Goal: Transaction & Acquisition: Purchase product/service

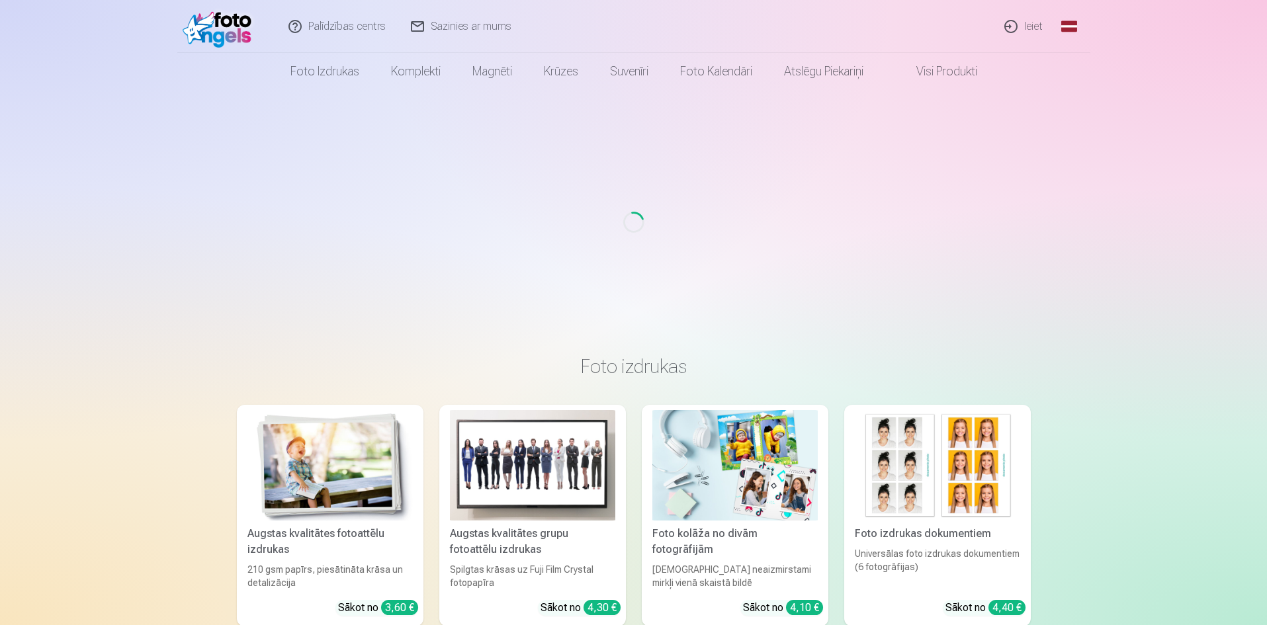
click at [1019, 25] on link "Ieiet" at bounding box center [1023, 26] width 63 height 53
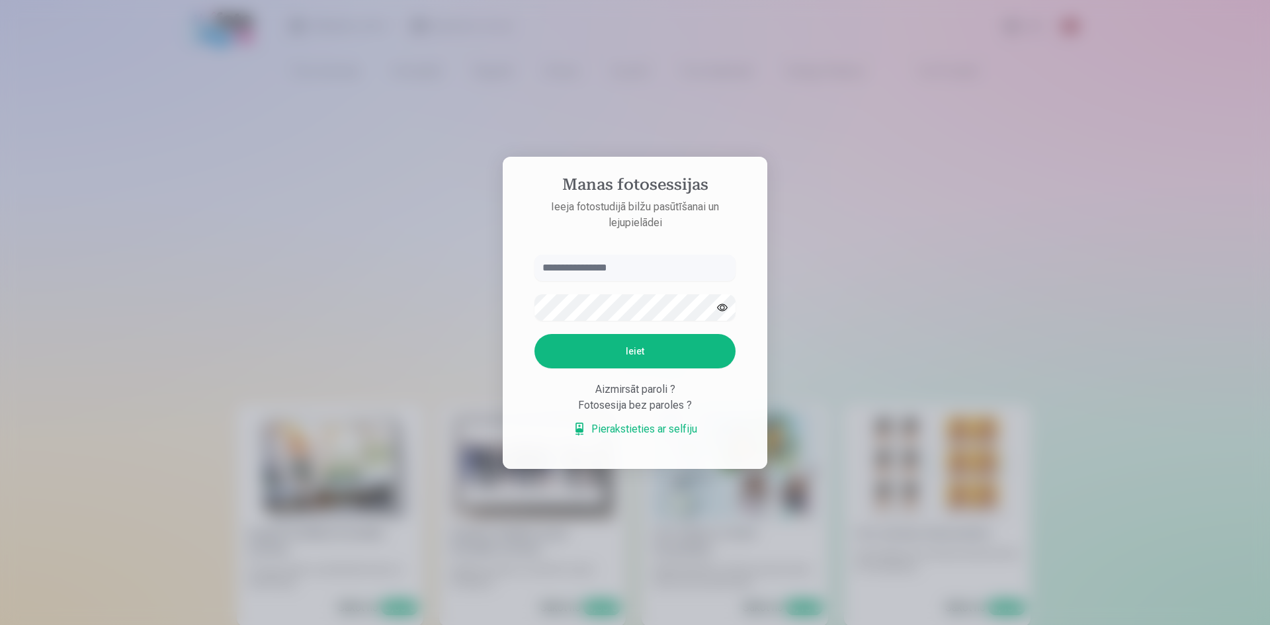
click at [599, 255] on input "text" at bounding box center [634, 268] width 201 height 26
click at [593, 267] on input "text" at bounding box center [634, 268] width 201 height 26
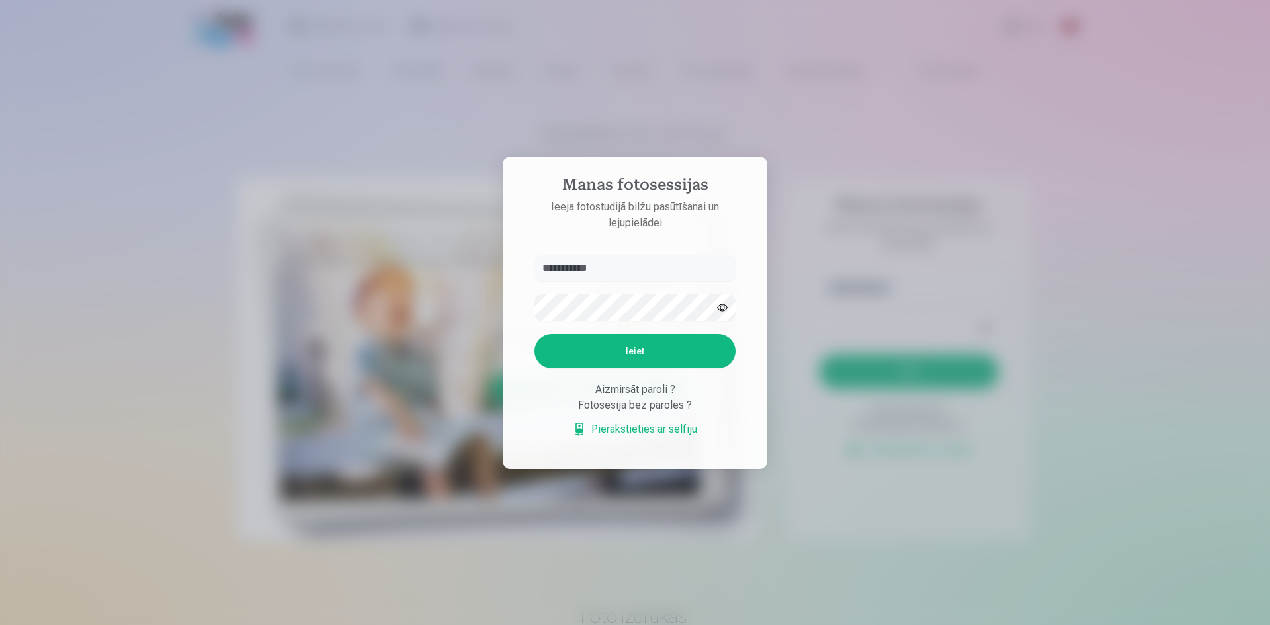
type input "**********"
click at [632, 364] on button "Ieiet" at bounding box center [634, 351] width 201 height 34
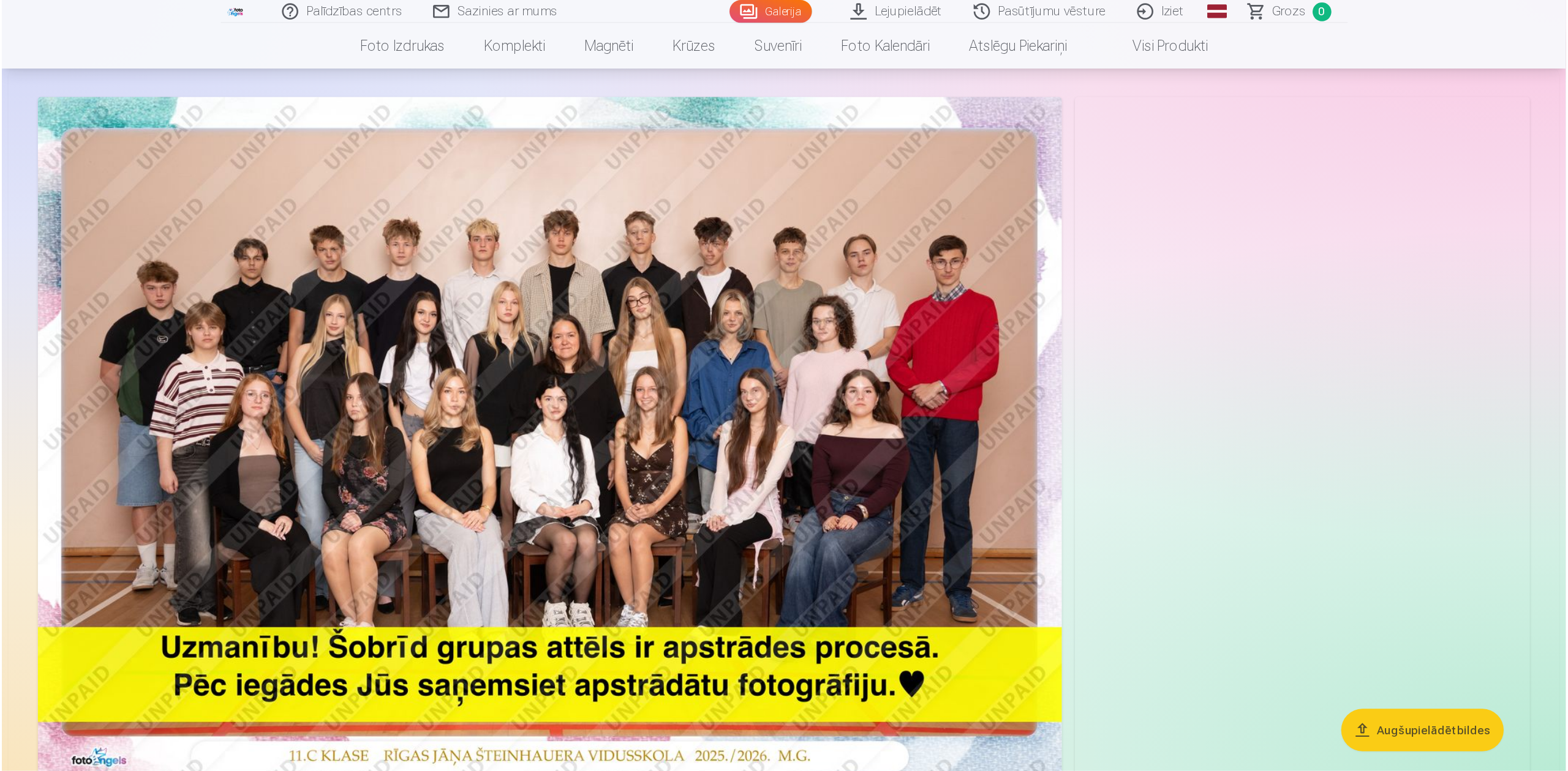
scroll to position [61, 0]
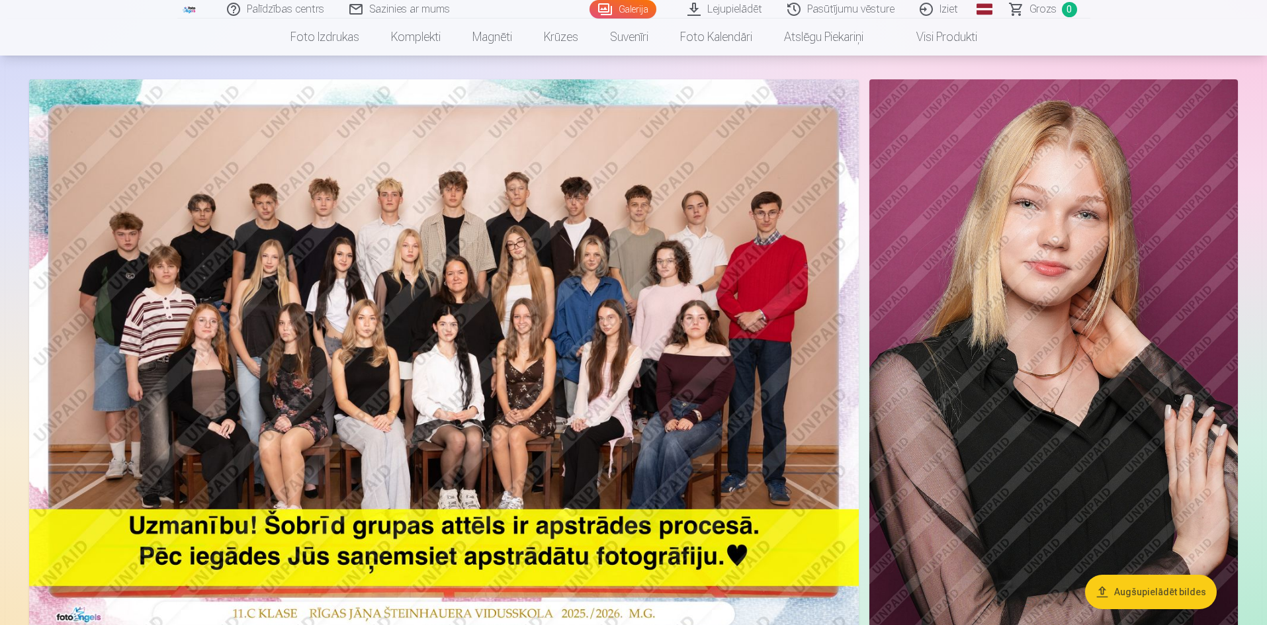
click at [626, 427] on img at bounding box center [443, 355] width 829 height 553
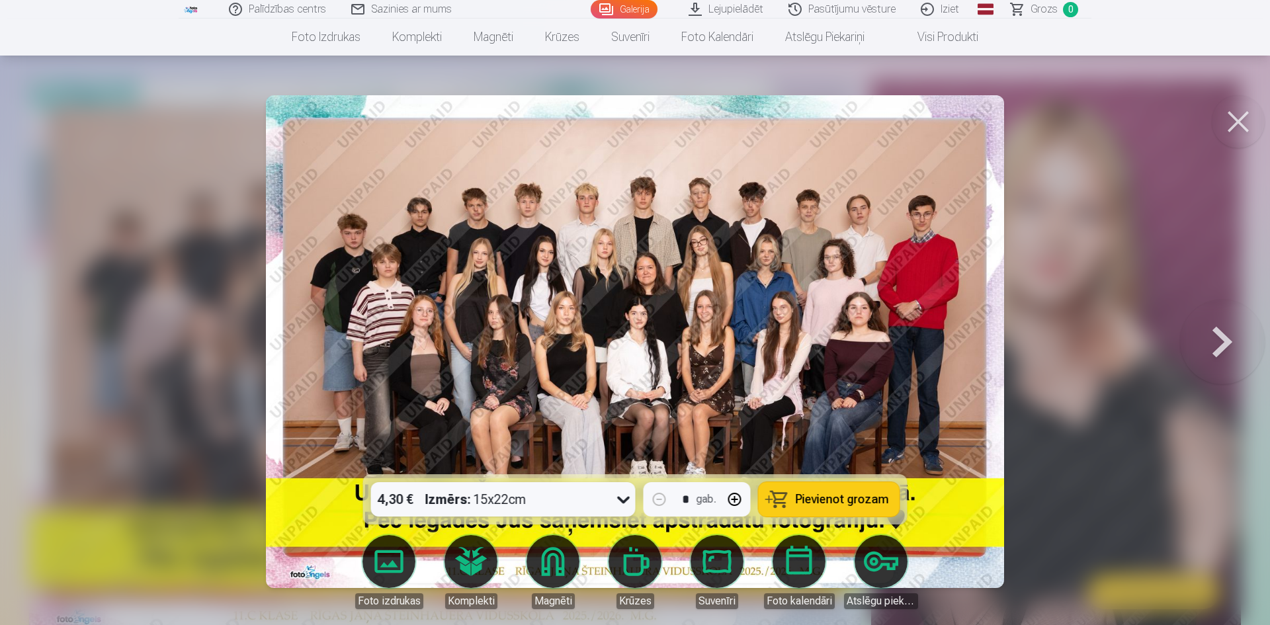
click at [618, 498] on icon at bounding box center [623, 499] width 21 height 21
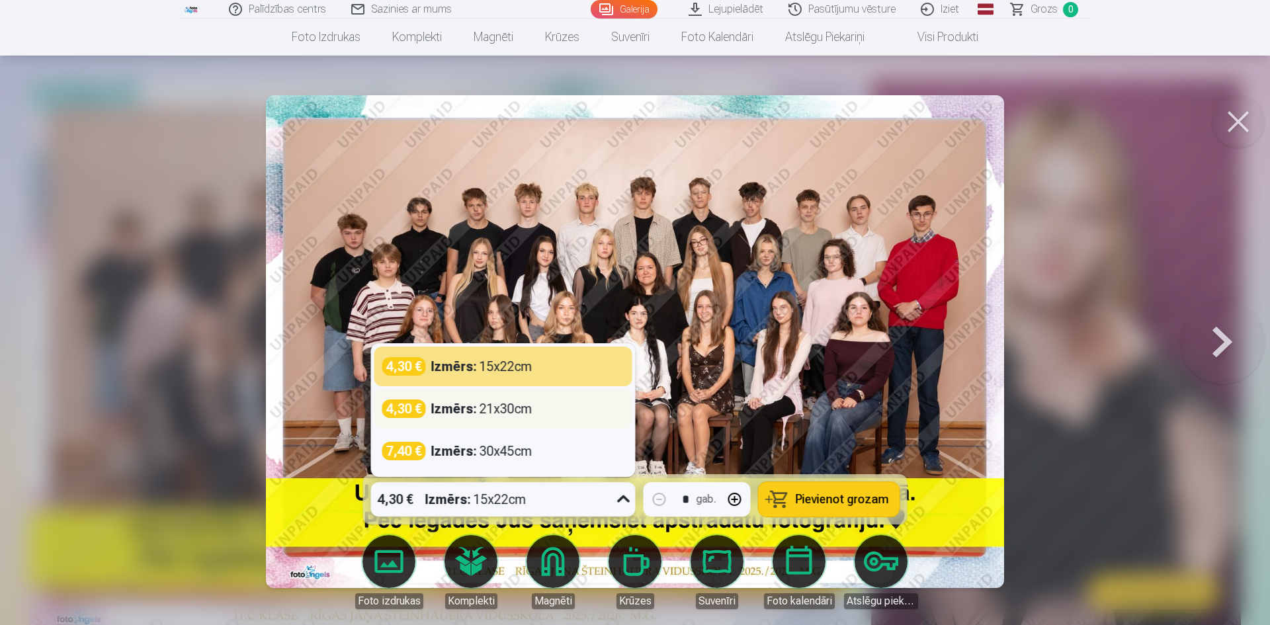
click at [553, 415] on div "4,30 € Izmērs : 21x30cm" at bounding box center [503, 408] width 242 height 19
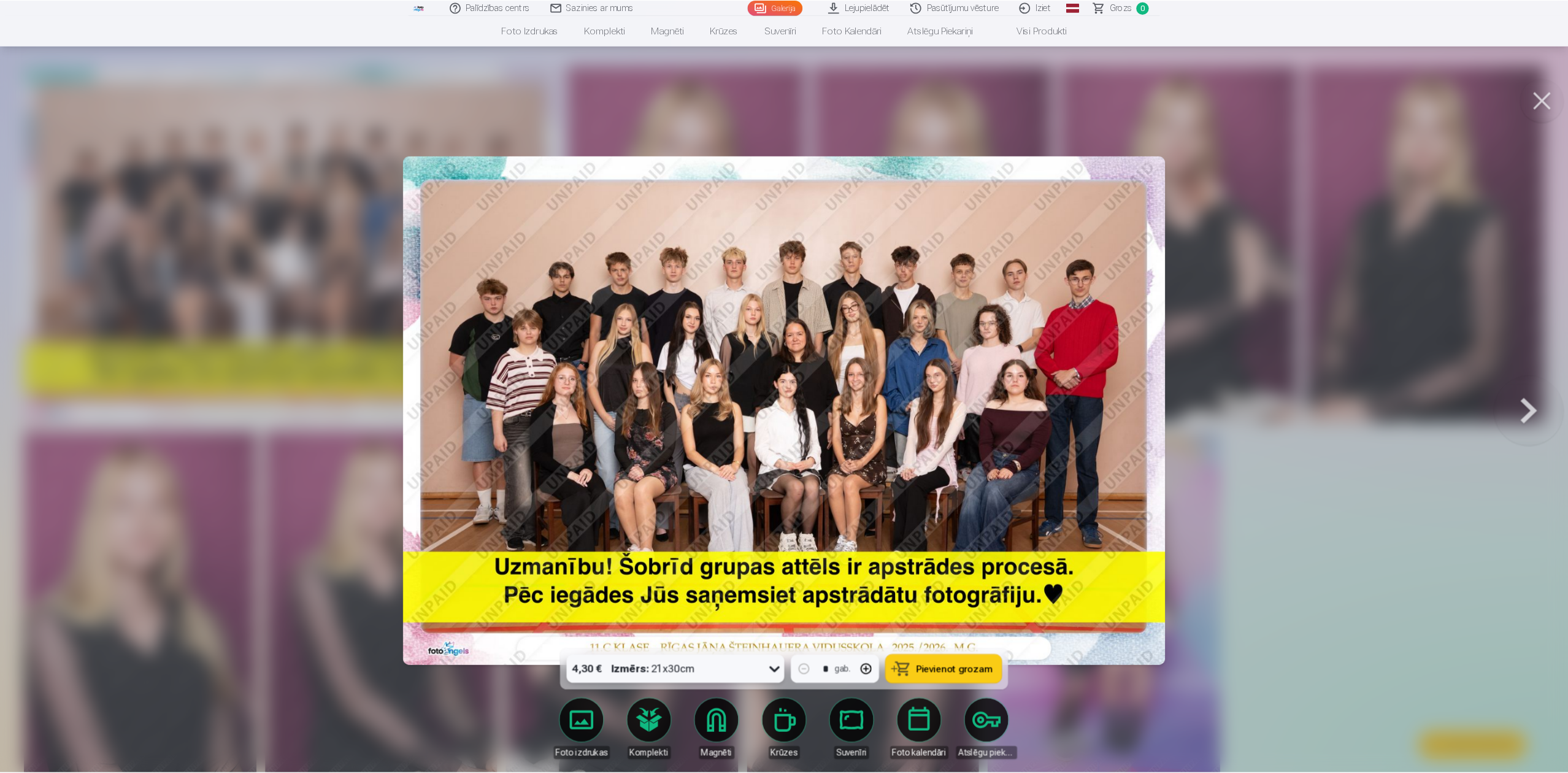
scroll to position [61, 0]
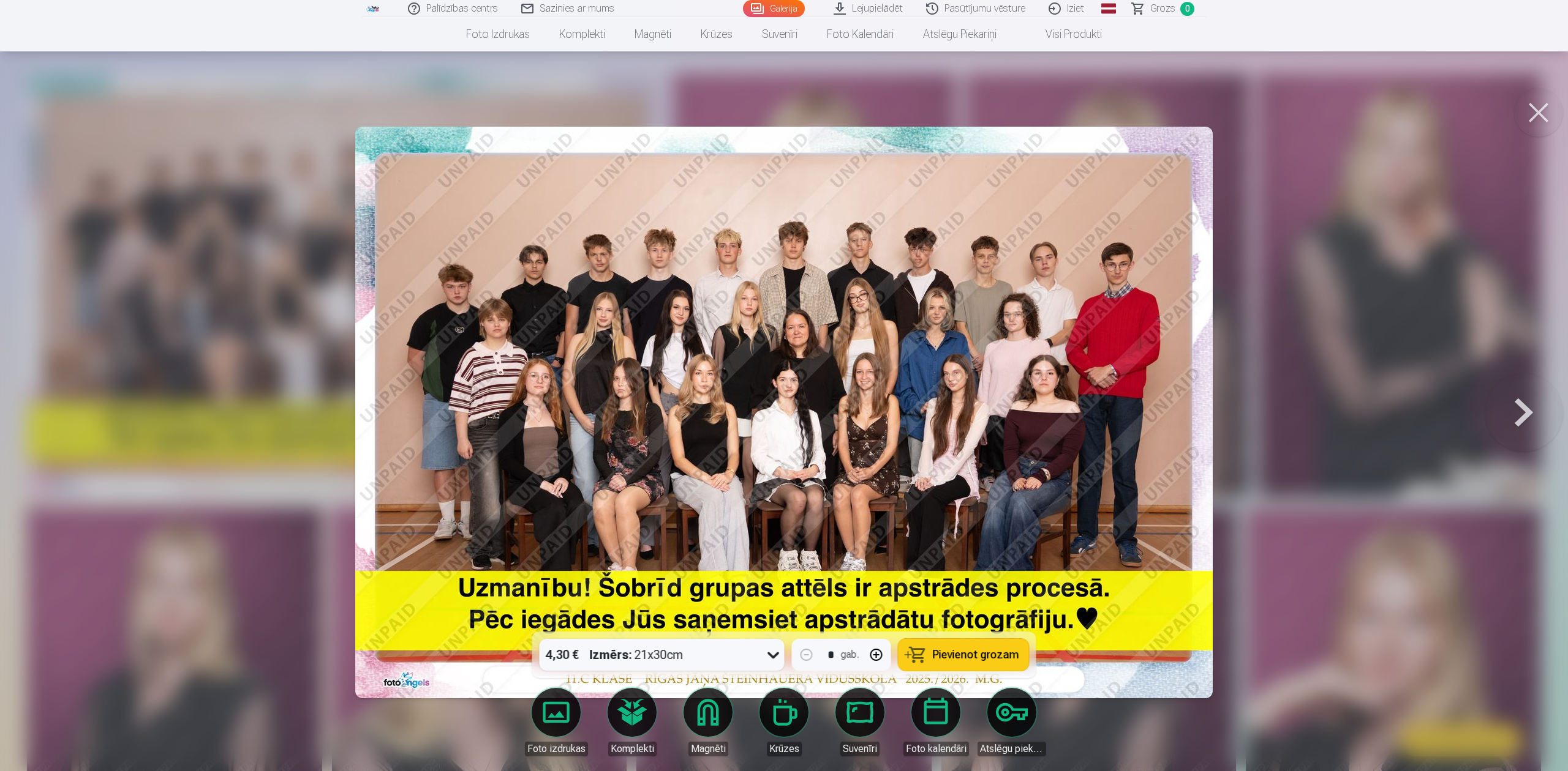
drag, startPoint x: 1148, startPoint y: 6, endPoint x: 994, endPoint y: 656, distance: 668.0
click at [994, 578] on span "Pievienot grozam" at bounding box center [975, 655] width 86 height 11
click at [1173, 419] on button at bounding box center [1524, 412] width 79 height 414
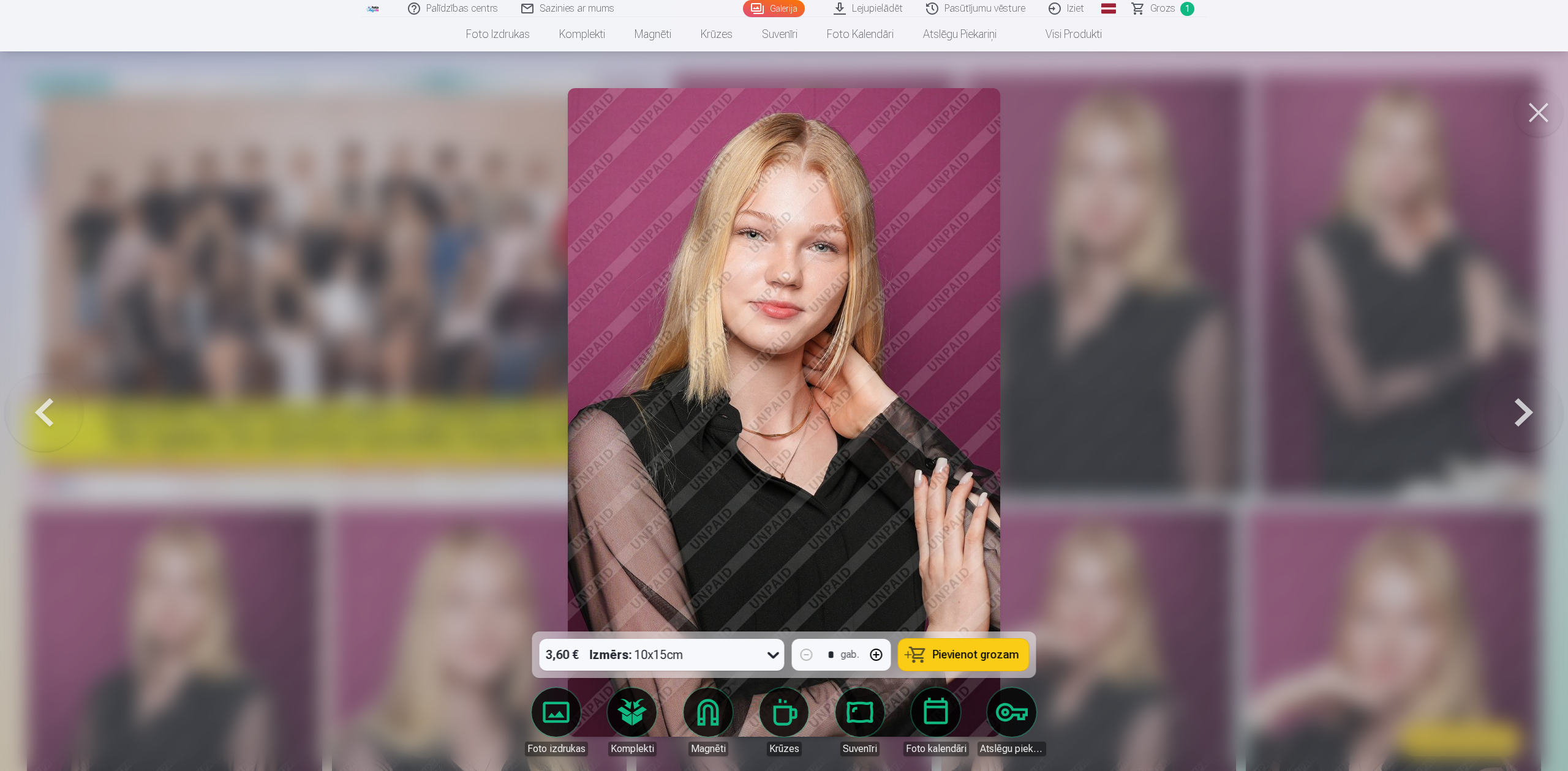
click at [1173, 419] on button at bounding box center [1524, 412] width 79 height 414
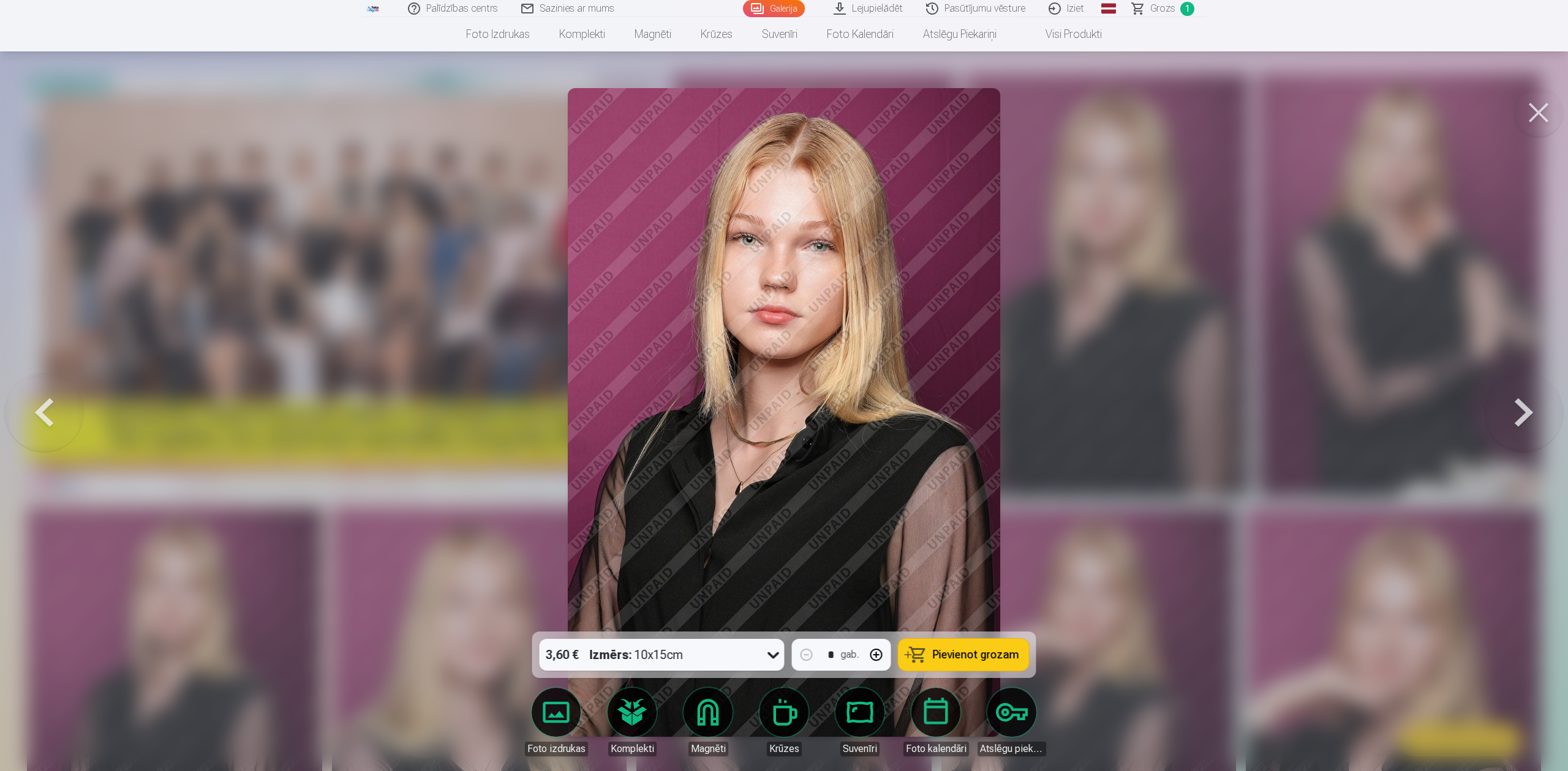
click at [1173, 419] on button at bounding box center [1524, 412] width 79 height 414
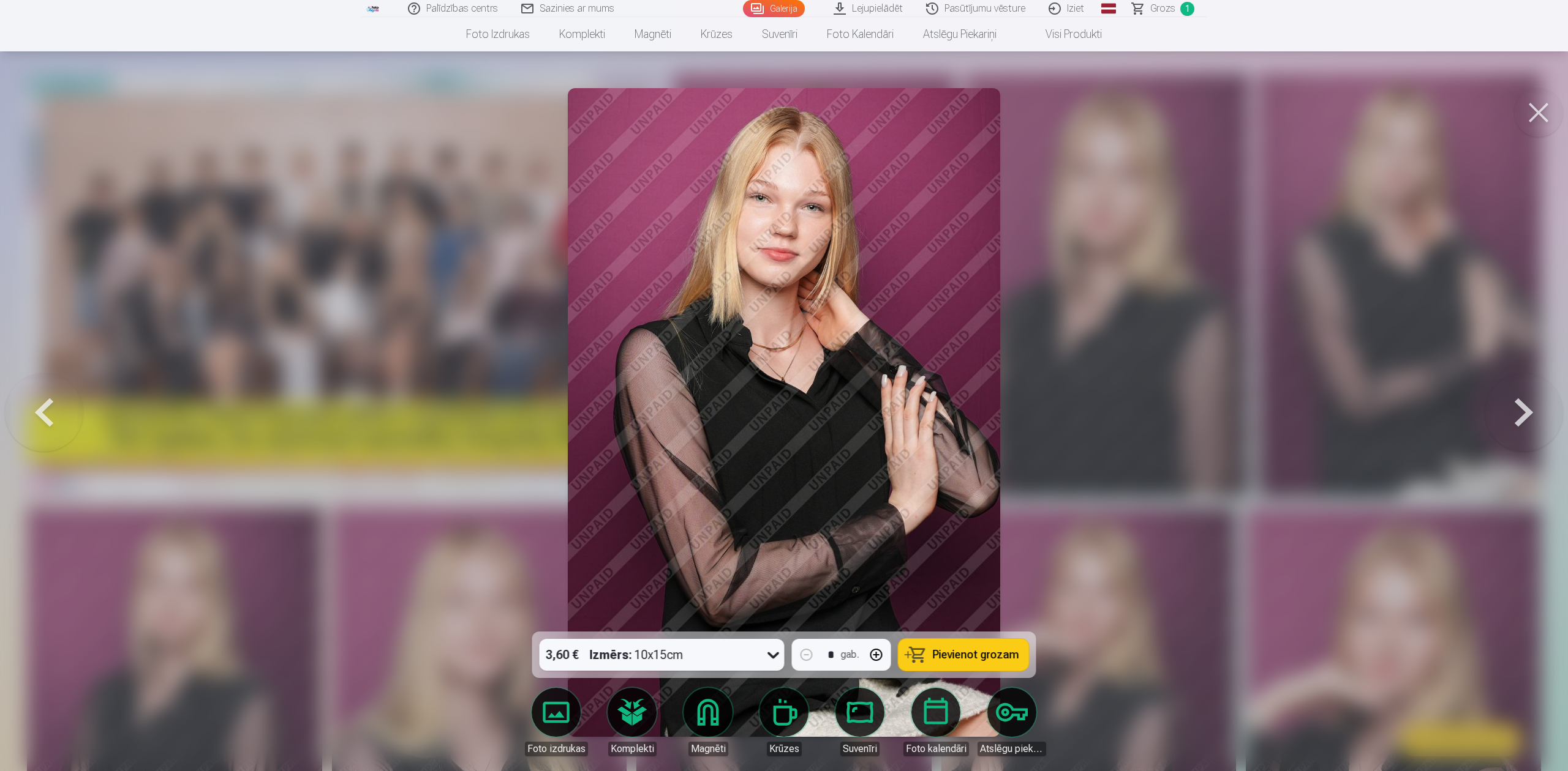
click at [1173, 419] on button at bounding box center [1524, 412] width 79 height 414
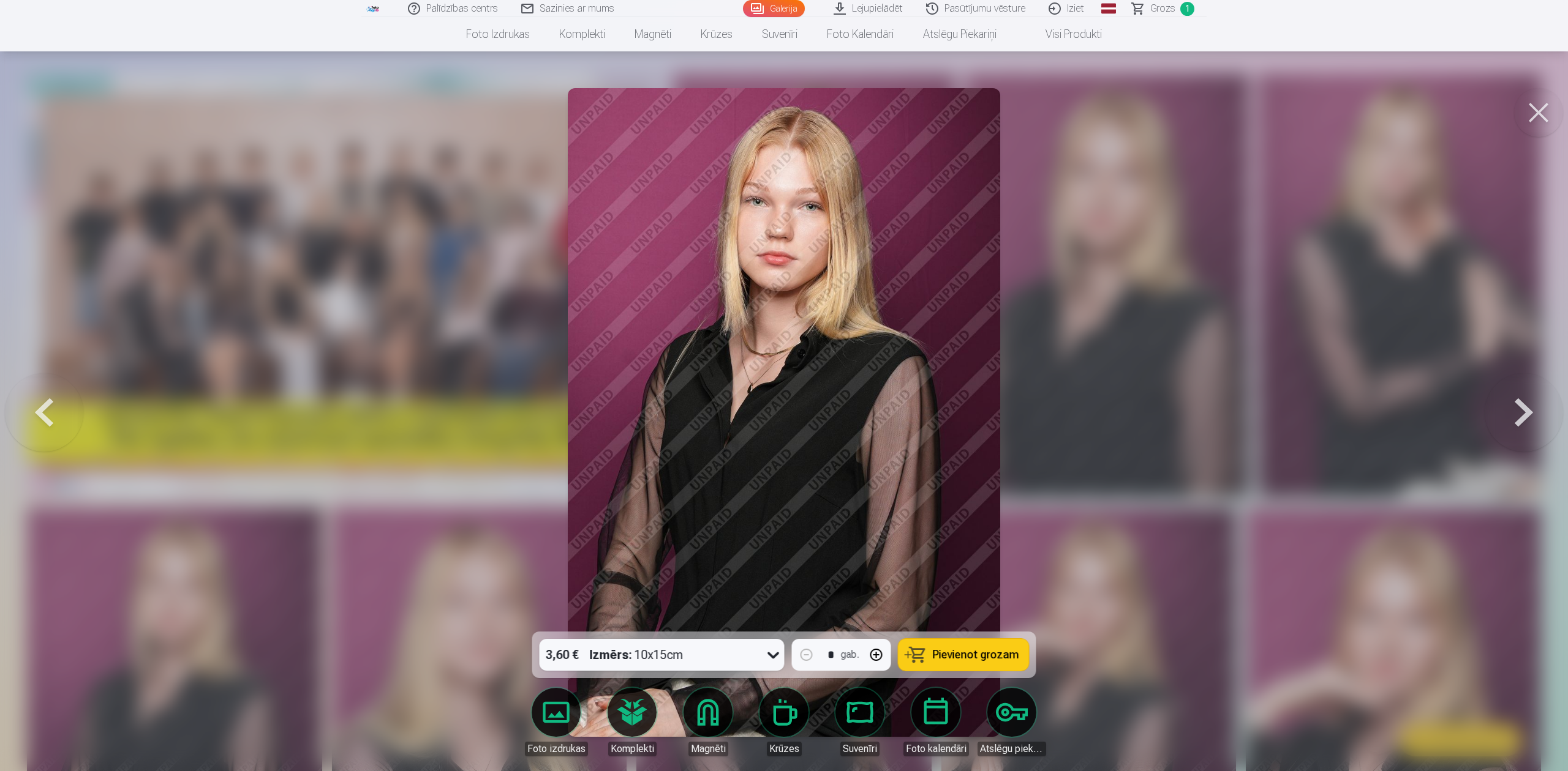
click at [1173, 419] on button at bounding box center [1524, 412] width 79 height 414
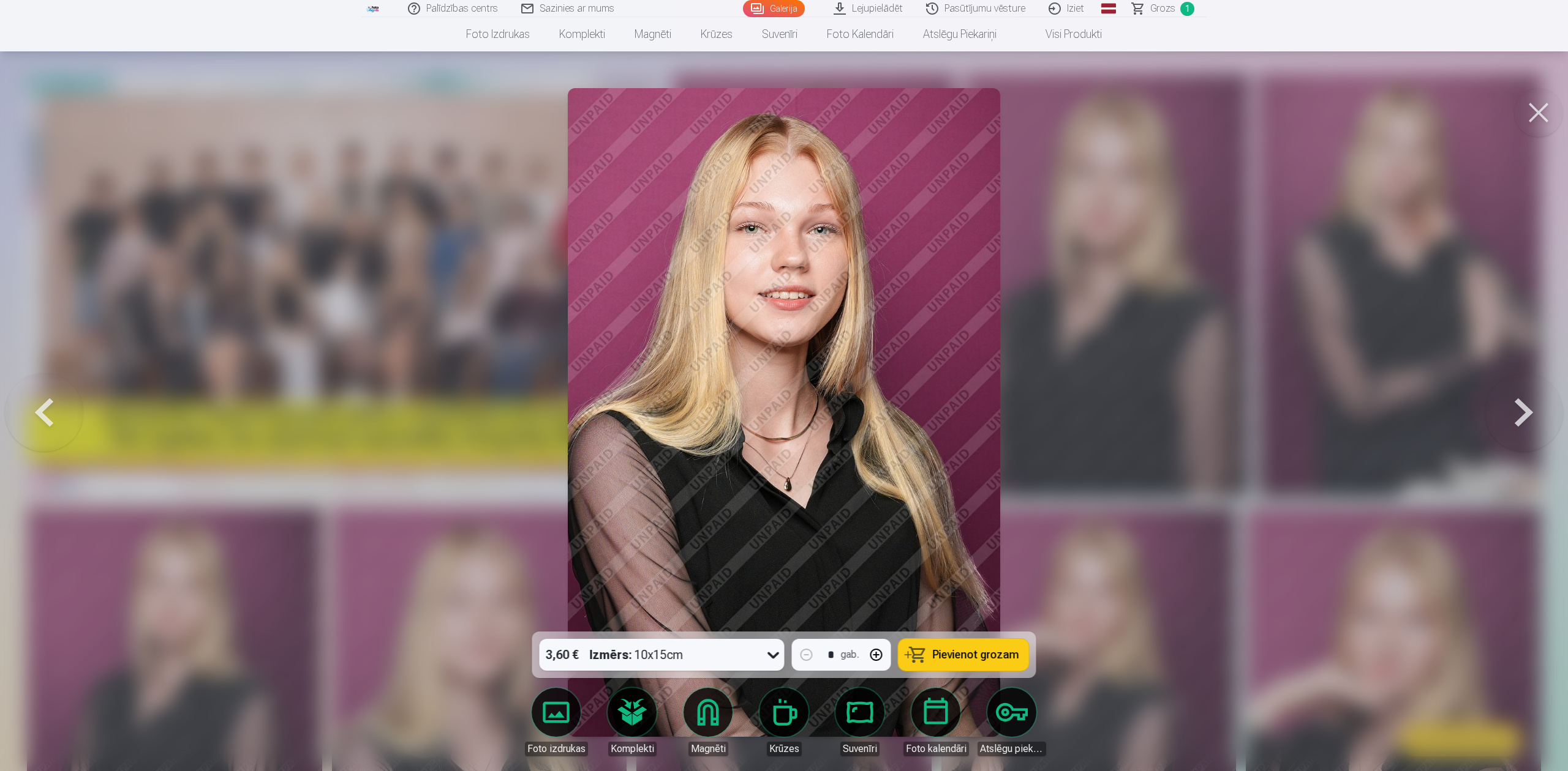
click at [975, 578] on span "Pievienot grozam" at bounding box center [975, 655] width 86 height 11
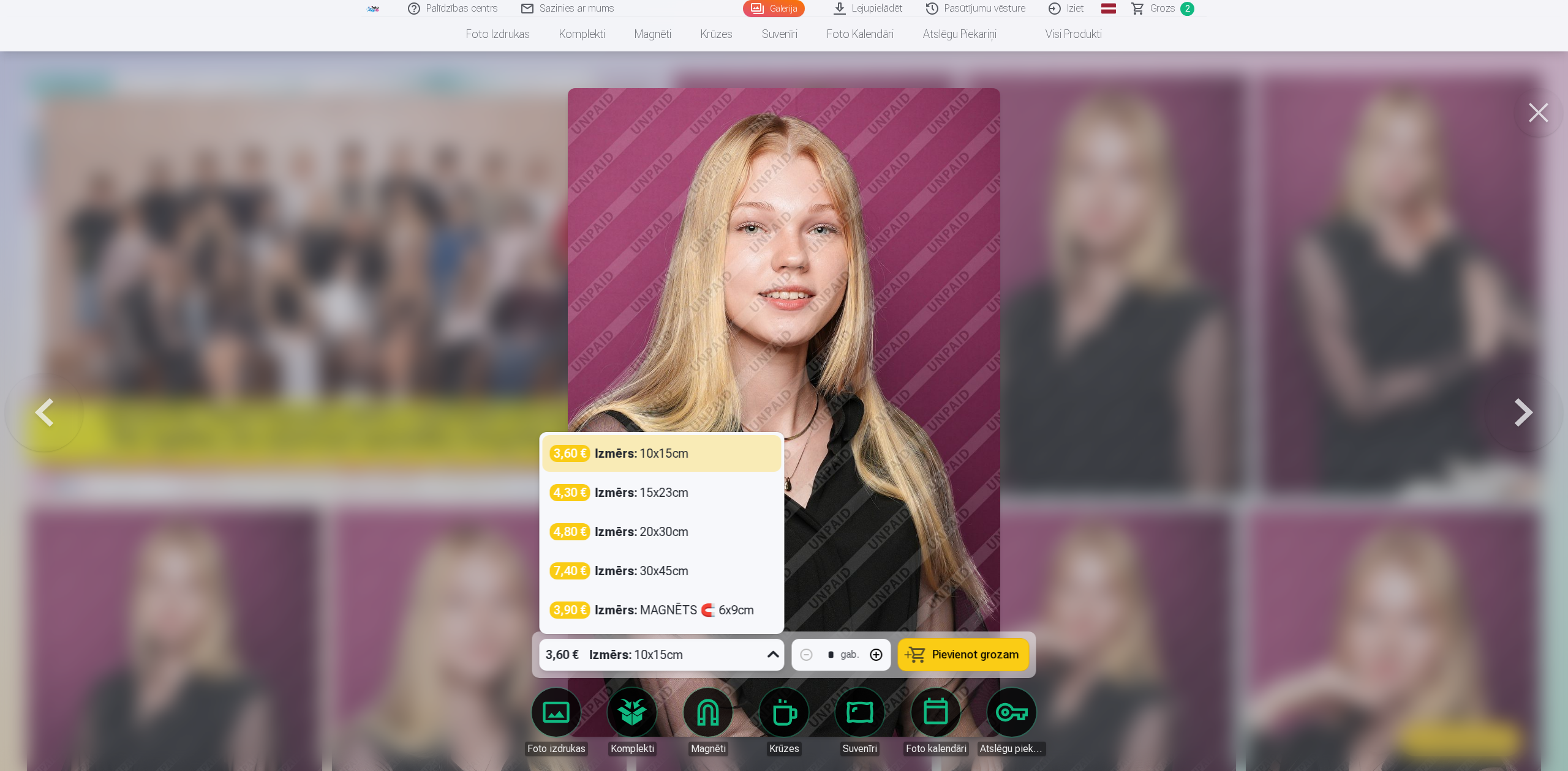
click at [773, 578] on icon at bounding box center [773, 654] width 19 height 19
click at [671, 578] on div "Izmērs : MAGNĒTS 🧲 6x9cm" at bounding box center [675, 610] width 159 height 18
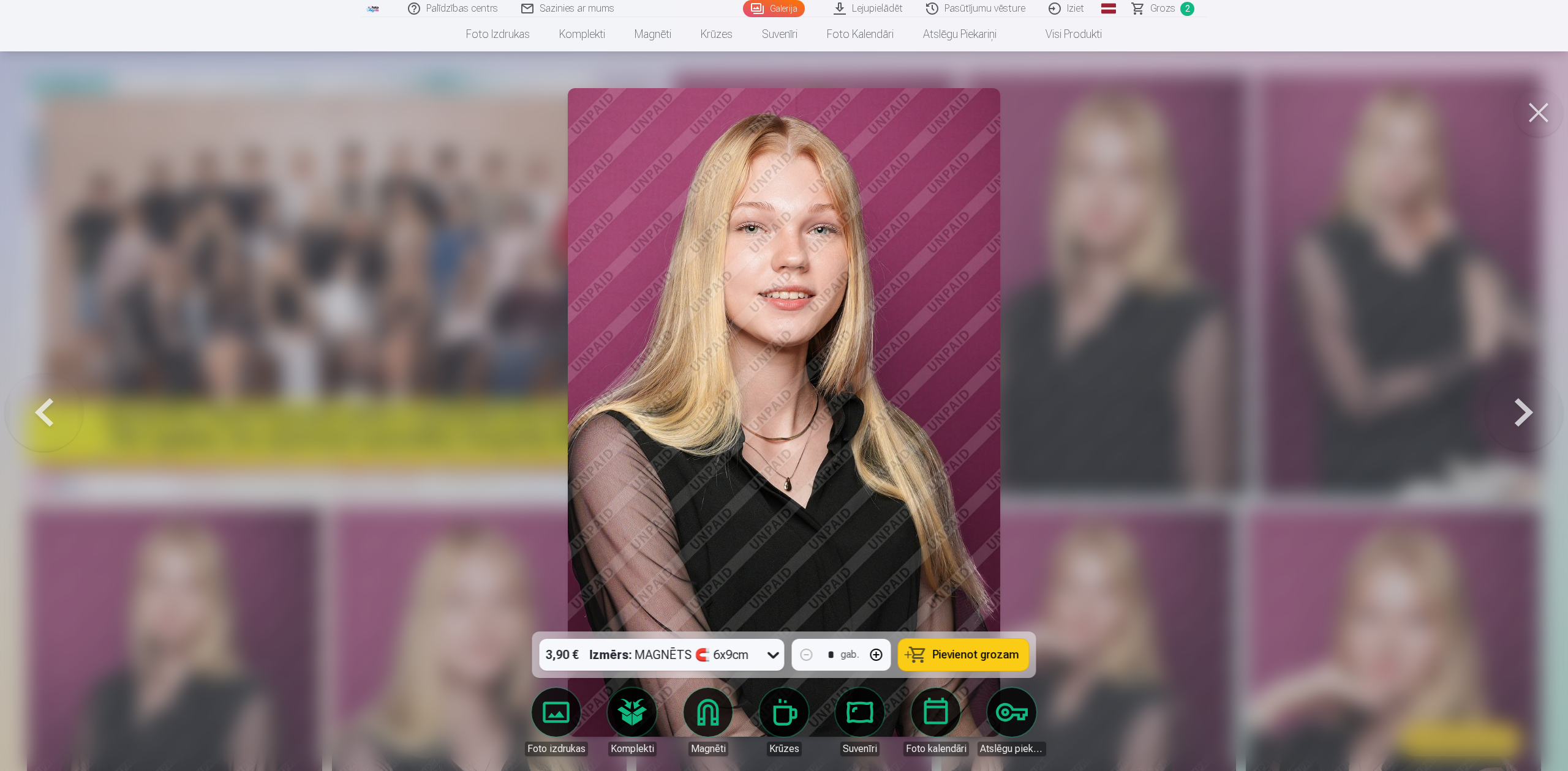
click at [998, 578] on span "Pievienot grozam" at bounding box center [975, 655] width 86 height 11
click at [1173, 411] on button at bounding box center [1524, 412] width 79 height 414
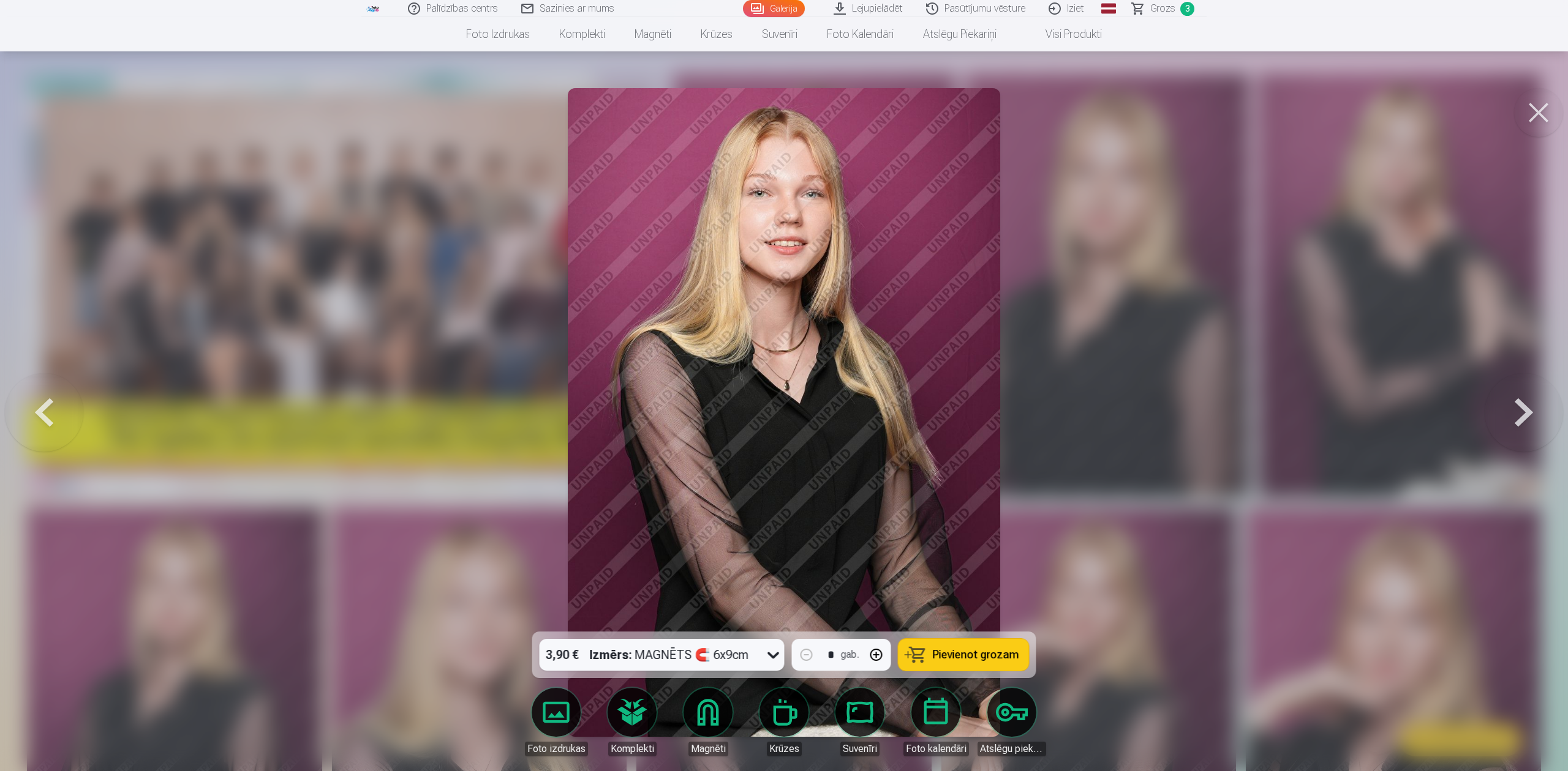
click at [1173, 413] on button at bounding box center [1524, 412] width 79 height 414
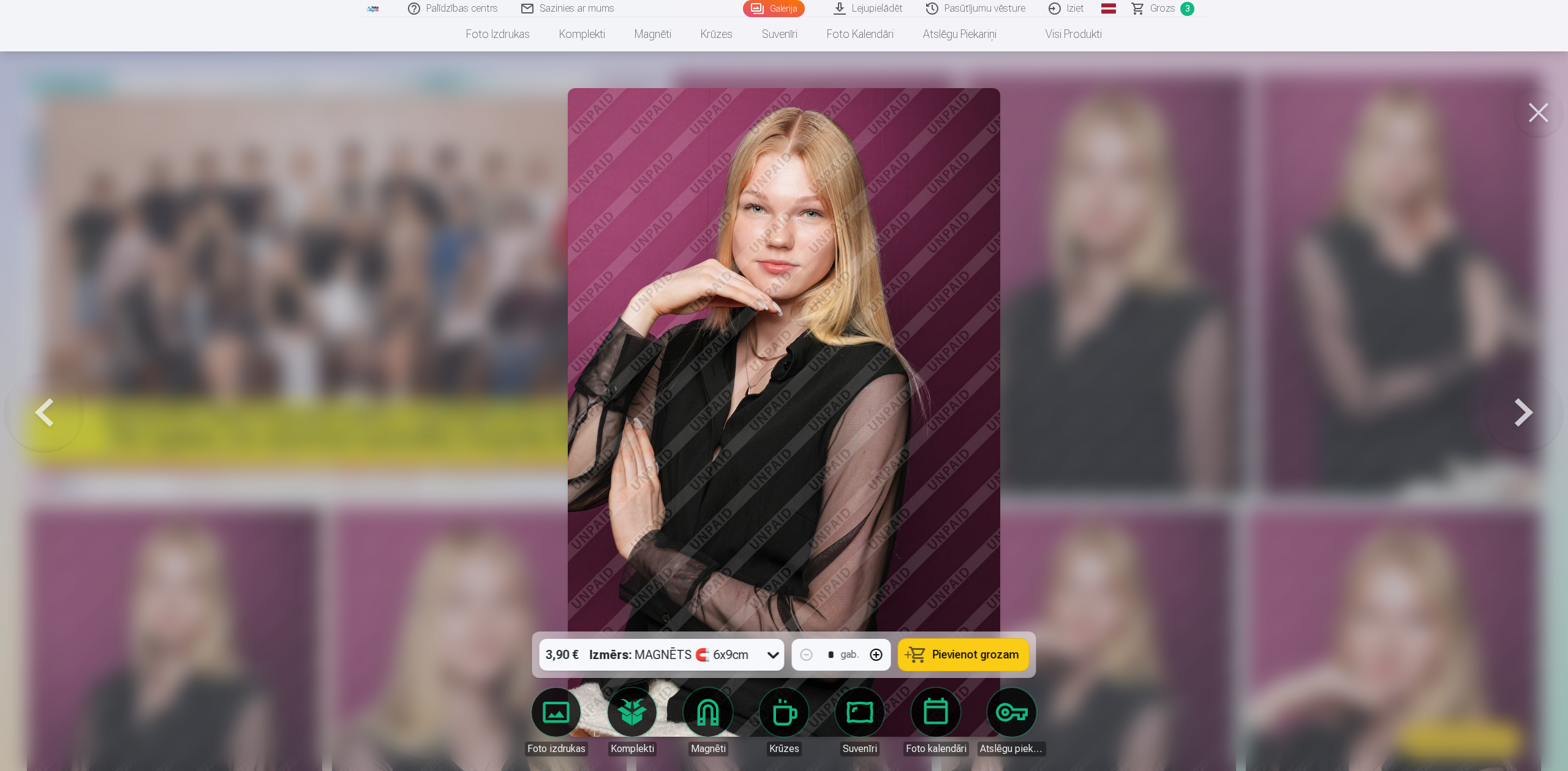
click at [1173, 413] on button at bounding box center [1524, 412] width 79 height 414
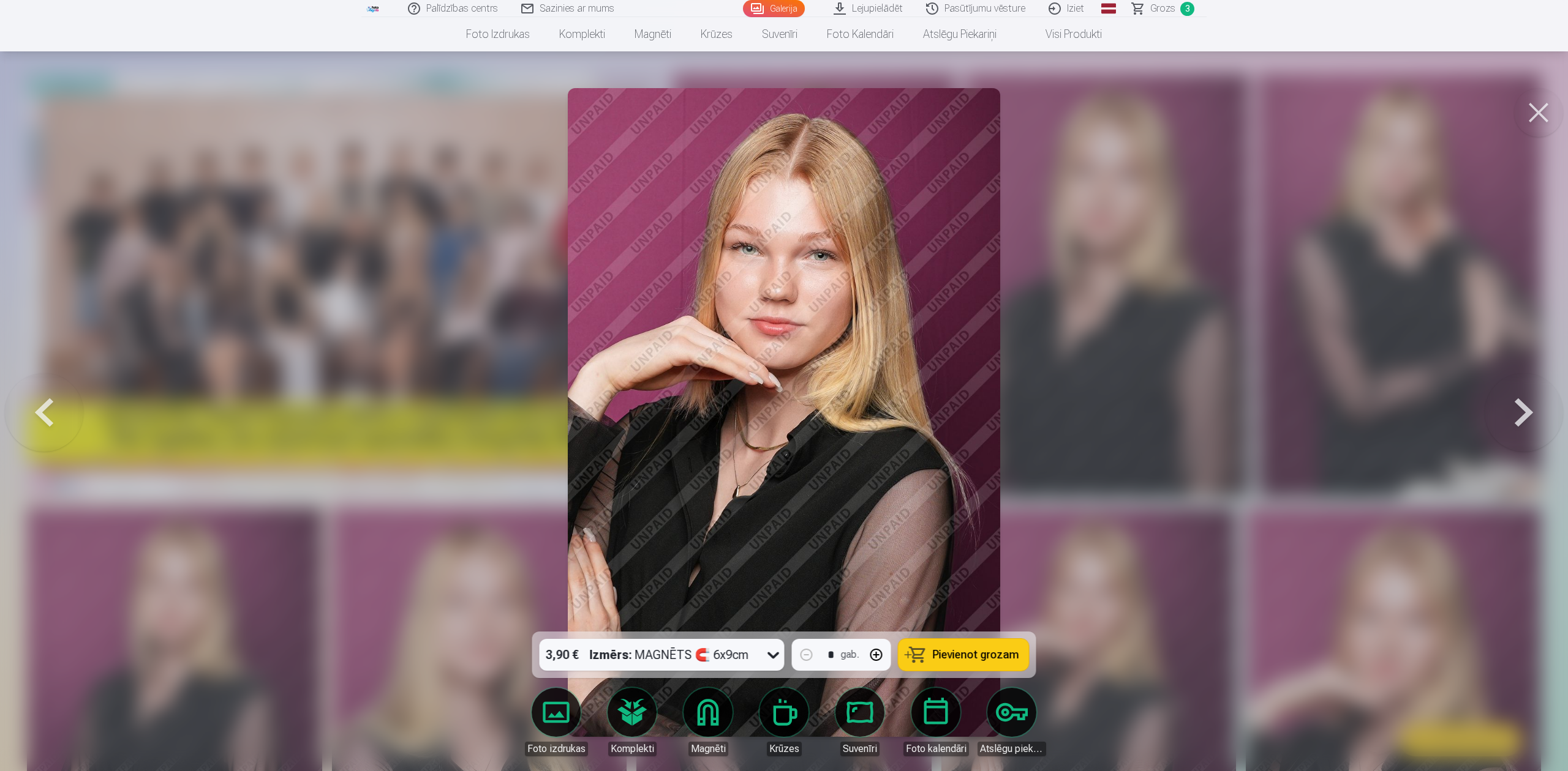
click at [1173, 413] on button at bounding box center [1524, 412] width 79 height 414
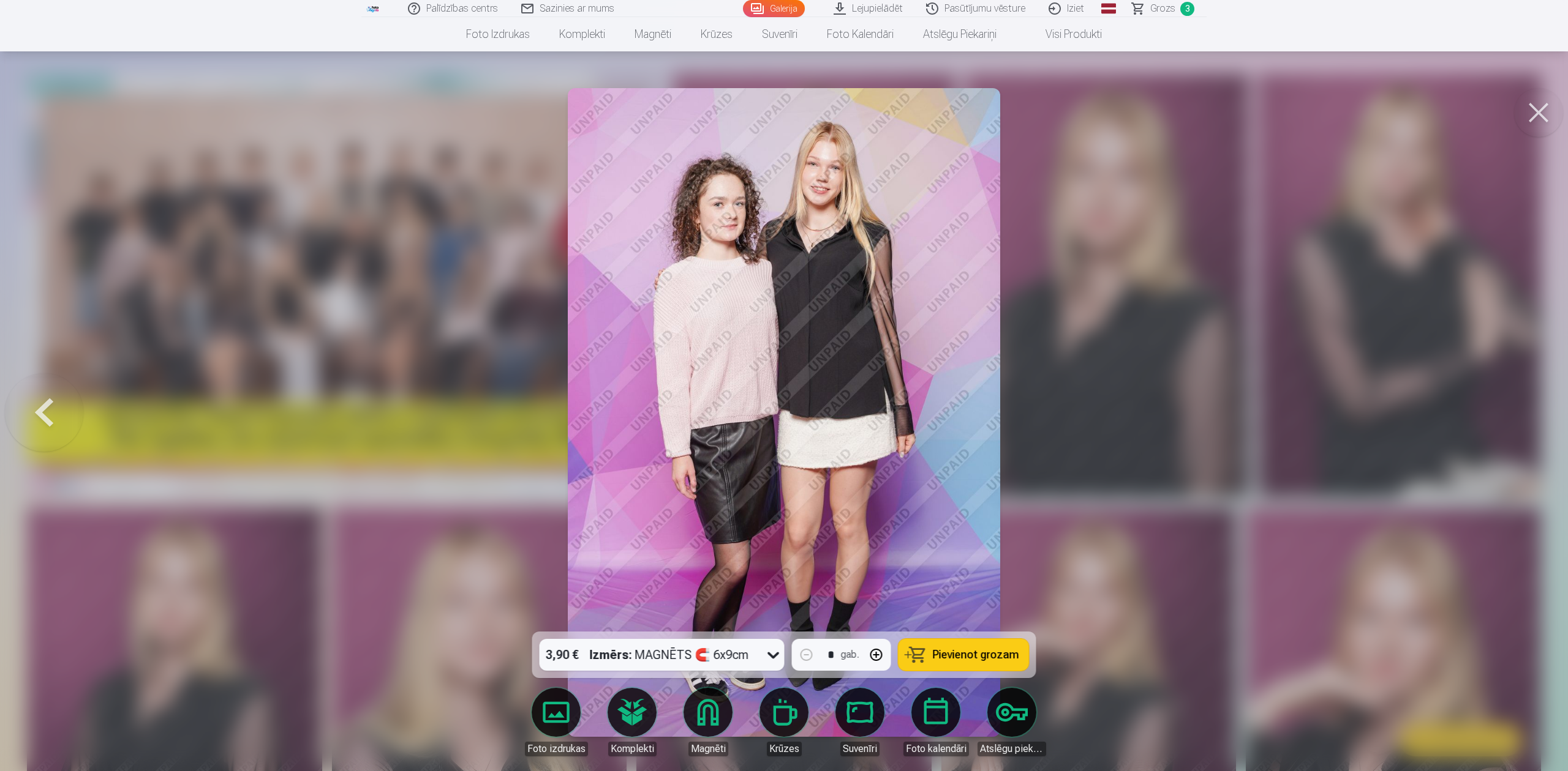
click at [1173, 413] on div at bounding box center [784, 385] width 1568 height 771
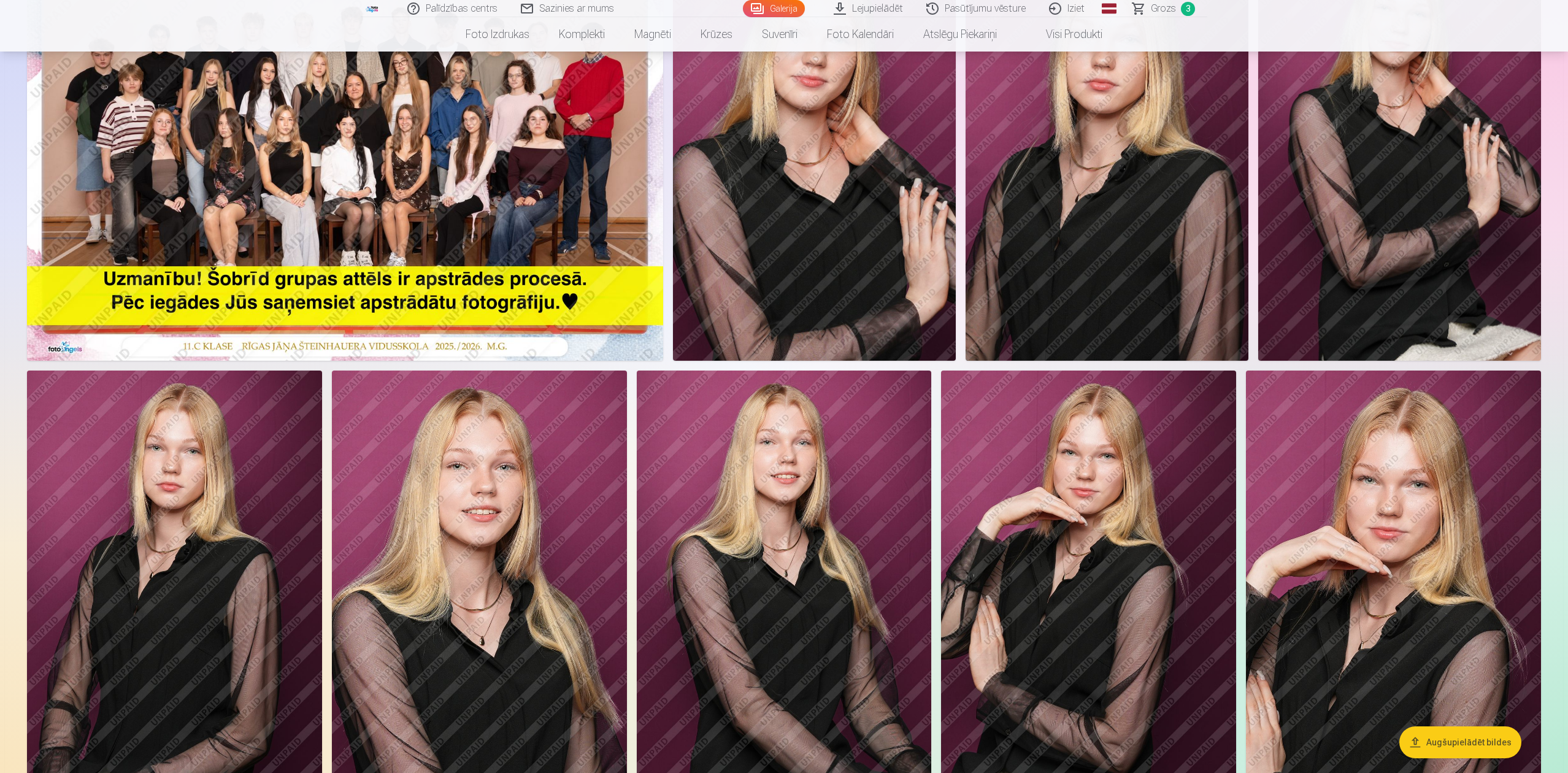
scroll to position [225, 0]
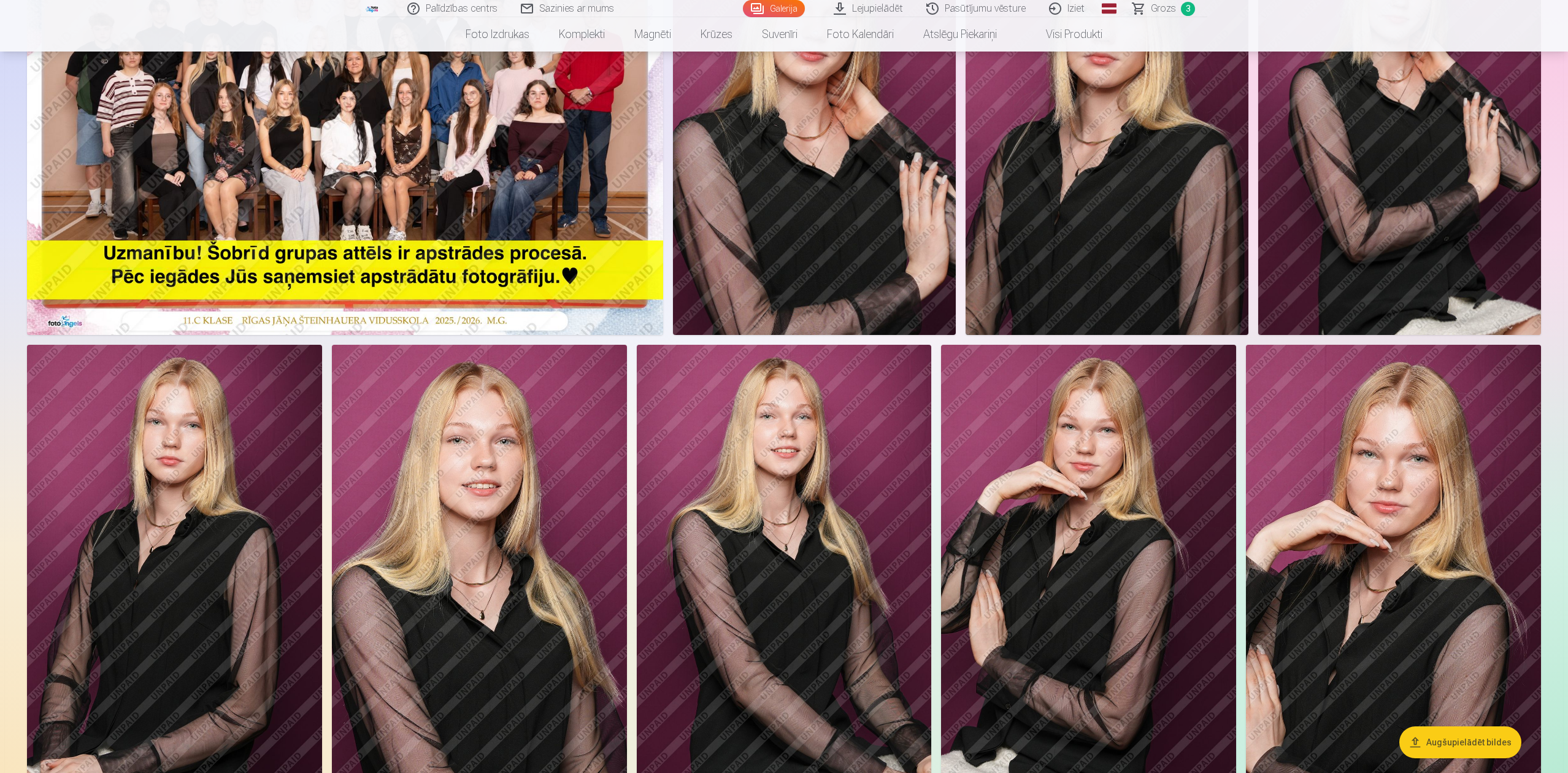
click at [800, 453] on img at bounding box center [785, 566] width 295 height 443
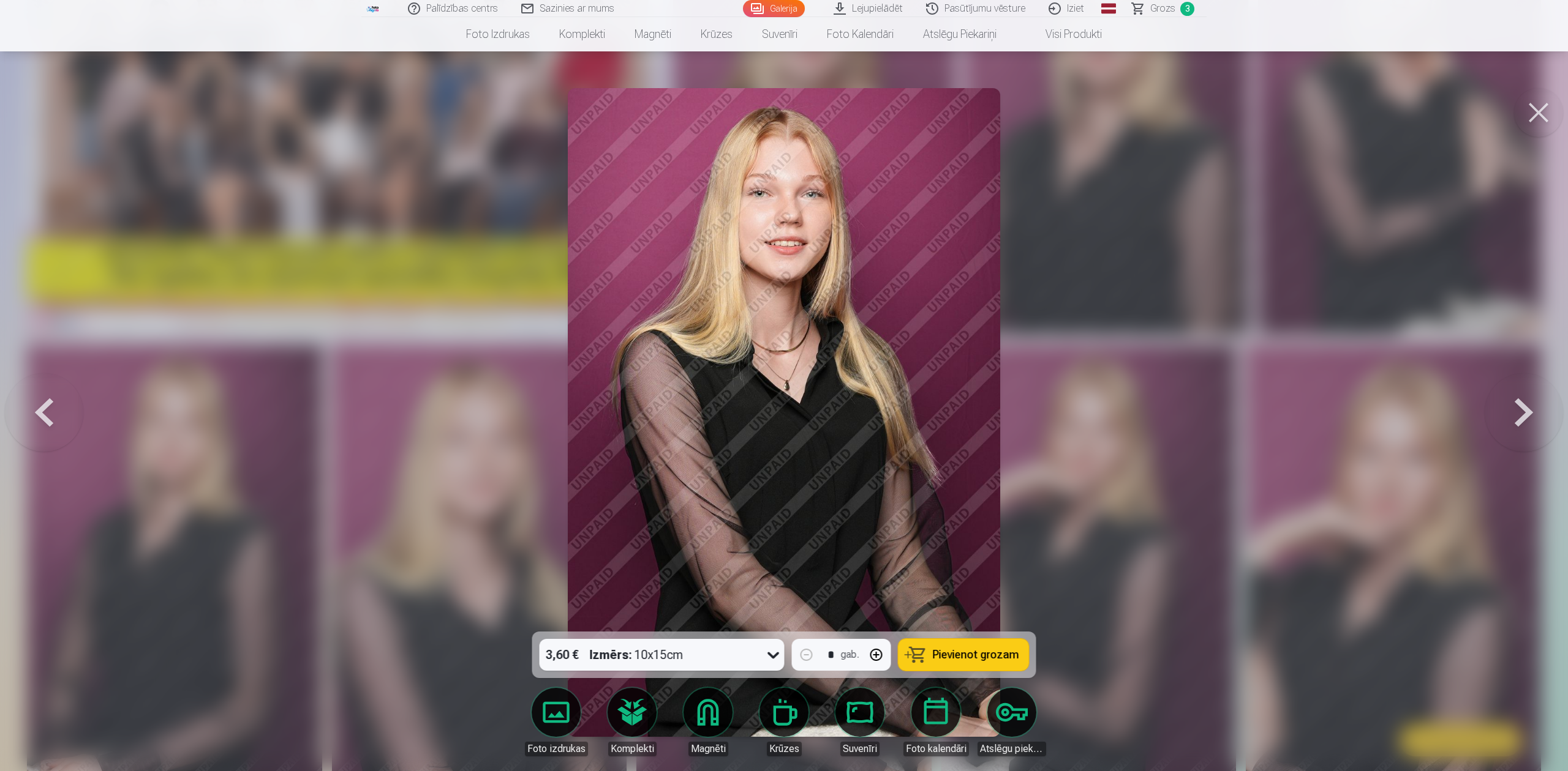
click at [770, 578] on icon at bounding box center [773, 654] width 19 height 19
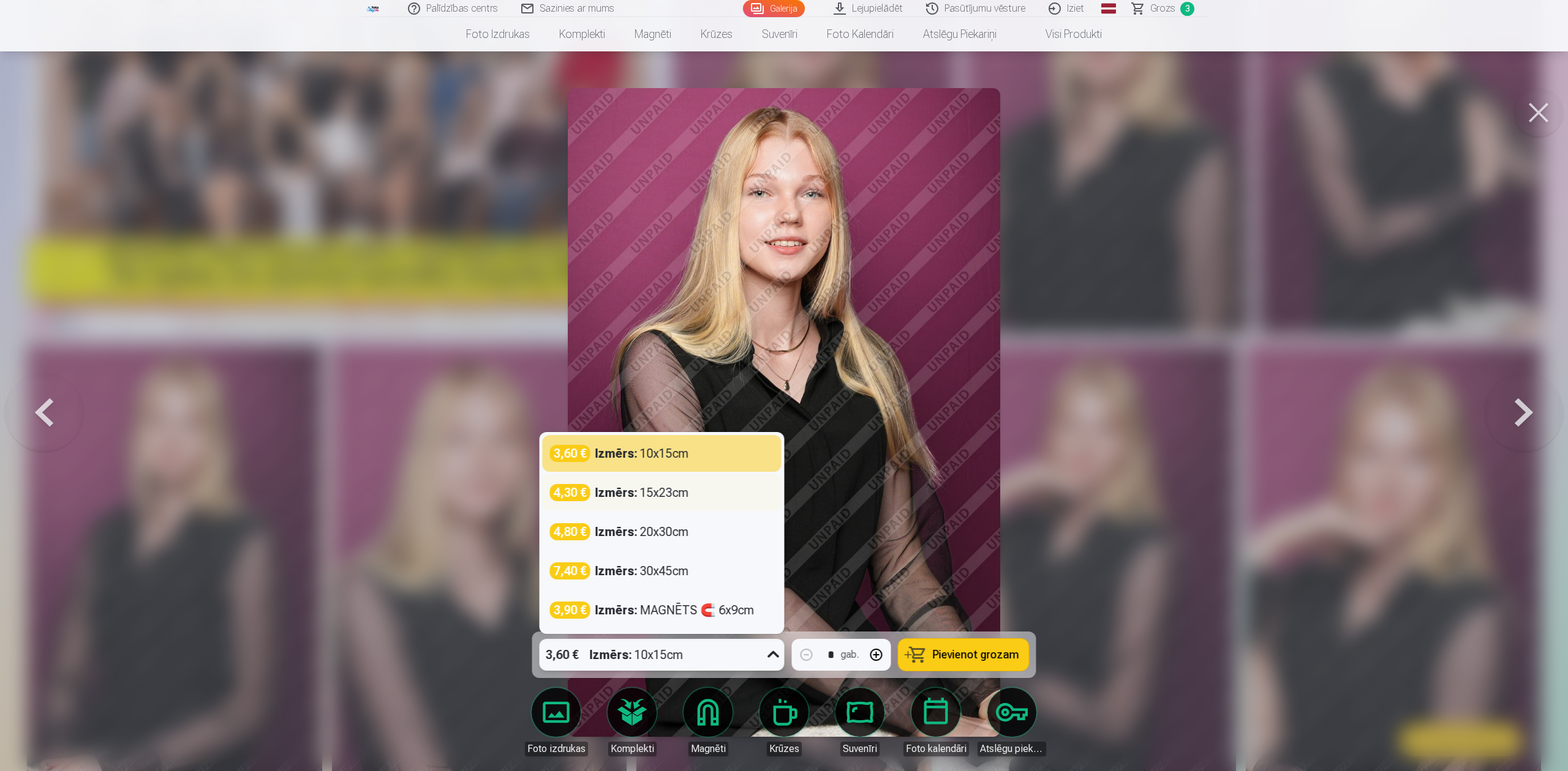
drag, startPoint x: 676, startPoint y: 530, endPoint x: 681, endPoint y: 487, distance: 43.3
click at [681, 487] on div "3,60 € Izmērs : 10x15cm 4,30 € Izmērs : 15x23cm 4,80 € Izmērs : 20x30cm 7,40 € …" at bounding box center [661, 533] width 244 height 201
click at [681, 487] on div "Izmērs : 15x23cm" at bounding box center [642, 492] width 94 height 18
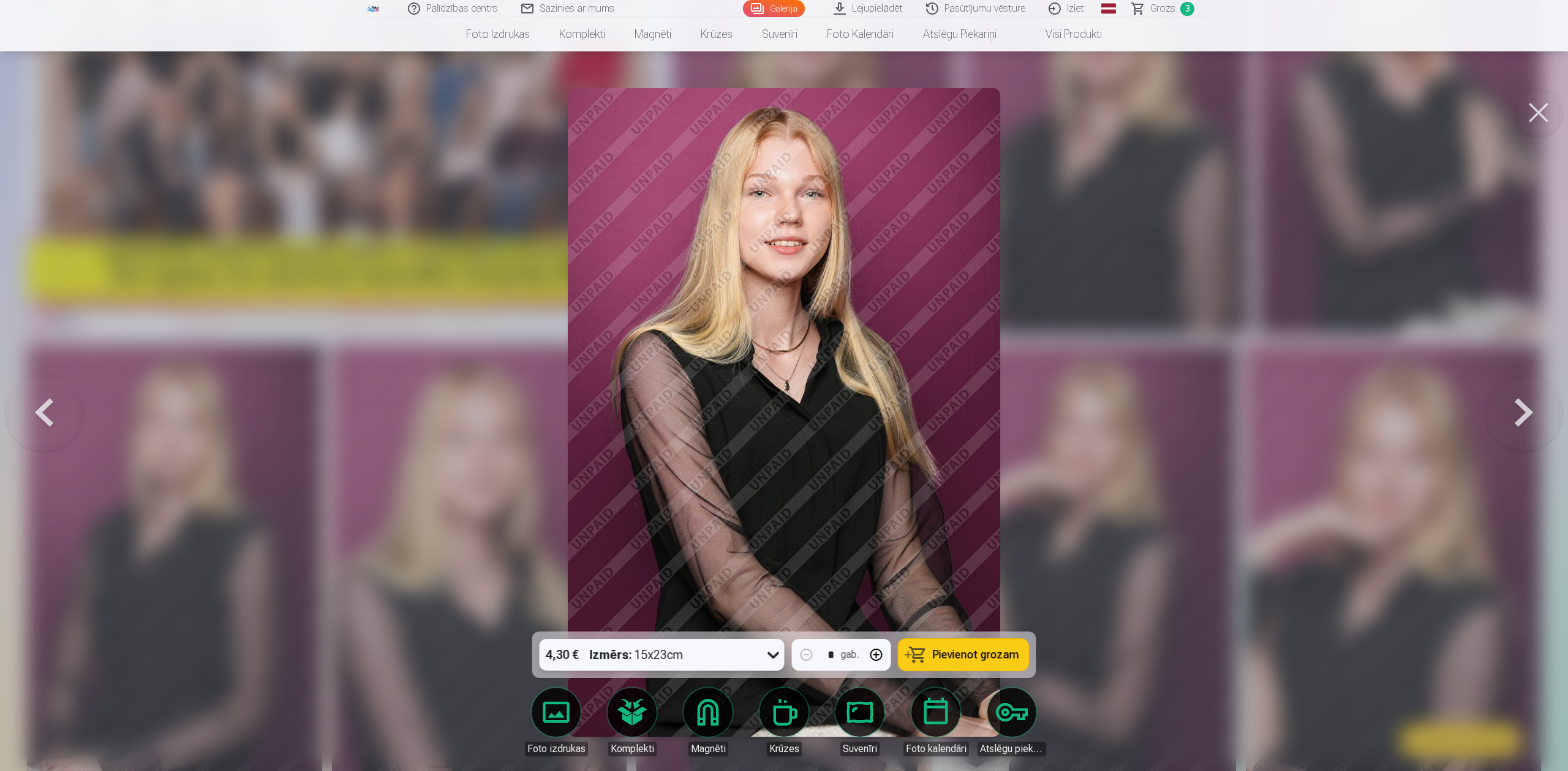
click at [961, 578] on span "Pievienot grozam" at bounding box center [975, 655] width 86 height 11
click at [1173, 412] on button at bounding box center [1524, 412] width 79 height 414
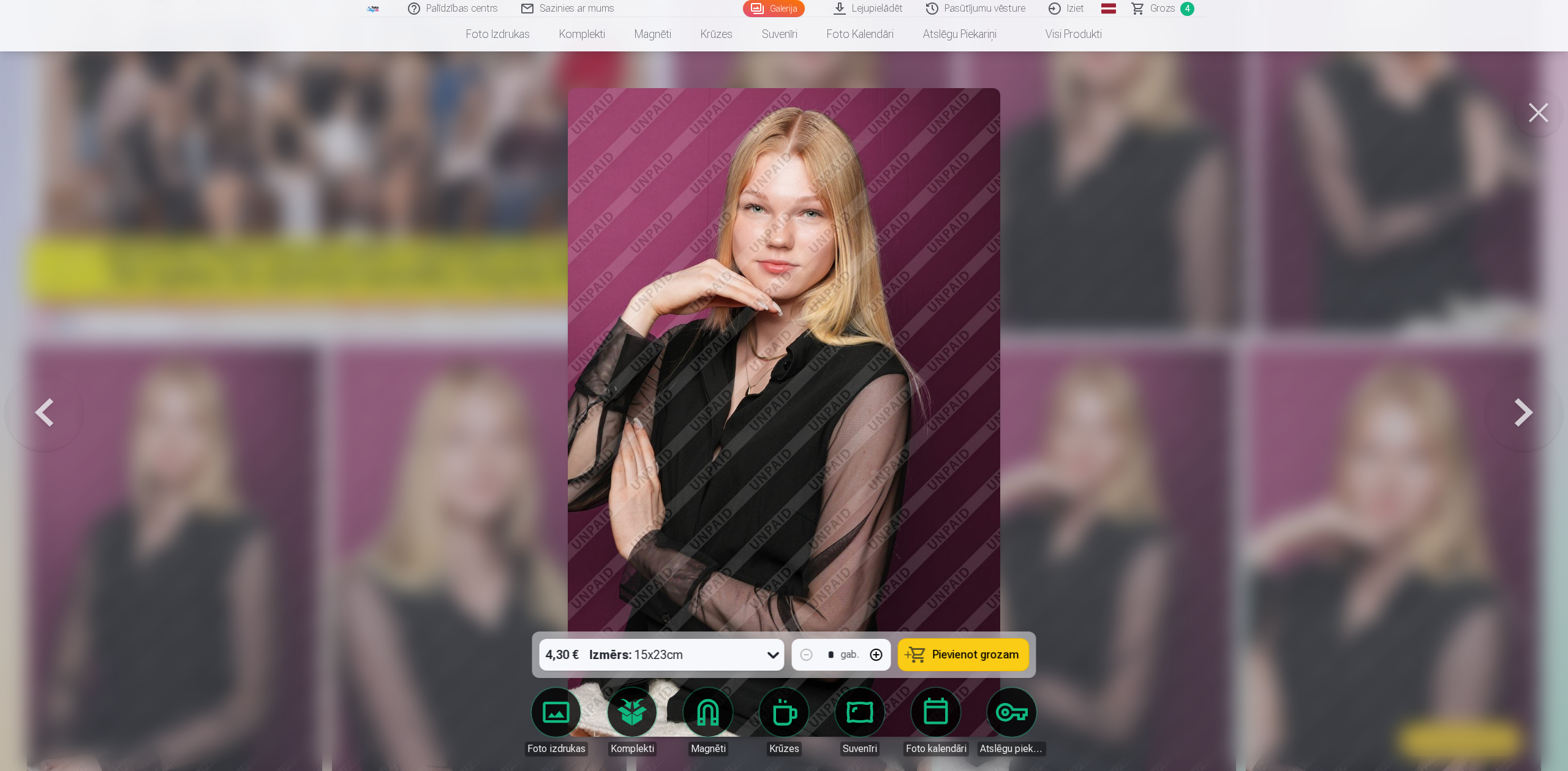
click at [1173, 412] on button at bounding box center [1524, 412] width 79 height 414
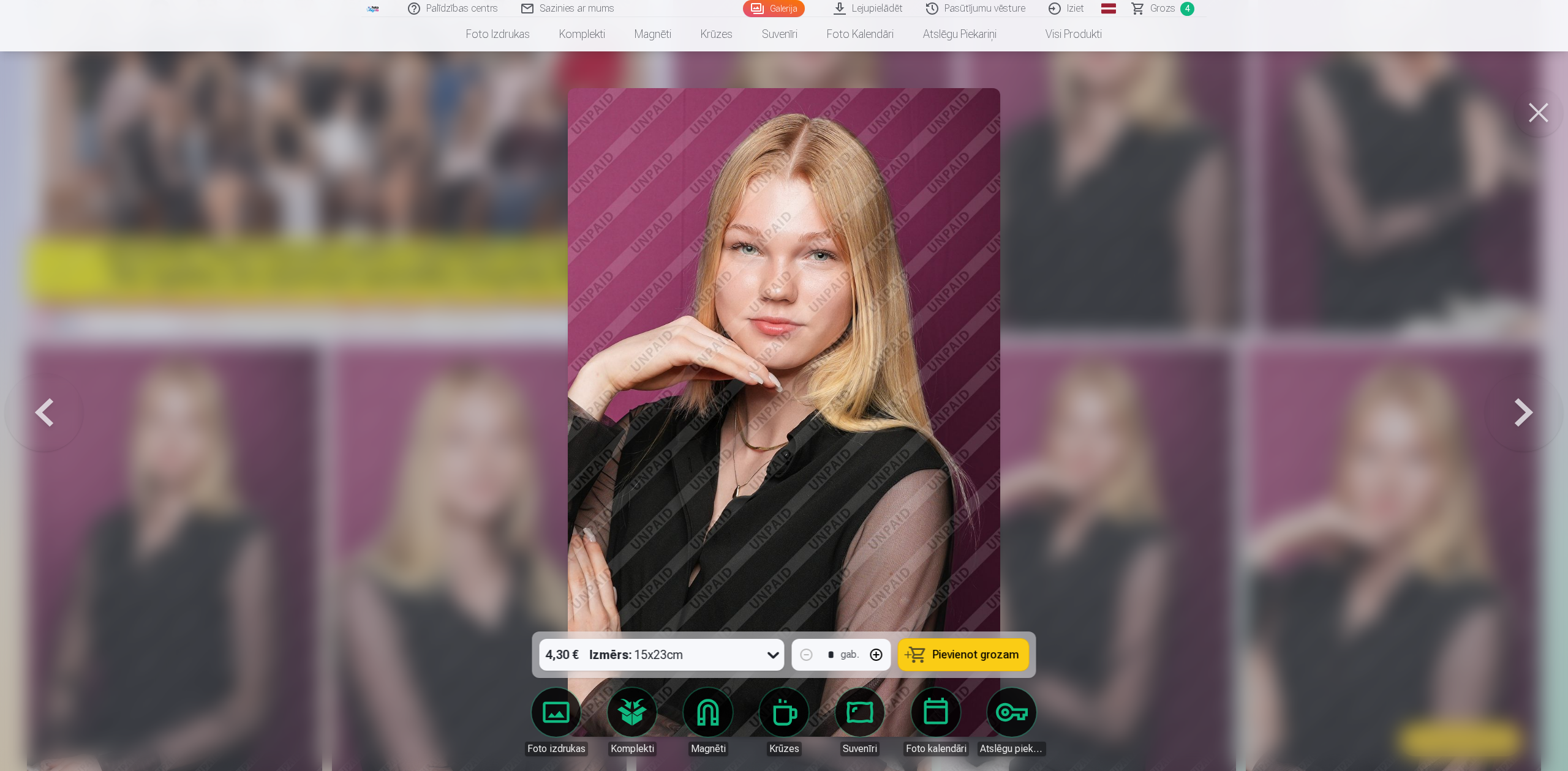
click at [1173, 411] on button at bounding box center [1524, 412] width 79 height 414
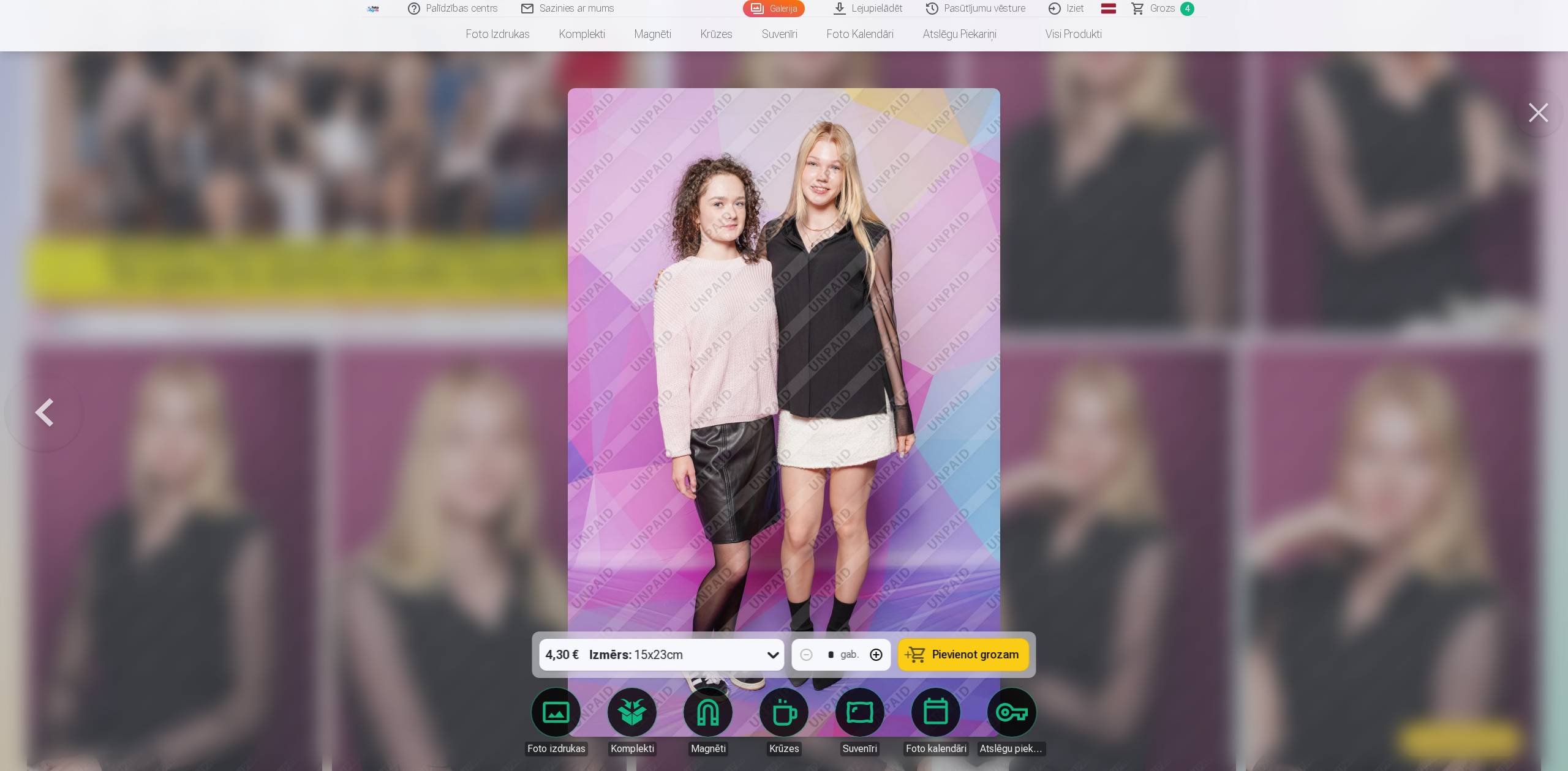
click at [1173, 411] on div at bounding box center [784, 385] width 1568 height 771
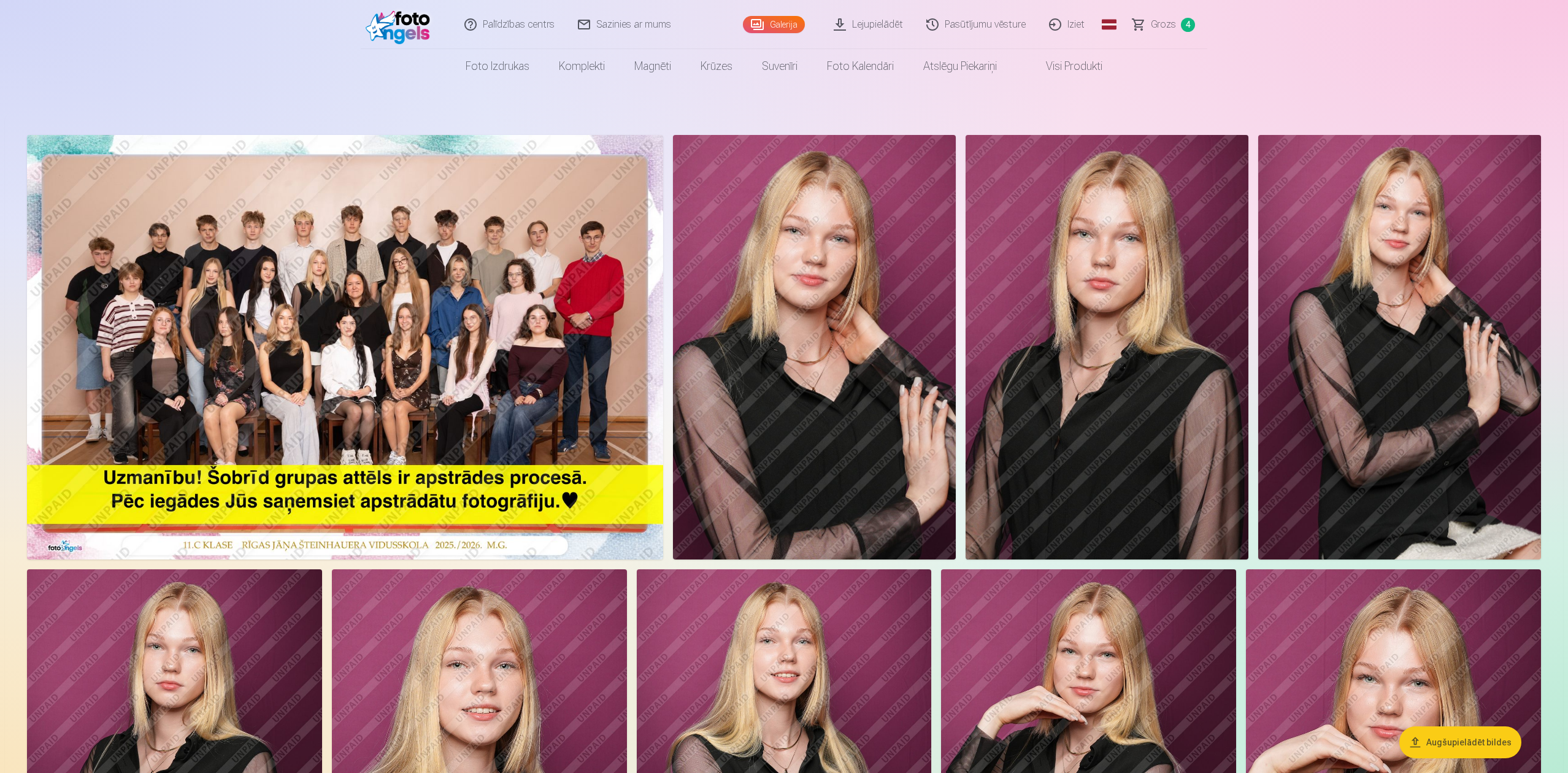
click at [1167, 22] on span "Grozs" at bounding box center [1163, 25] width 25 height 15
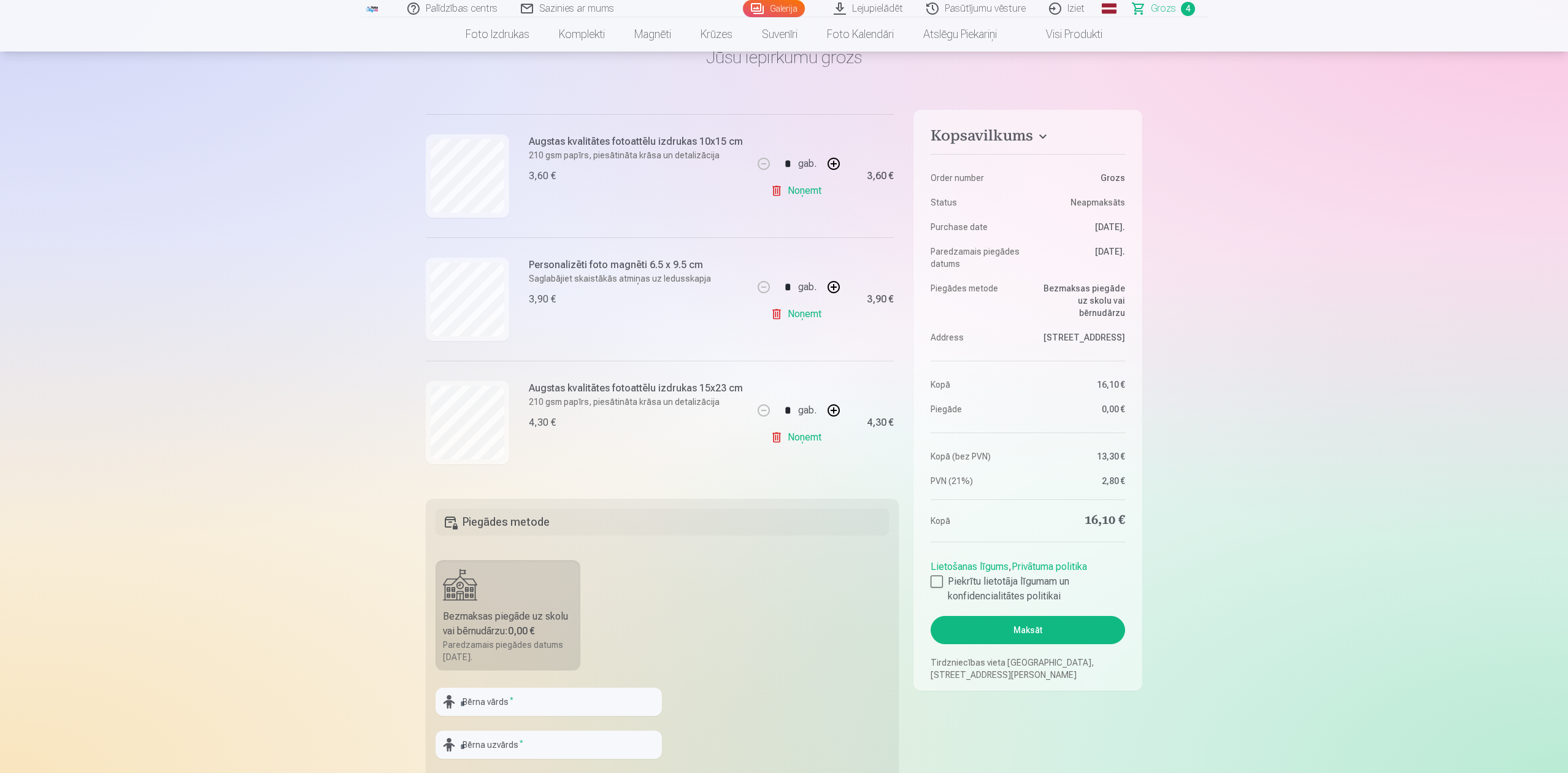
scroll to position [163, 0]
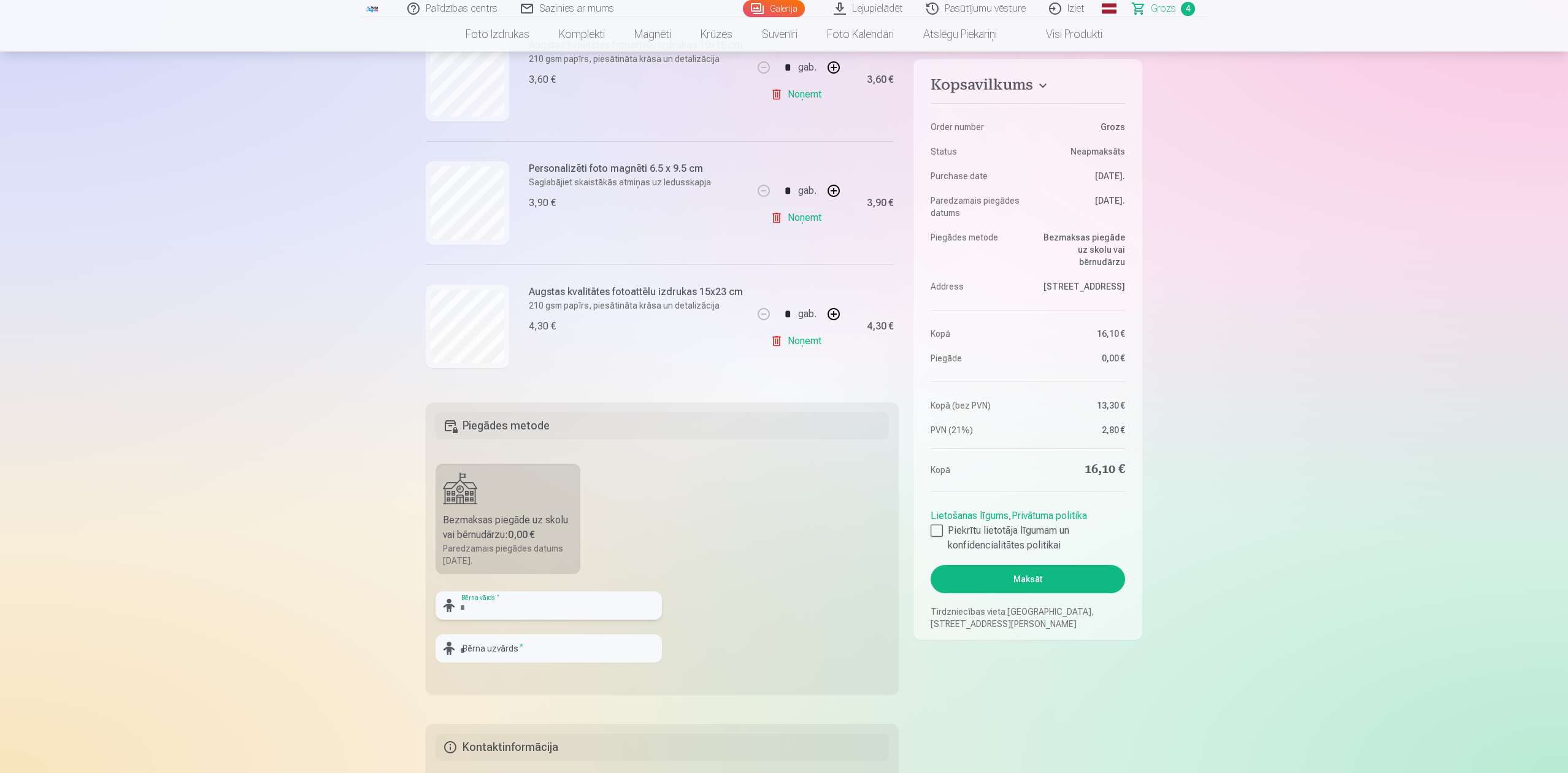
click at [552, 579] on input "text" at bounding box center [549, 606] width 226 height 28
click at [510, 516] on div "Bezmaksas piegāde uz skolu vai bērnudārzu : 0,00 €" at bounding box center [508, 528] width 130 height 30
drag, startPoint x: 510, startPoint y: 516, endPoint x: 486, endPoint y: 503, distance: 27.3
click at [486, 503] on label "Bezmaksas piegāde uz skolu vai bērnudārzu : 0,00 € Paredzamais piegādes datums …" at bounding box center [508, 519] width 145 height 110
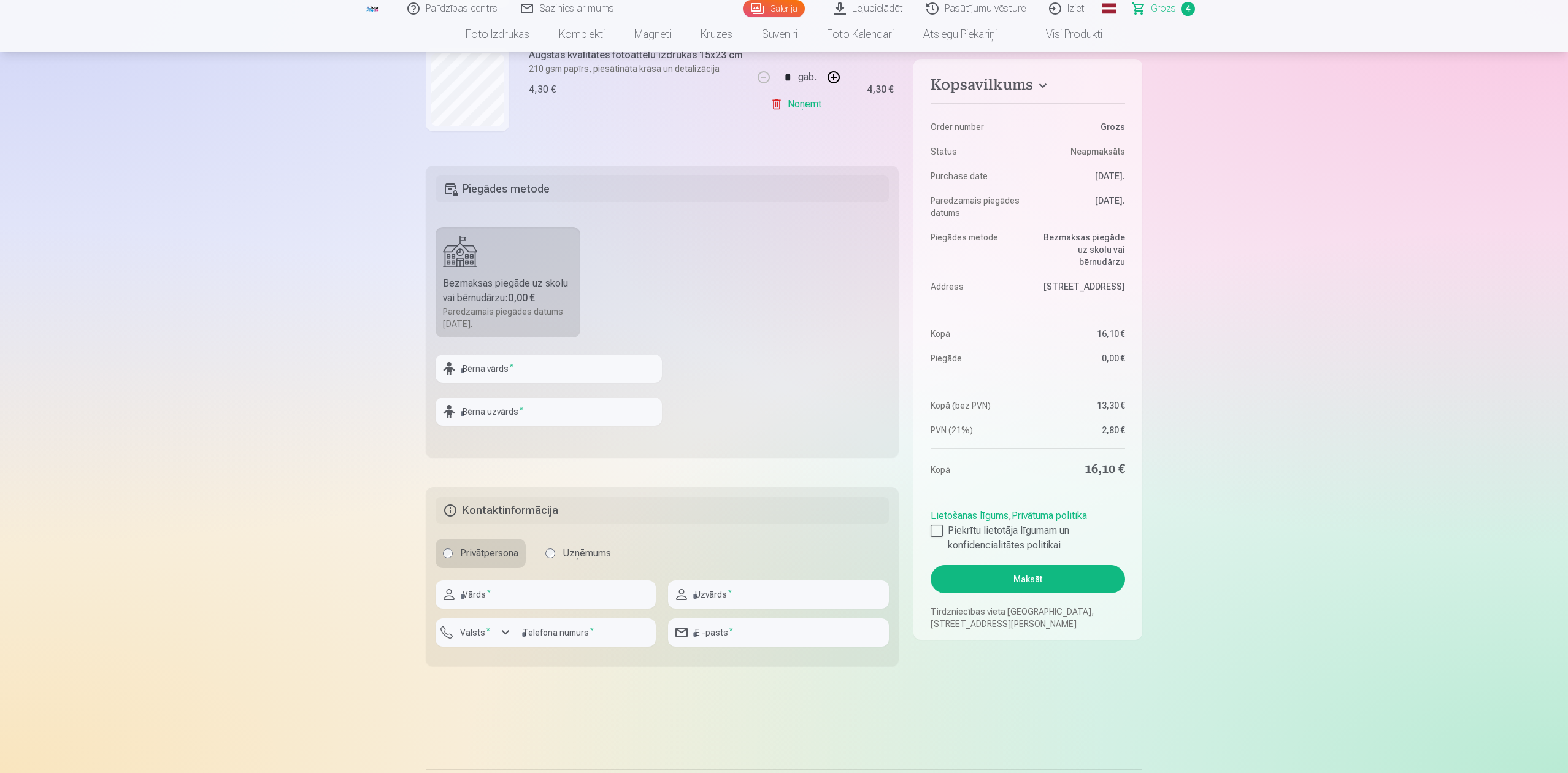
scroll to position [408, 0]
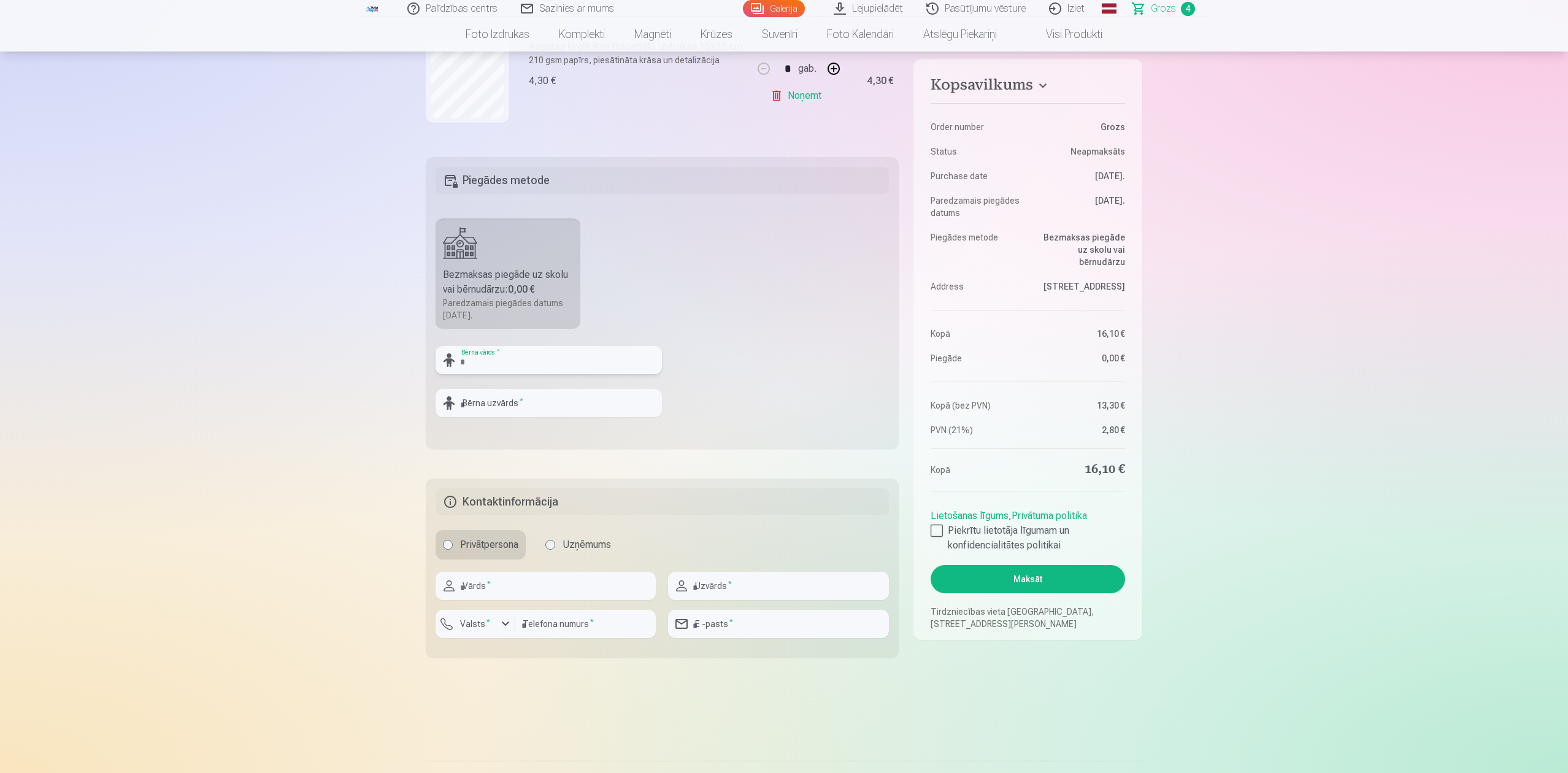
click at [480, 357] on input "text" at bounding box center [549, 360] width 226 height 28
type input "*"
type input "****"
click at [512, 404] on input "text" at bounding box center [549, 403] width 226 height 28
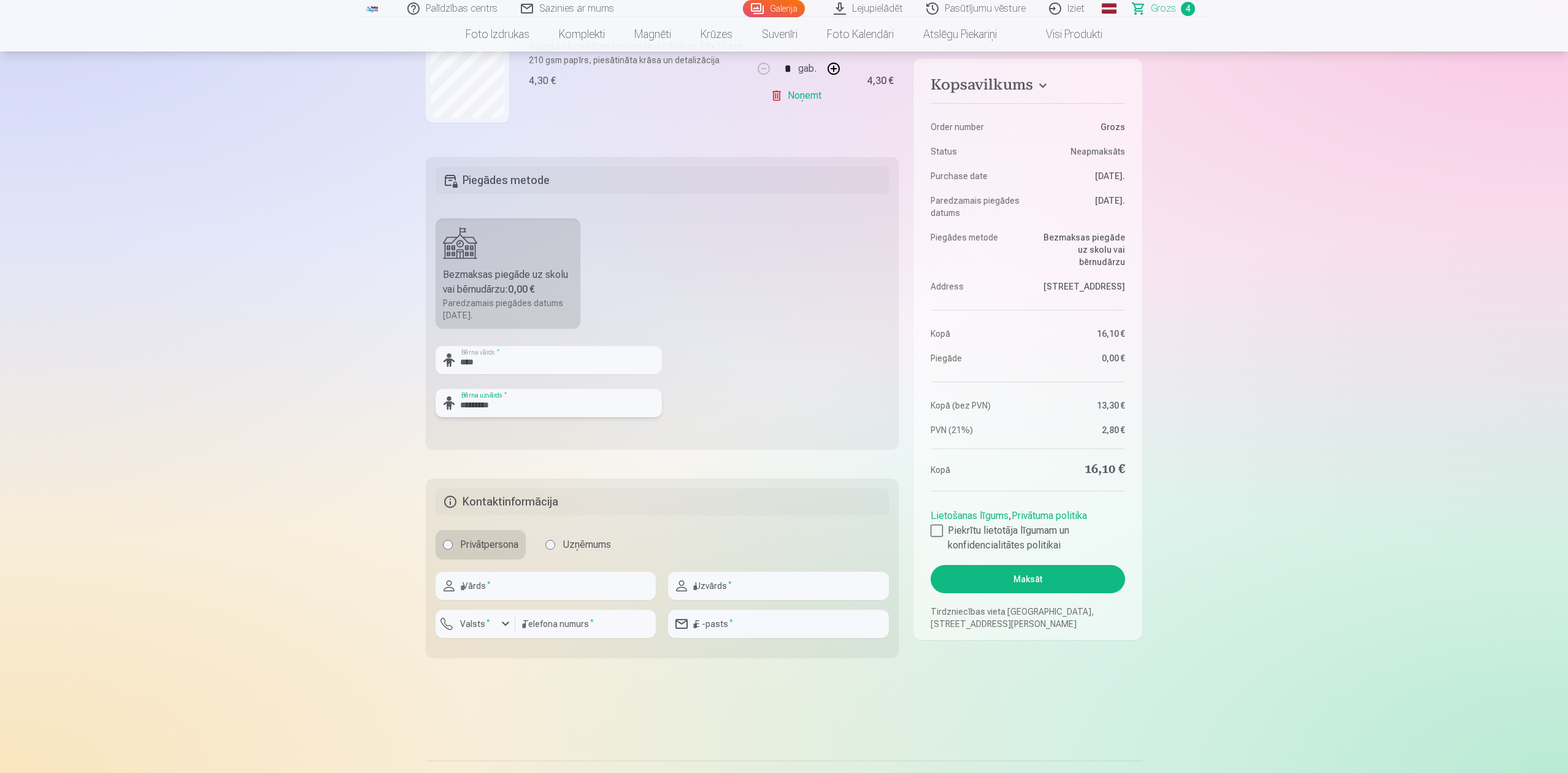
type input "*********"
click at [540, 579] on input "text" at bounding box center [546, 586] width 220 height 28
type input "*****"
click at [739, 579] on input "text" at bounding box center [778, 586] width 220 height 28
type input "*********"
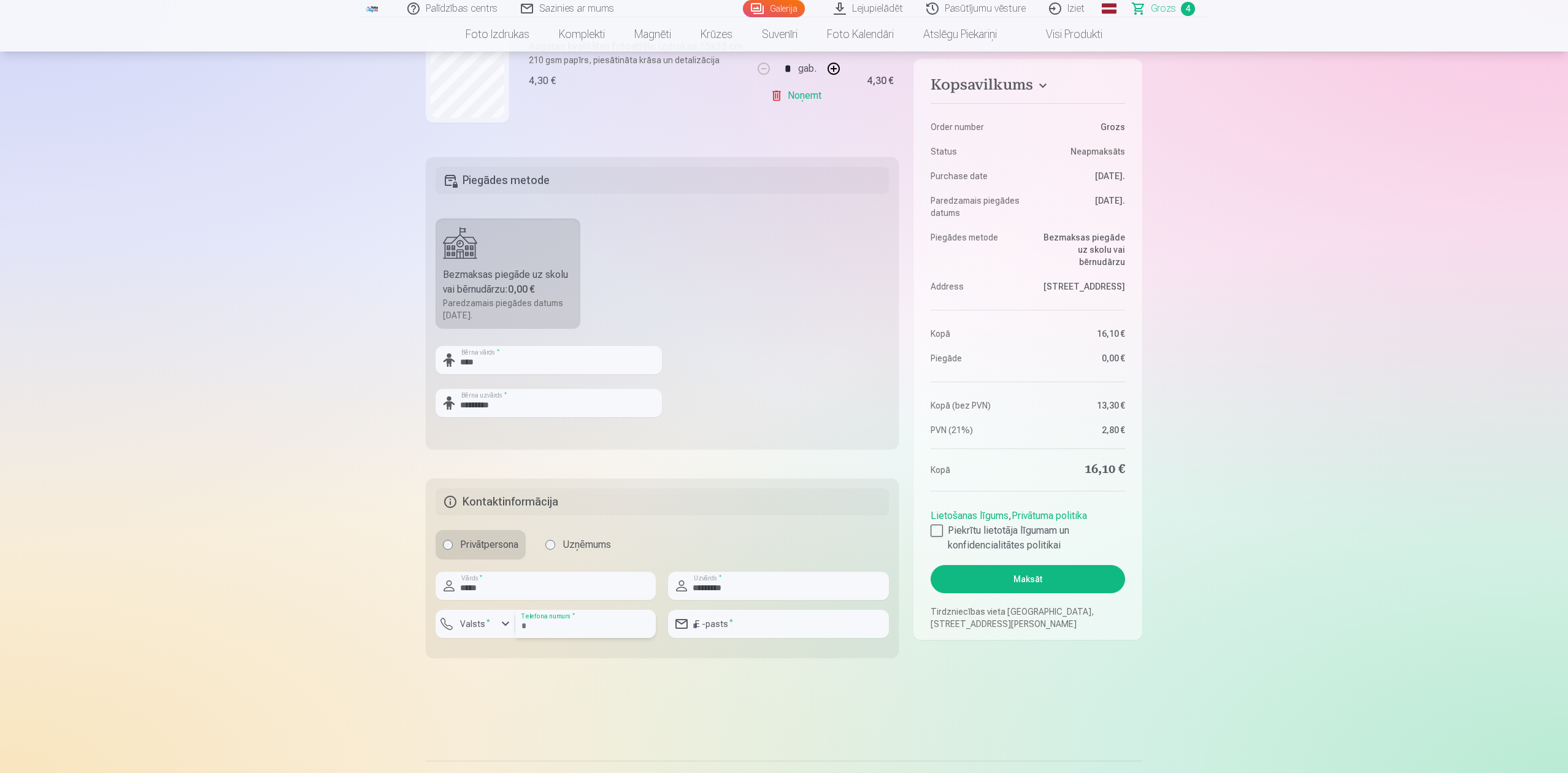
click at [610, 579] on input "number" at bounding box center [585, 624] width 140 height 28
type input "********"
click at [508, 579] on div "button" at bounding box center [506, 625] width 15 height 15
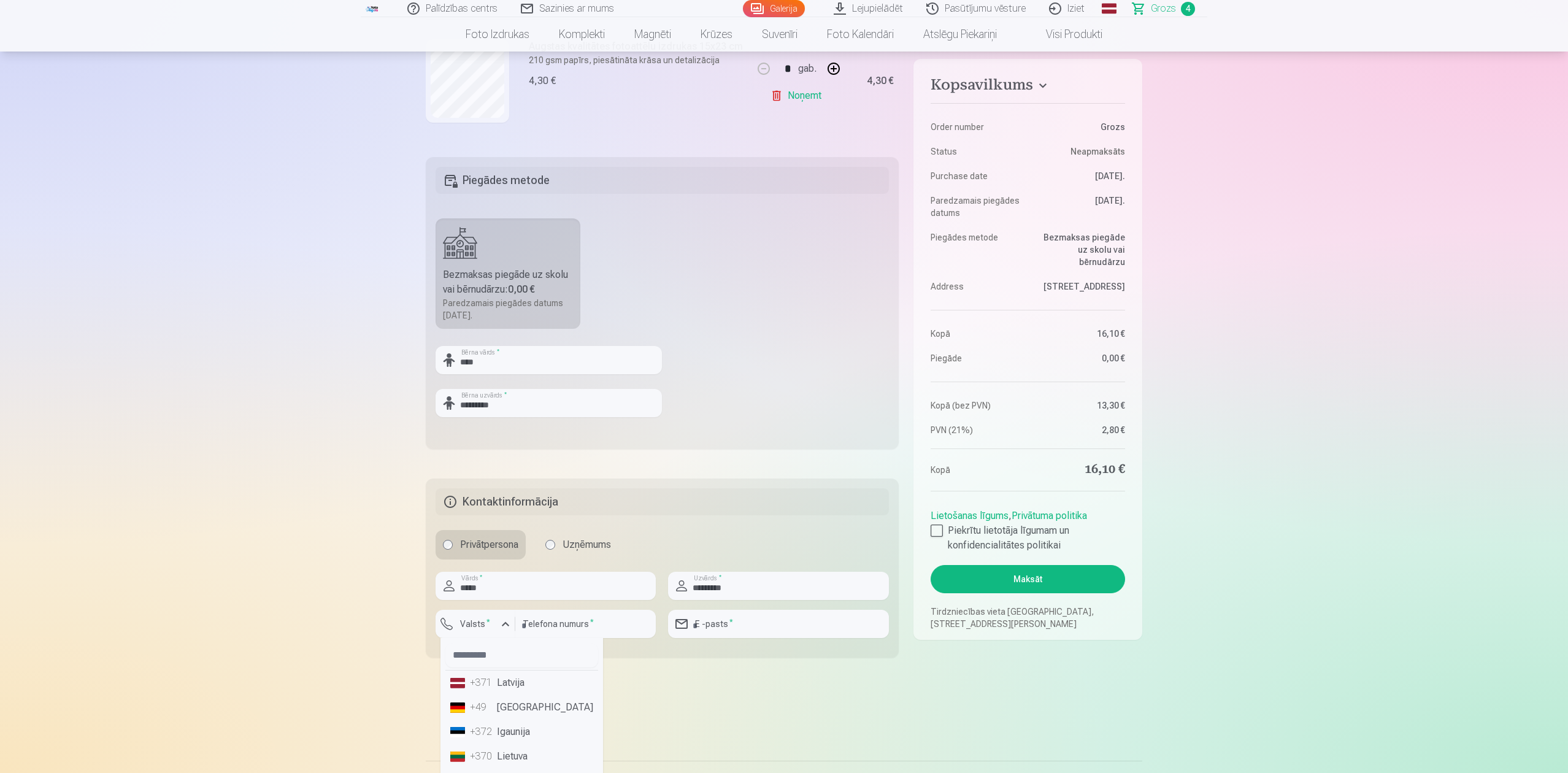
click at [508, 579] on li "+371 Latvija" at bounding box center [521, 683] width 153 height 24
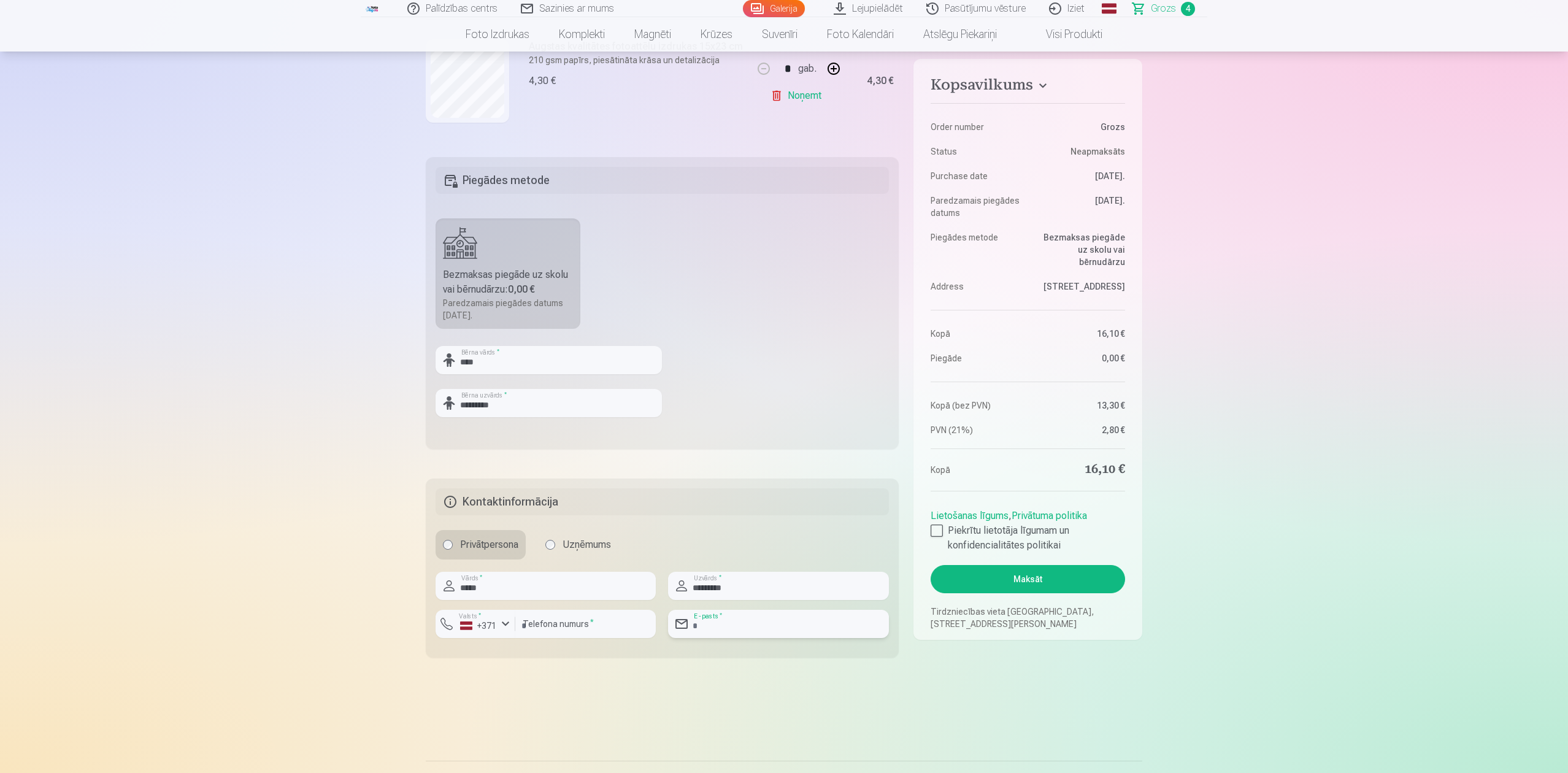
click at [744, 579] on input "email" at bounding box center [778, 624] width 220 height 28
type input "**********"
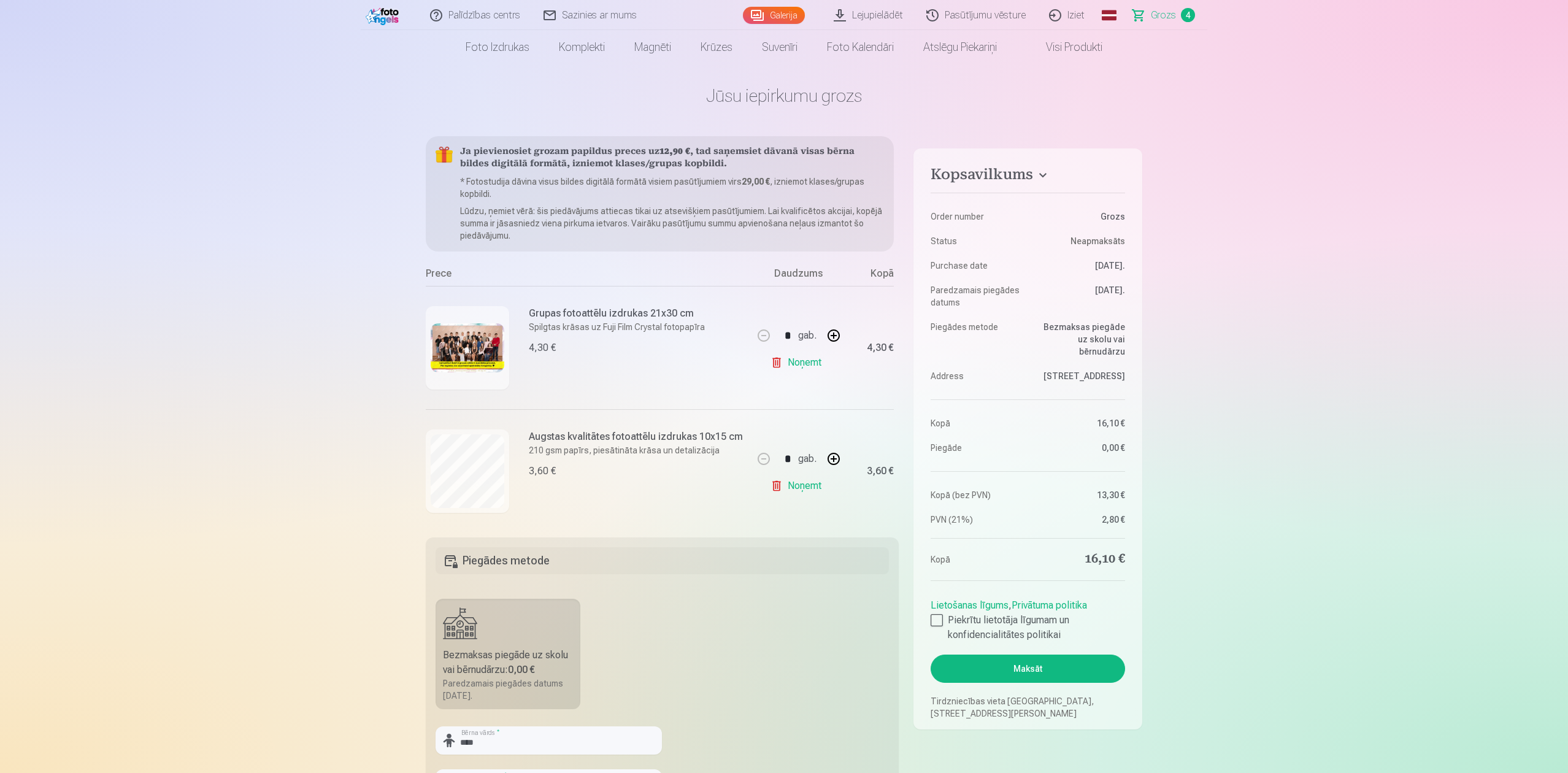
scroll to position [0, 0]
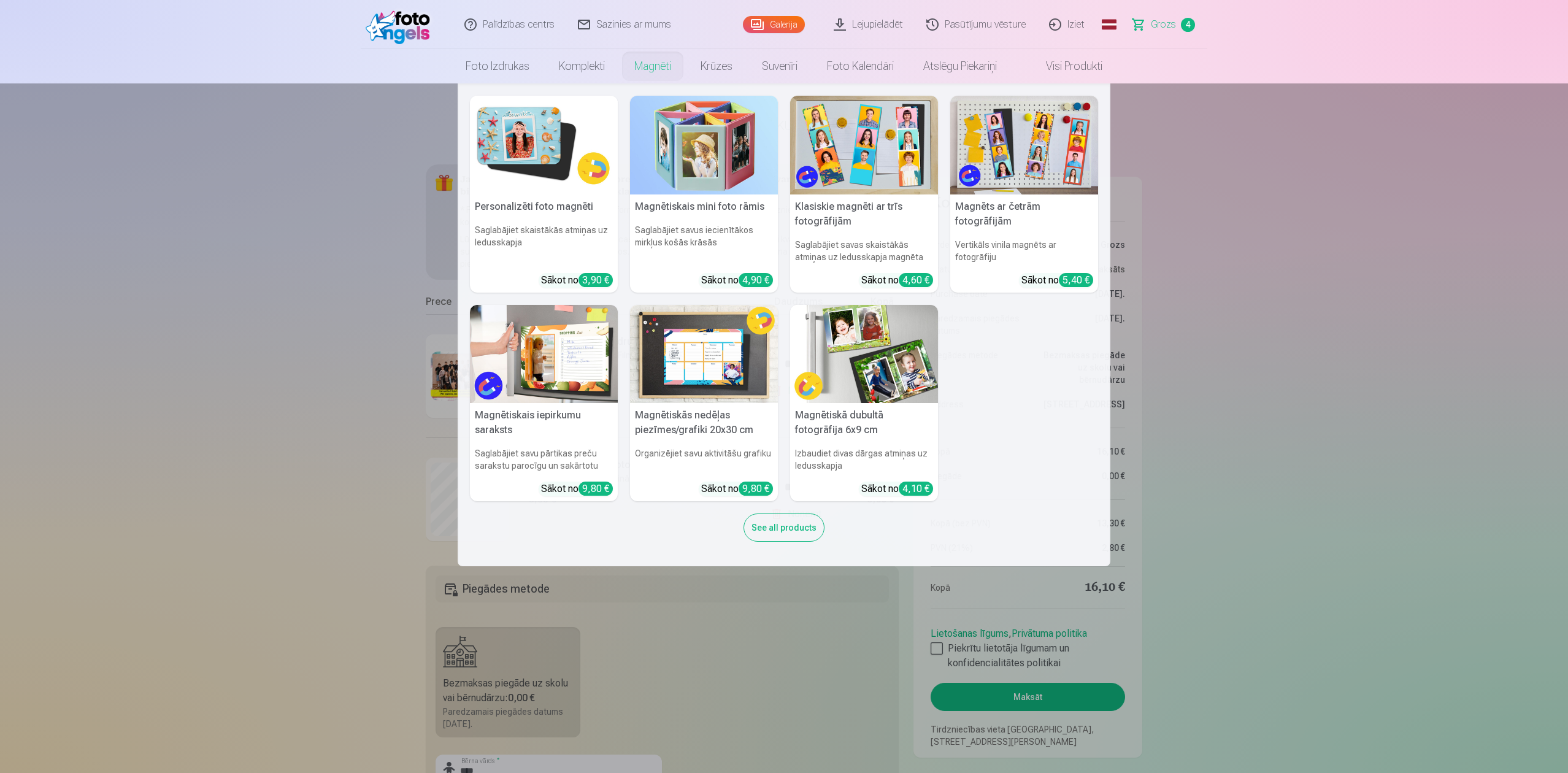
click at [651, 64] on link "Magnēti" at bounding box center [652, 66] width 66 height 34
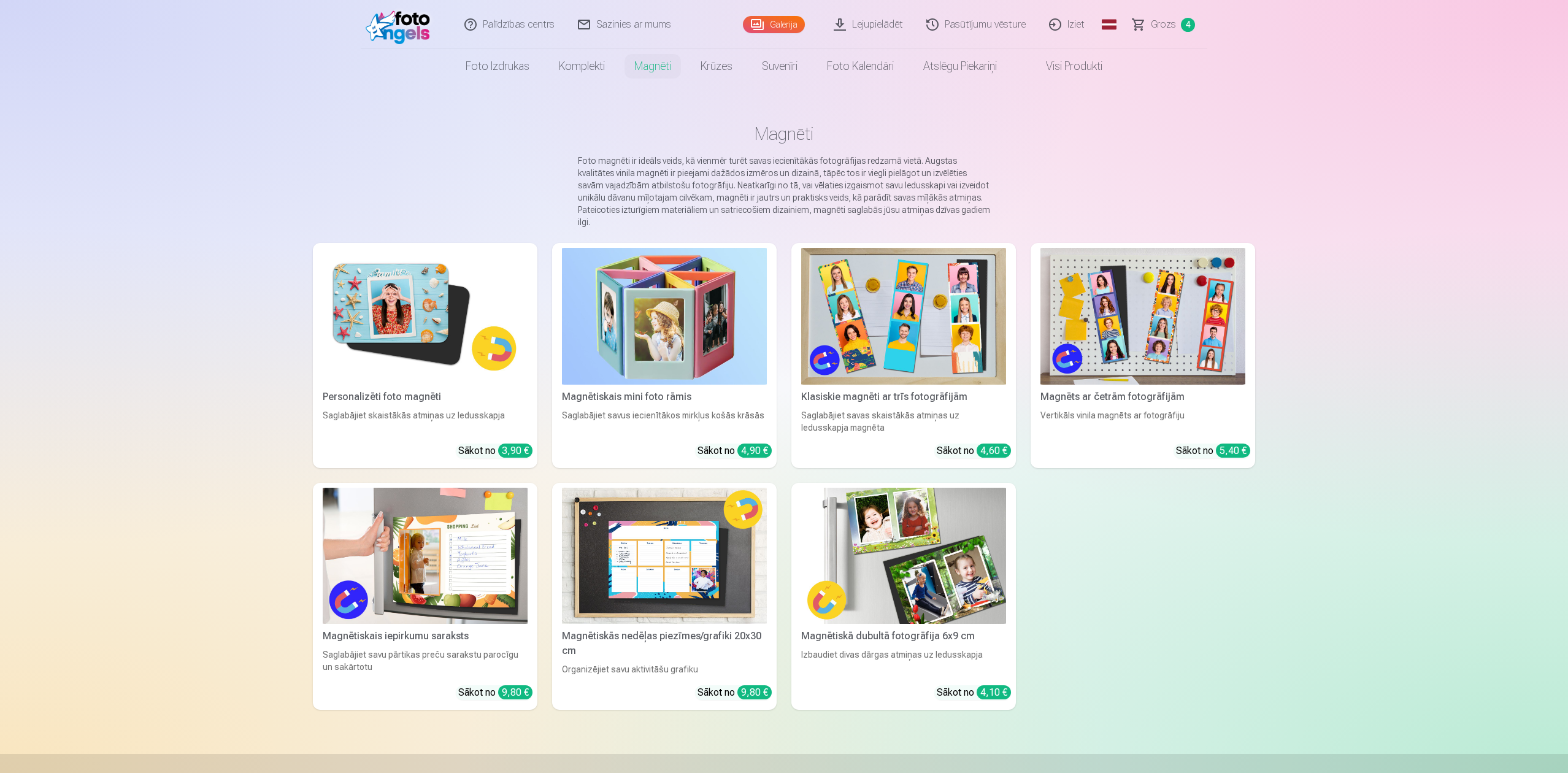
click at [427, 300] on img at bounding box center [425, 316] width 205 height 136
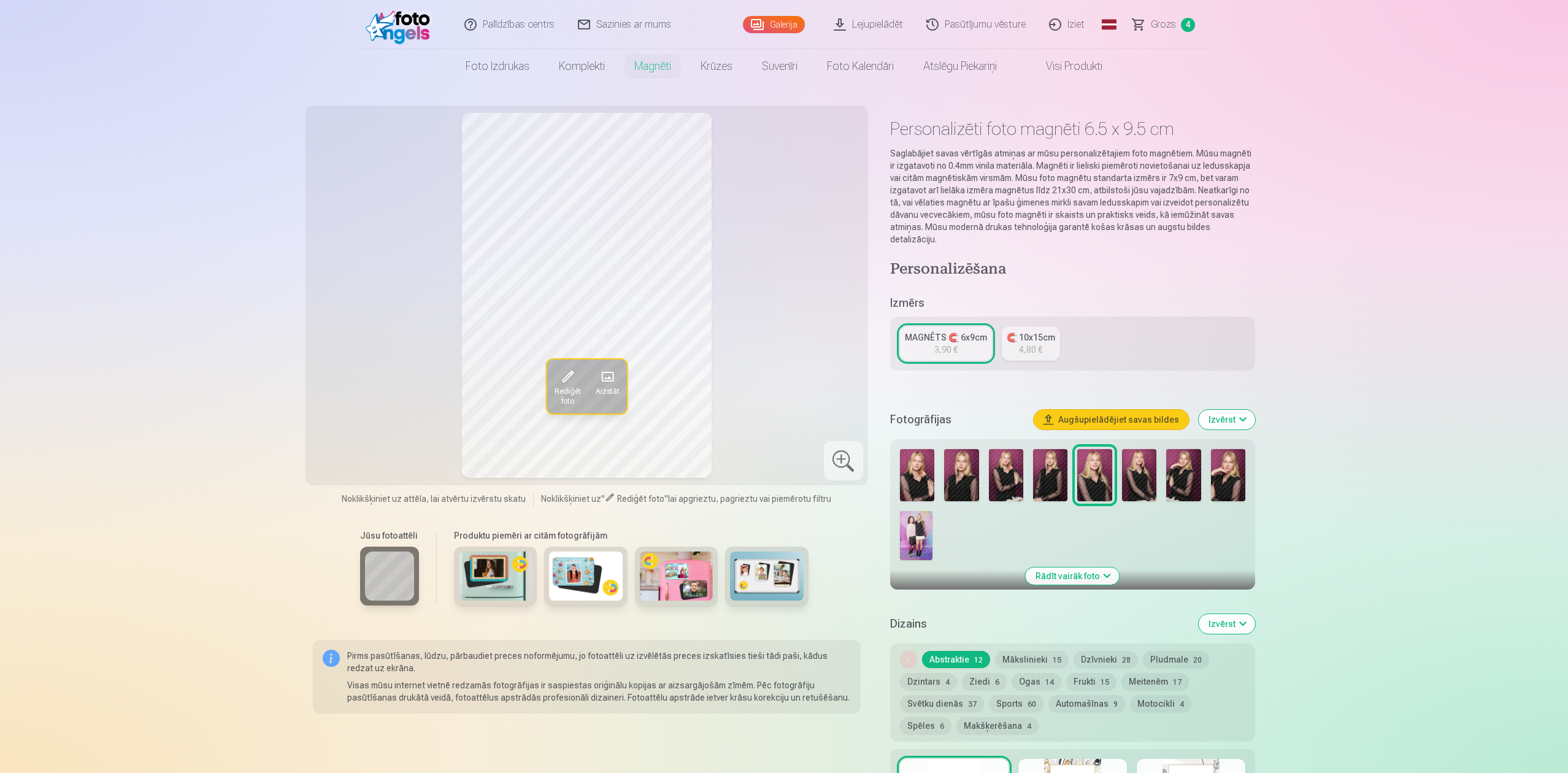
click at [1134, 471] on img at bounding box center [1139, 475] width 34 height 52
click at [1175, 470] on img at bounding box center [1183, 475] width 34 height 52
click at [920, 467] on img at bounding box center [917, 475] width 34 height 52
click at [951, 465] on img at bounding box center [961, 475] width 34 height 52
click at [978, 465] on img at bounding box center [961, 475] width 34 height 52
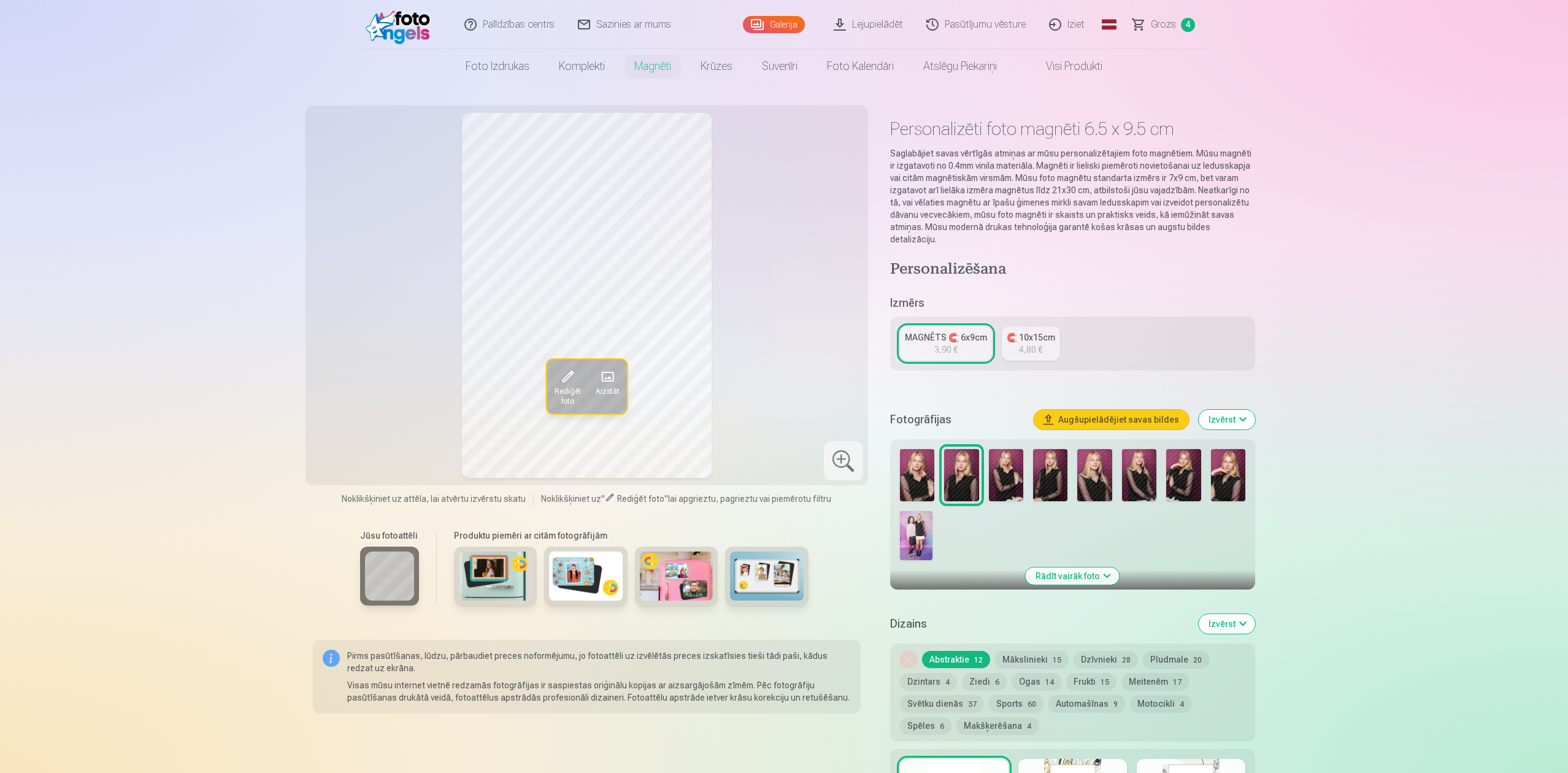
click at [1007, 467] on img at bounding box center [1006, 475] width 34 height 52
click at [1042, 465] on img at bounding box center [1050, 475] width 34 height 52
click at [1085, 465] on img at bounding box center [1094, 475] width 34 height 52
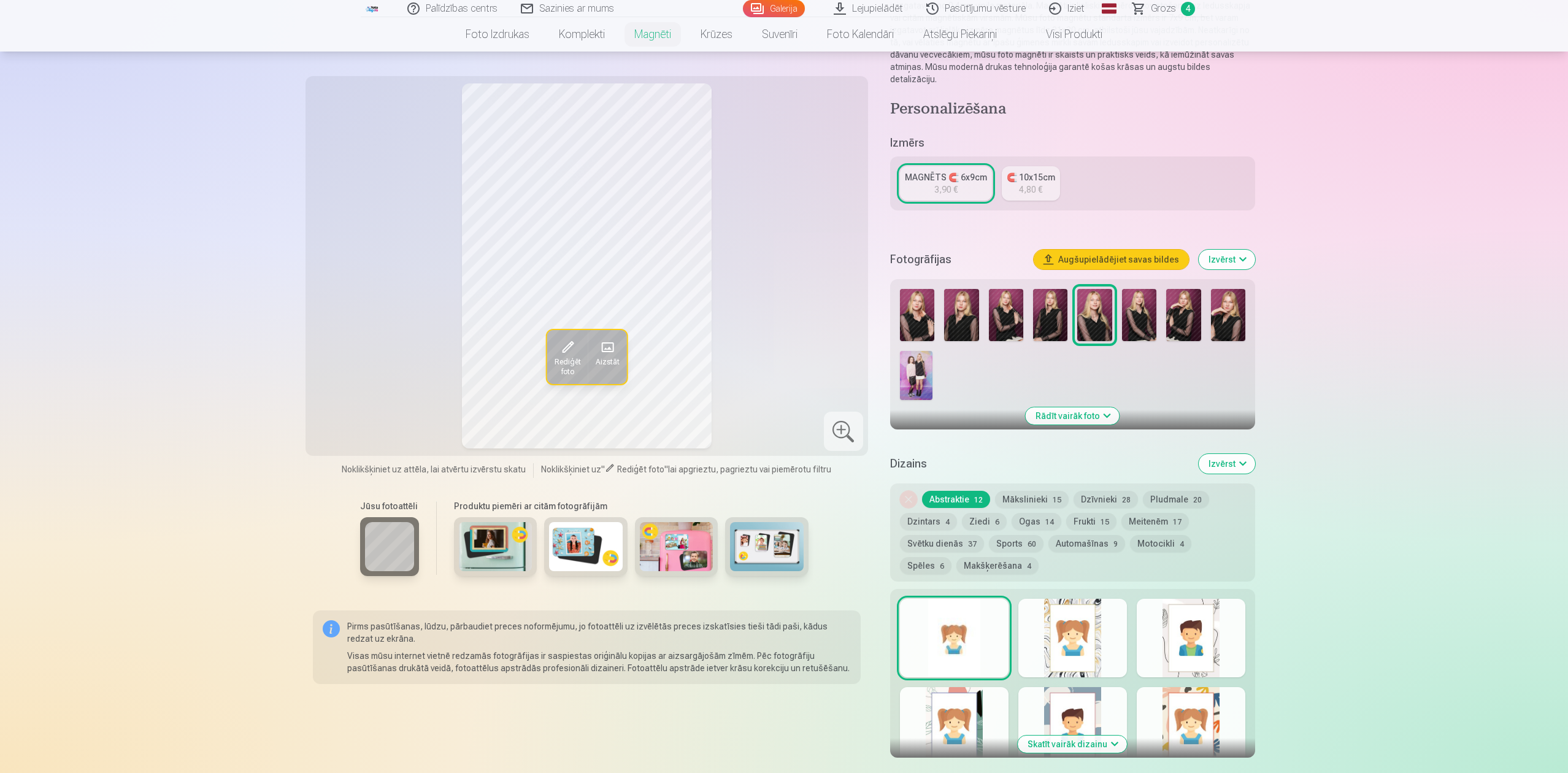
scroll to position [163, 0]
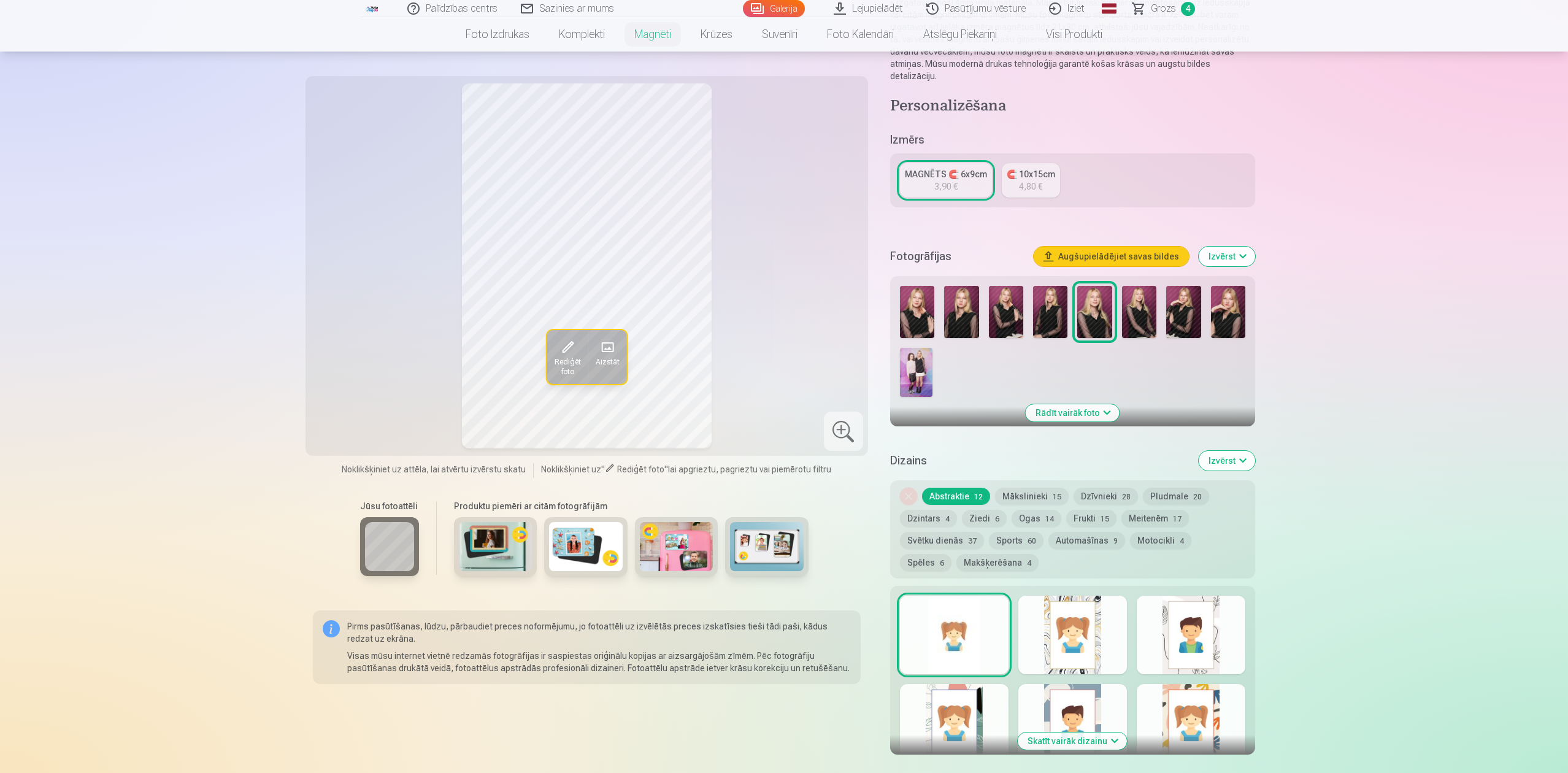
click at [1009, 488] on button "Mākslinieki 15" at bounding box center [1032, 496] width 73 height 18
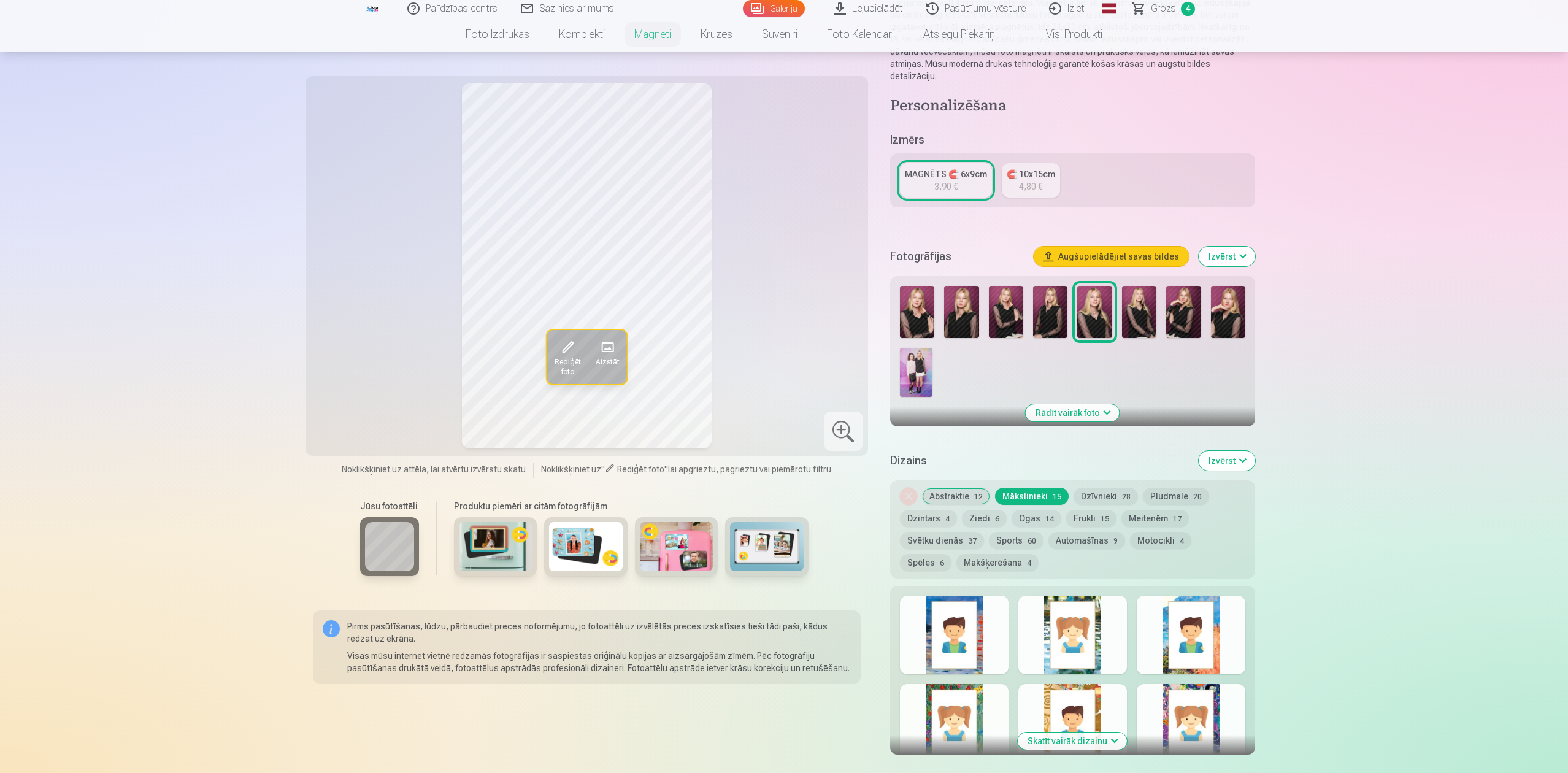
click at [1068, 579] on div at bounding box center [1073, 635] width 109 height 79
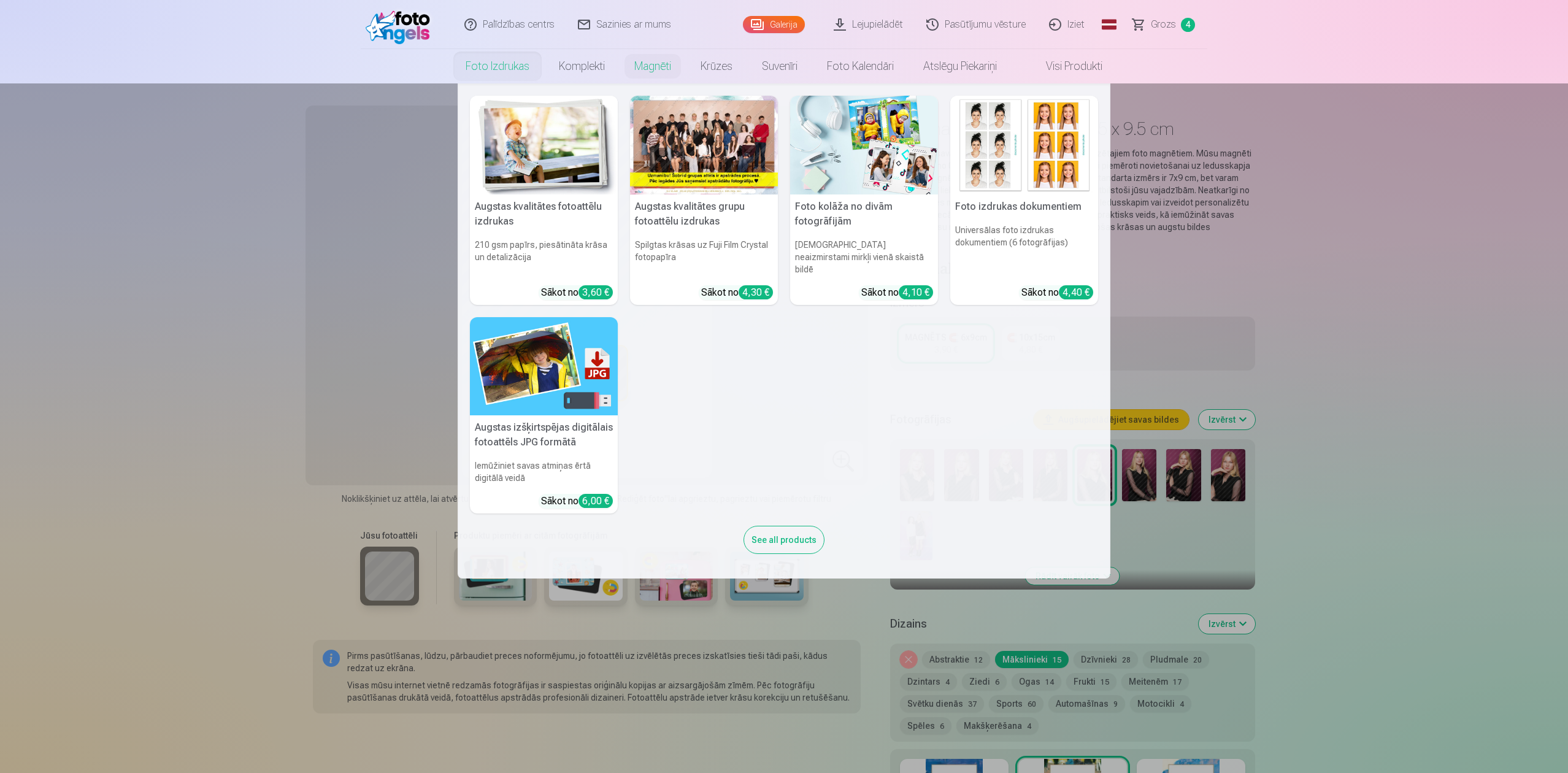
click at [503, 68] on link "Foto izdrukas" at bounding box center [497, 66] width 94 height 34
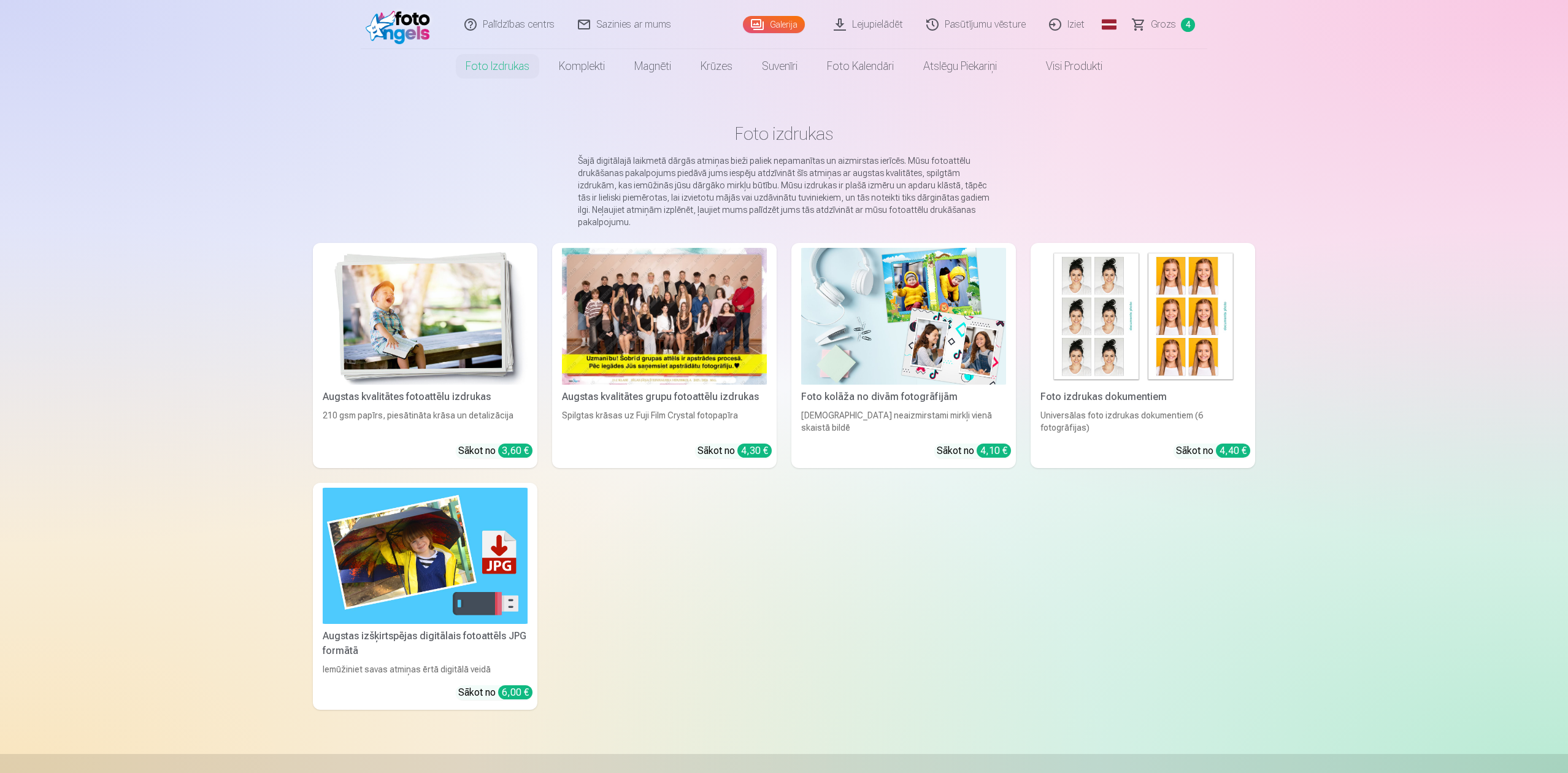
click at [392, 27] on img at bounding box center [401, 24] width 71 height 39
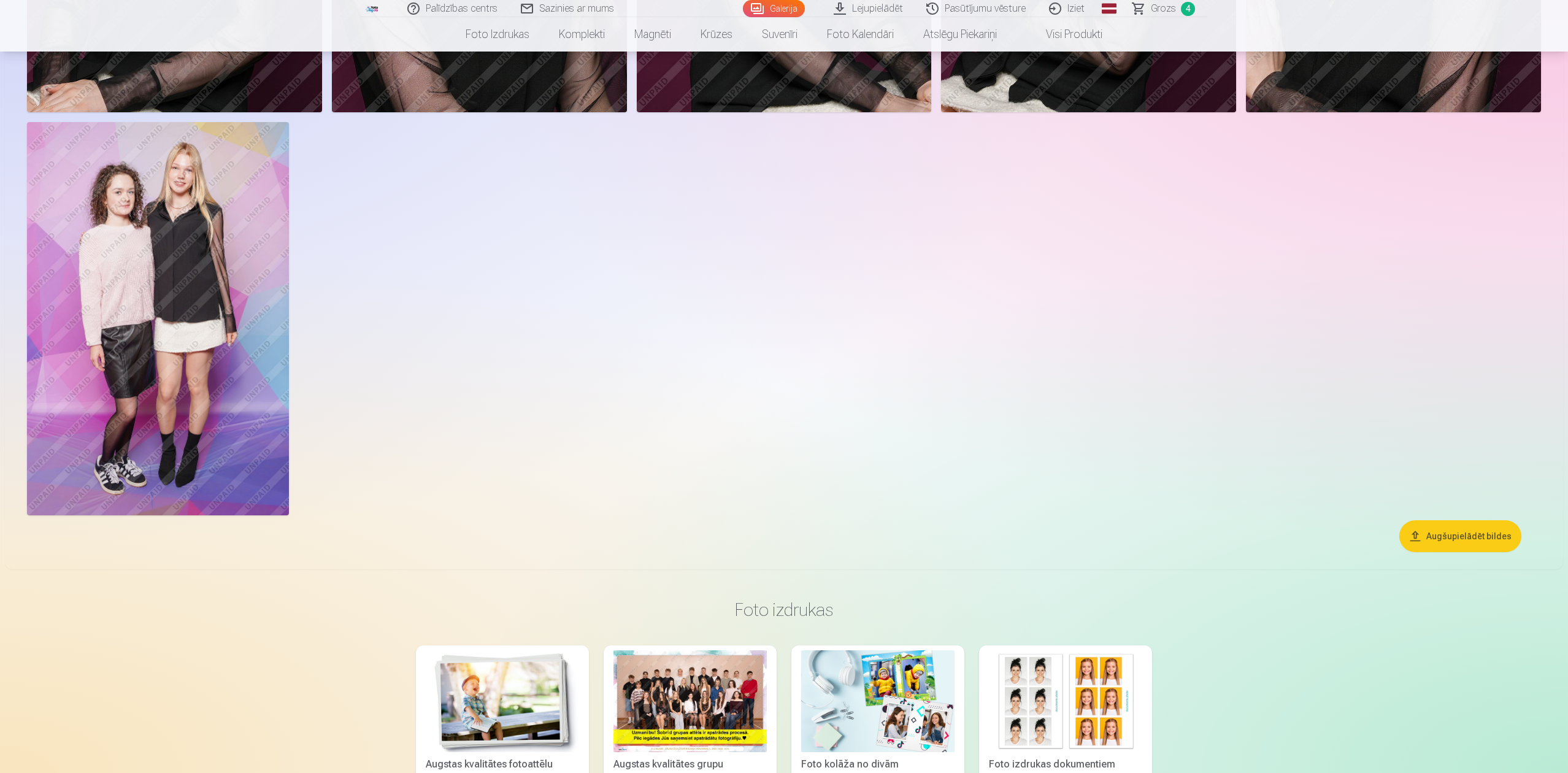
click at [156, 290] on img at bounding box center [158, 318] width 262 height 393
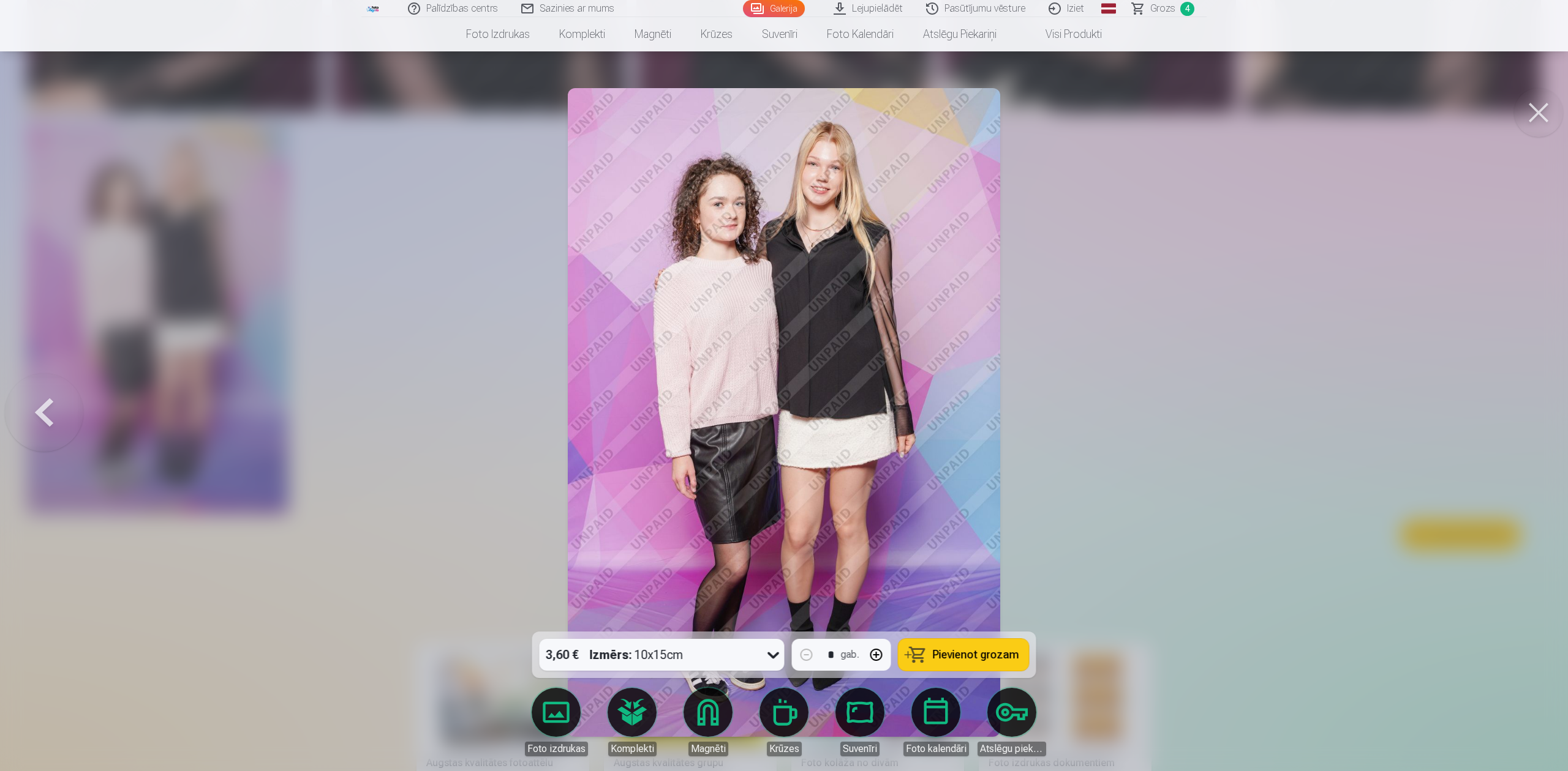
click at [968, 578] on span "Pievienot grozam" at bounding box center [975, 655] width 86 height 11
click at [1158, 5] on span "Grozs" at bounding box center [1162, 8] width 25 height 15
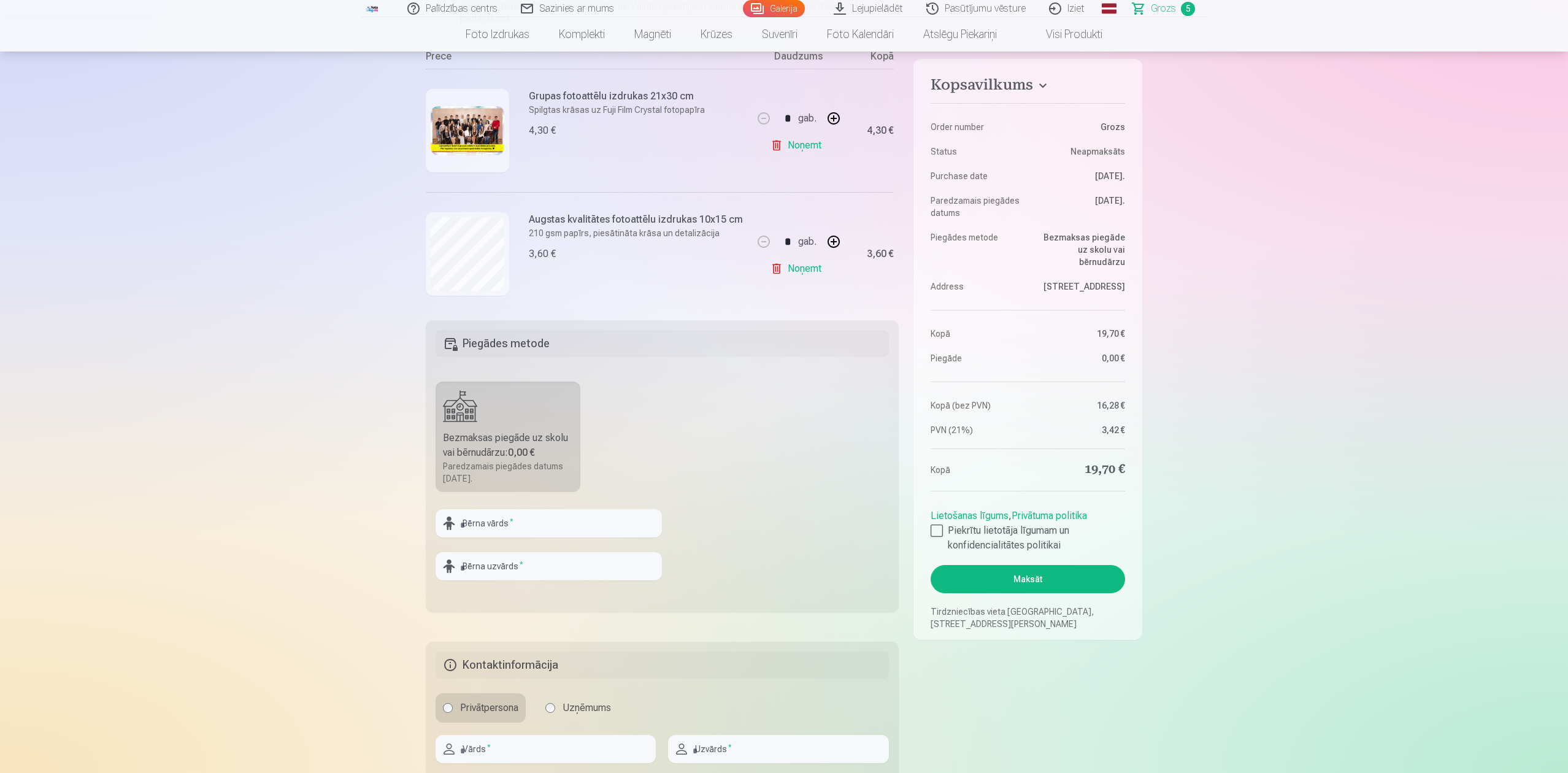
scroll to position [408, 0]
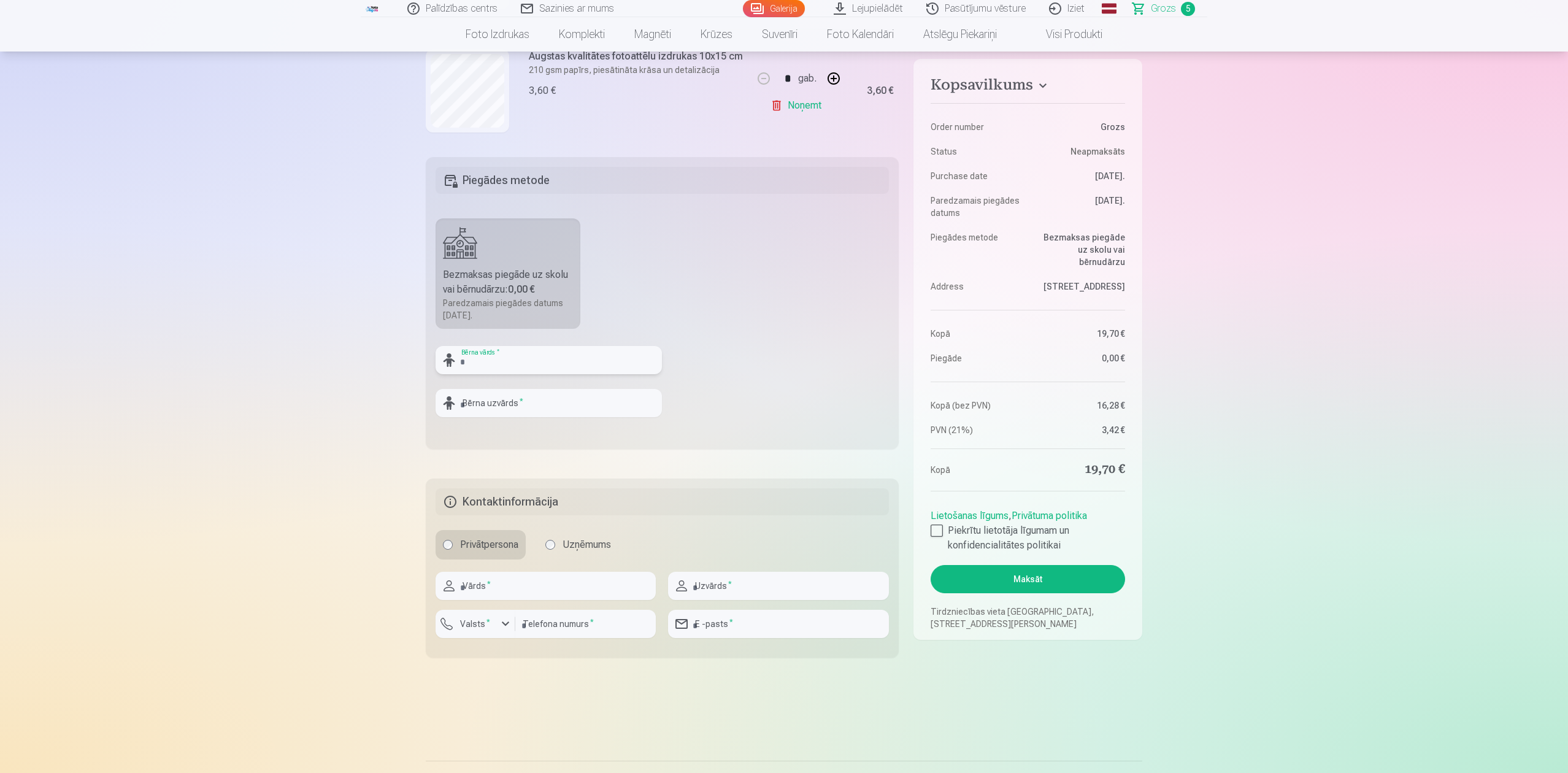
click at [475, 362] on input "text" at bounding box center [549, 360] width 226 height 28
type input "****"
click at [521, 399] on input "text" at bounding box center [549, 403] width 226 height 28
type input "*********"
click at [521, 579] on input "text" at bounding box center [546, 586] width 220 height 28
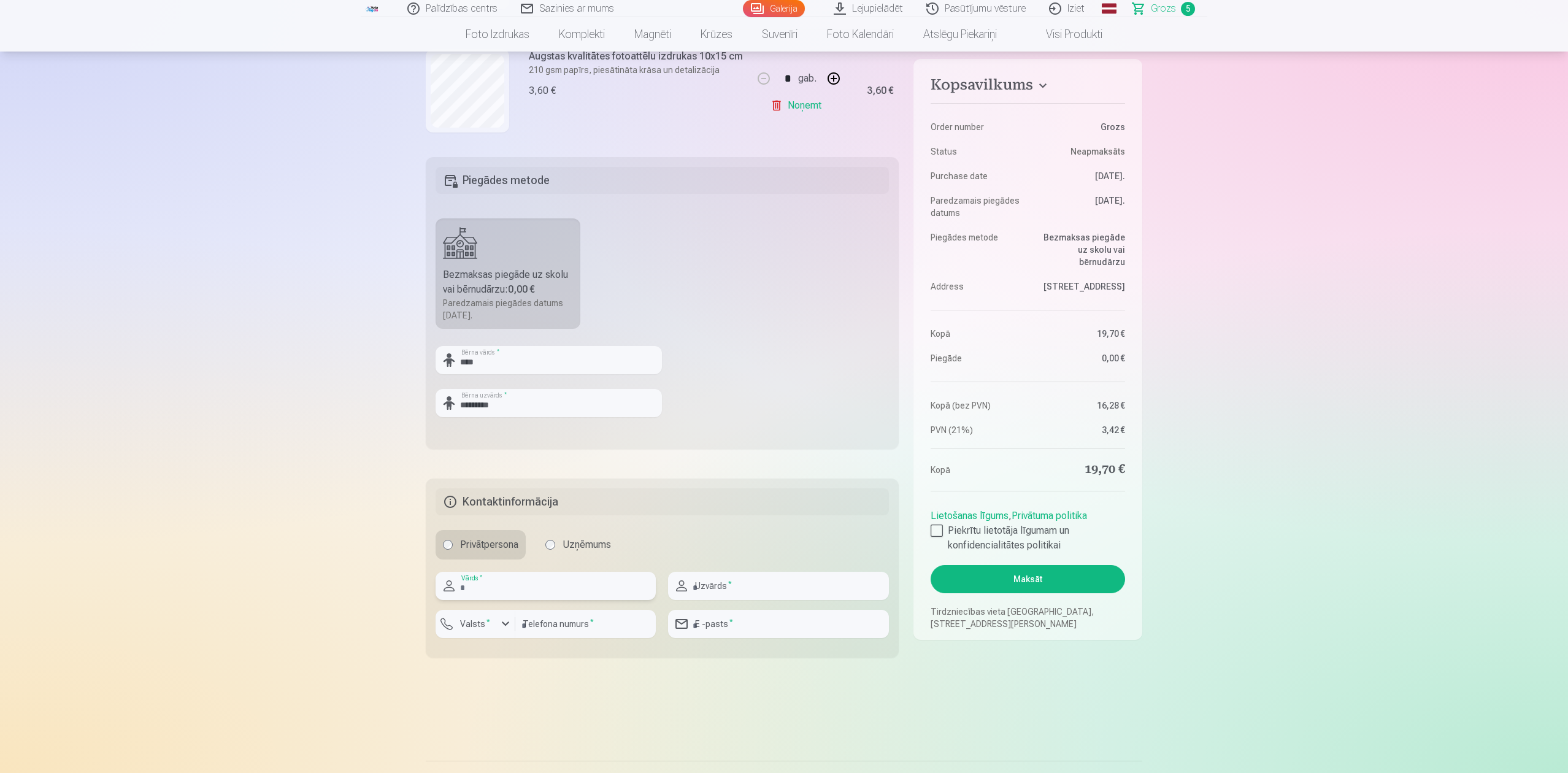
type input "*****"
click at [757, 579] on input "text" at bounding box center [778, 586] width 220 height 28
type input "*********"
click at [585, 579] on input "number" at bounding box center [585, 624] width 140 height 28
type input "********"
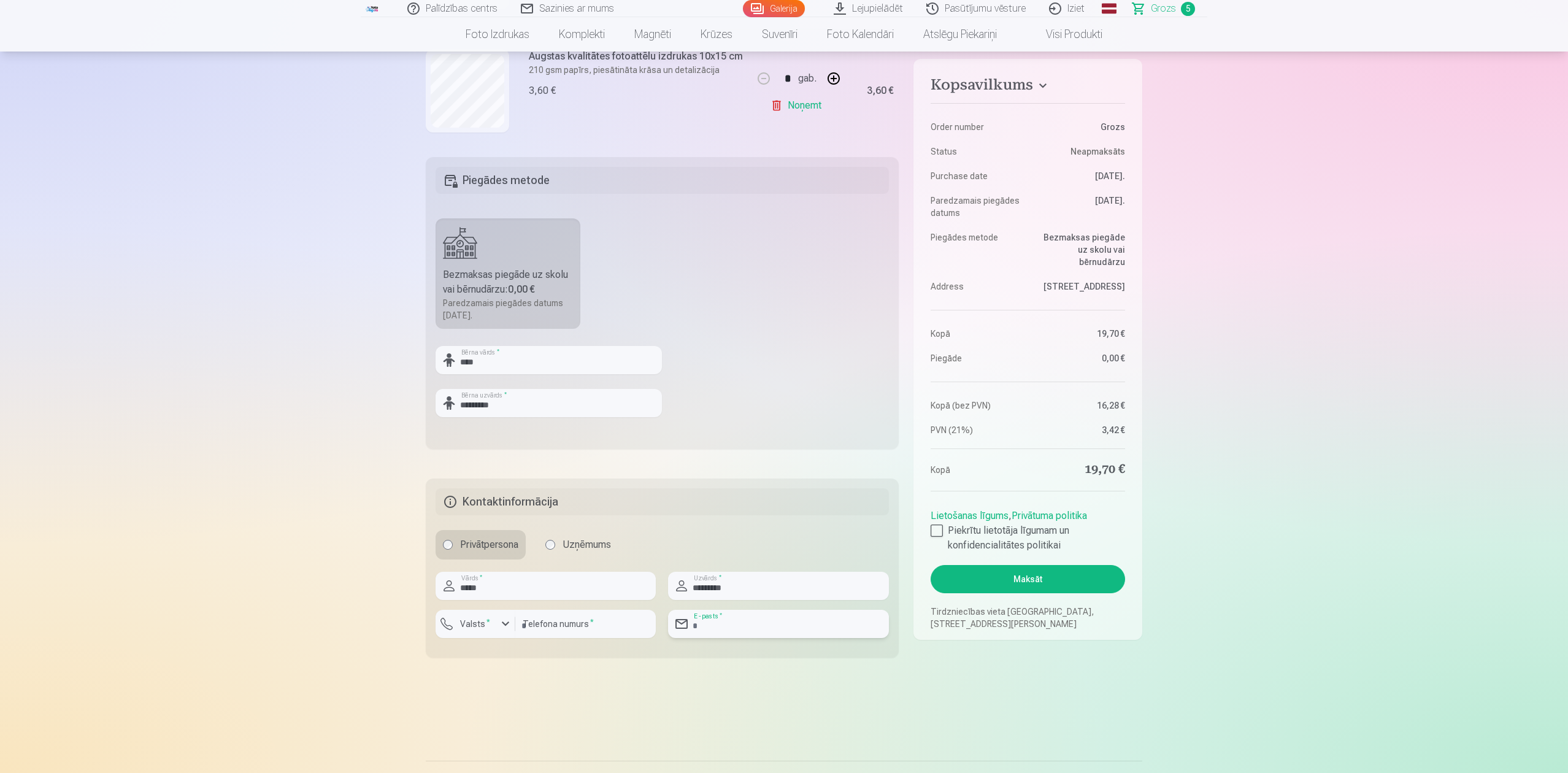
click at [782, 579] on input "email" at bounding box center [778, 624] width 220 height 28
type input "**********"
click at [938, 529] on div at bounding box center [936, 530] width 12 height 12
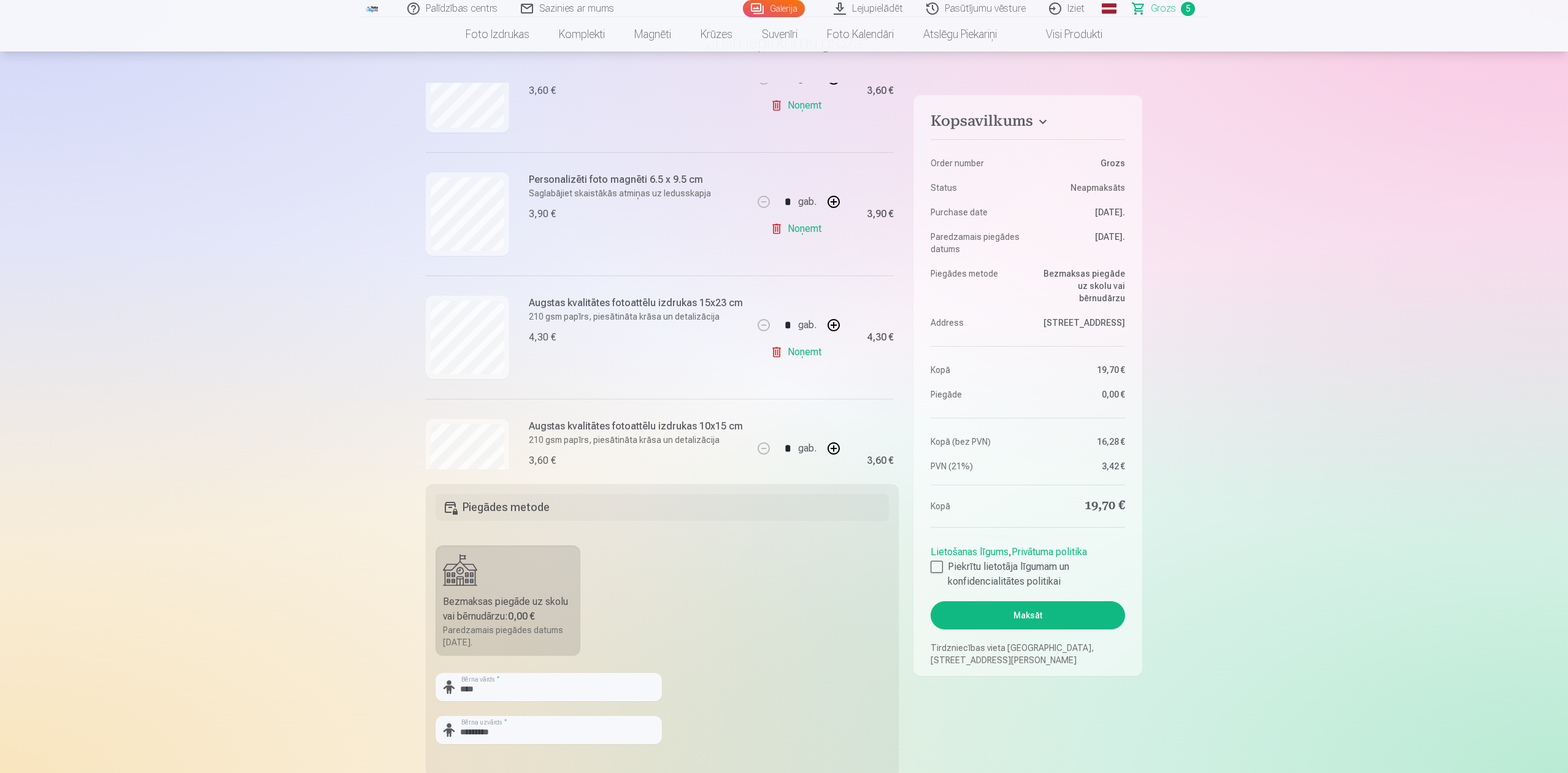
scroll to position [383, 0]
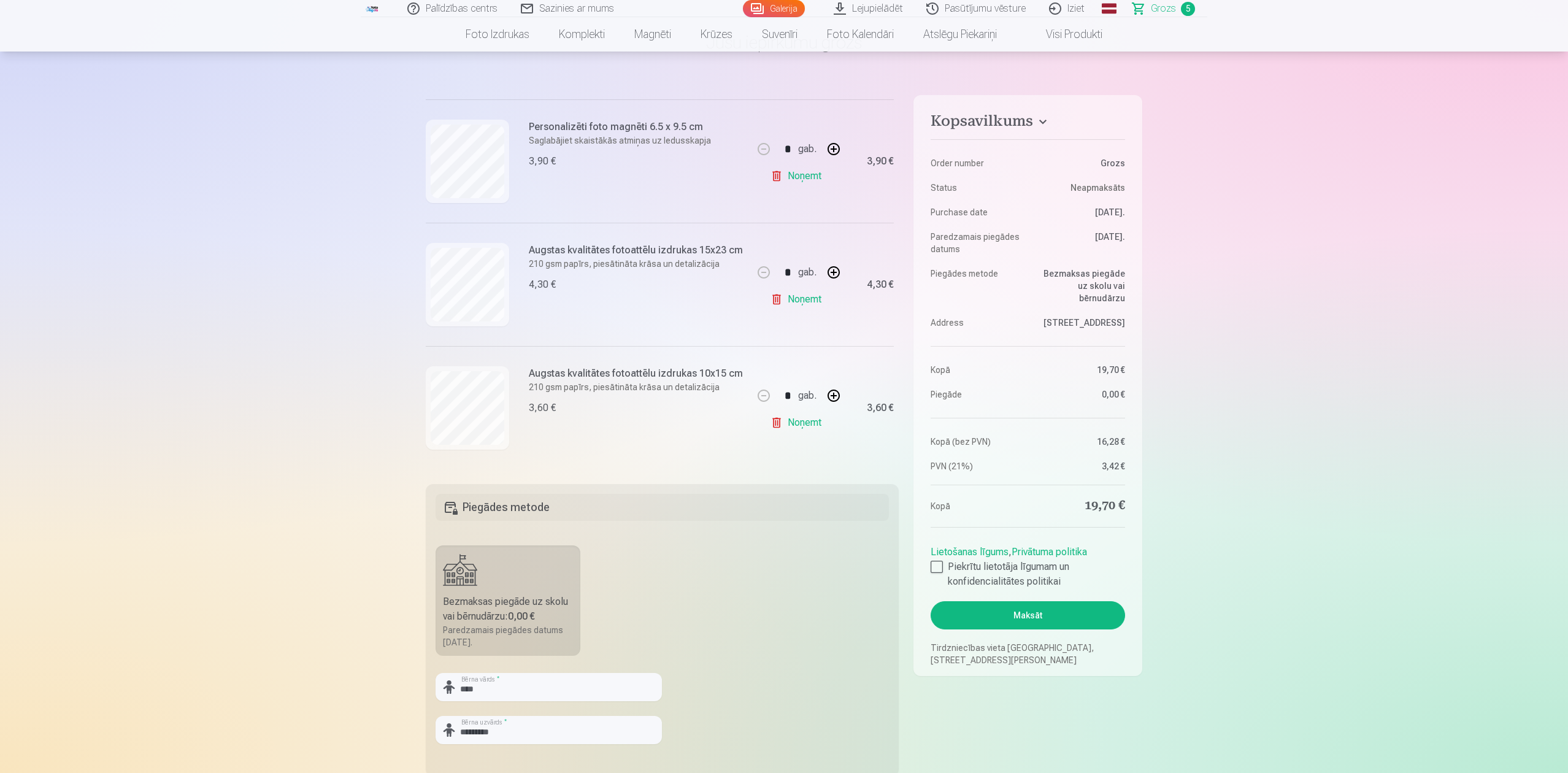
click at [1072, 579] on button "Maksāt" at bounding box center [1028, 615] width 195 height 28
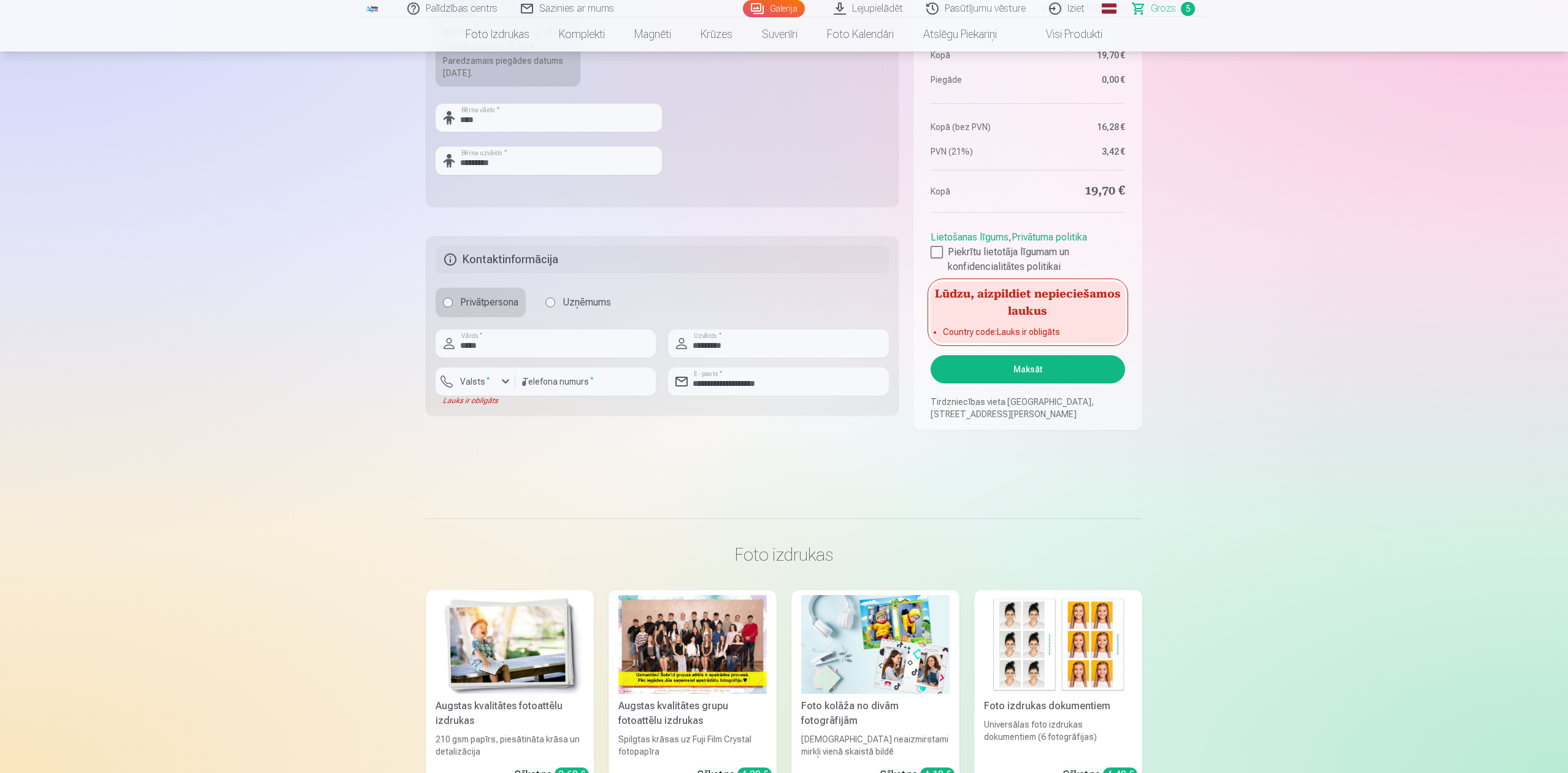
scroll to position [654, 0]
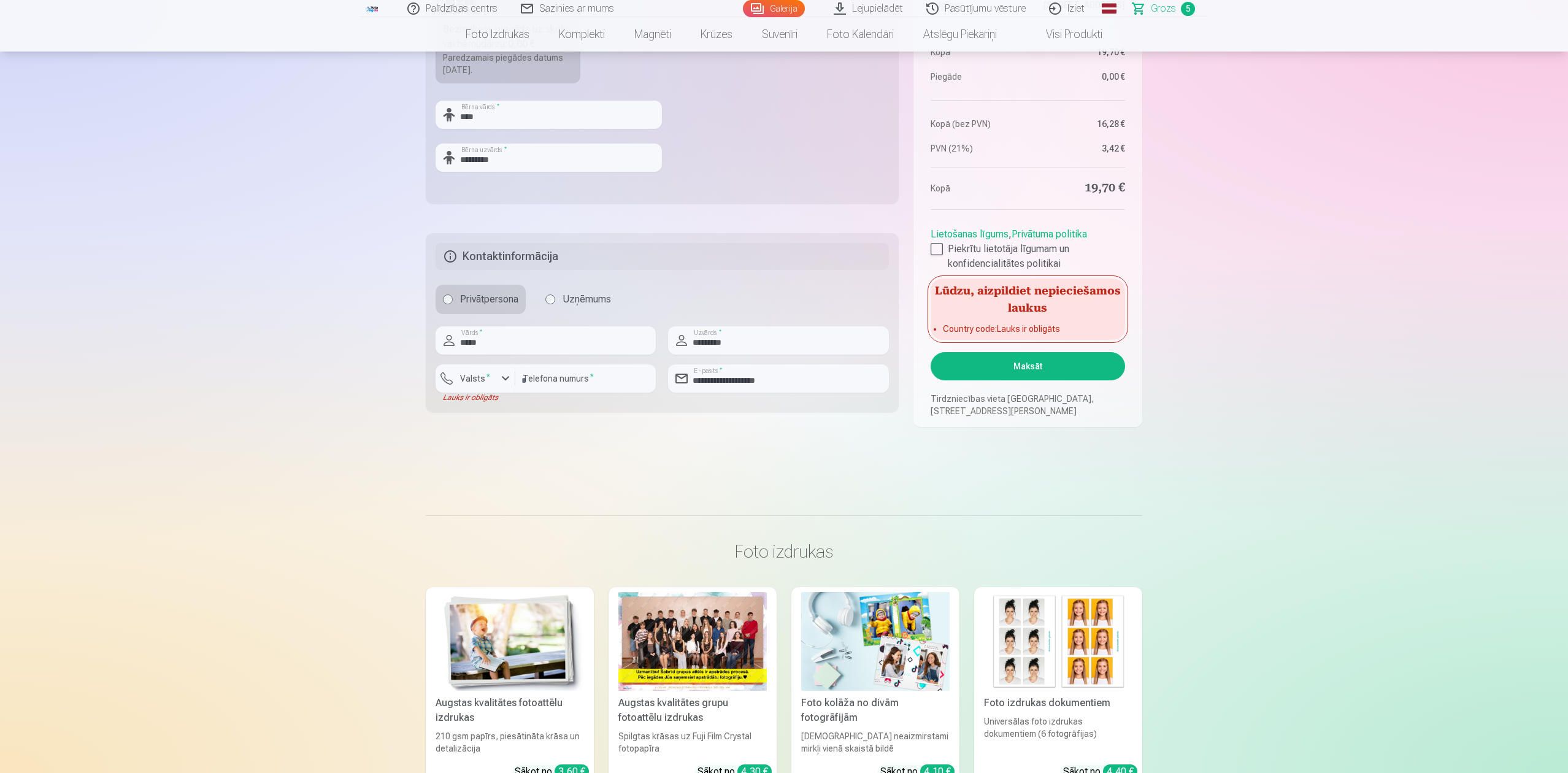
click at [507, 379] on div "button" at bounding box center [506, 379] width 15 height 15
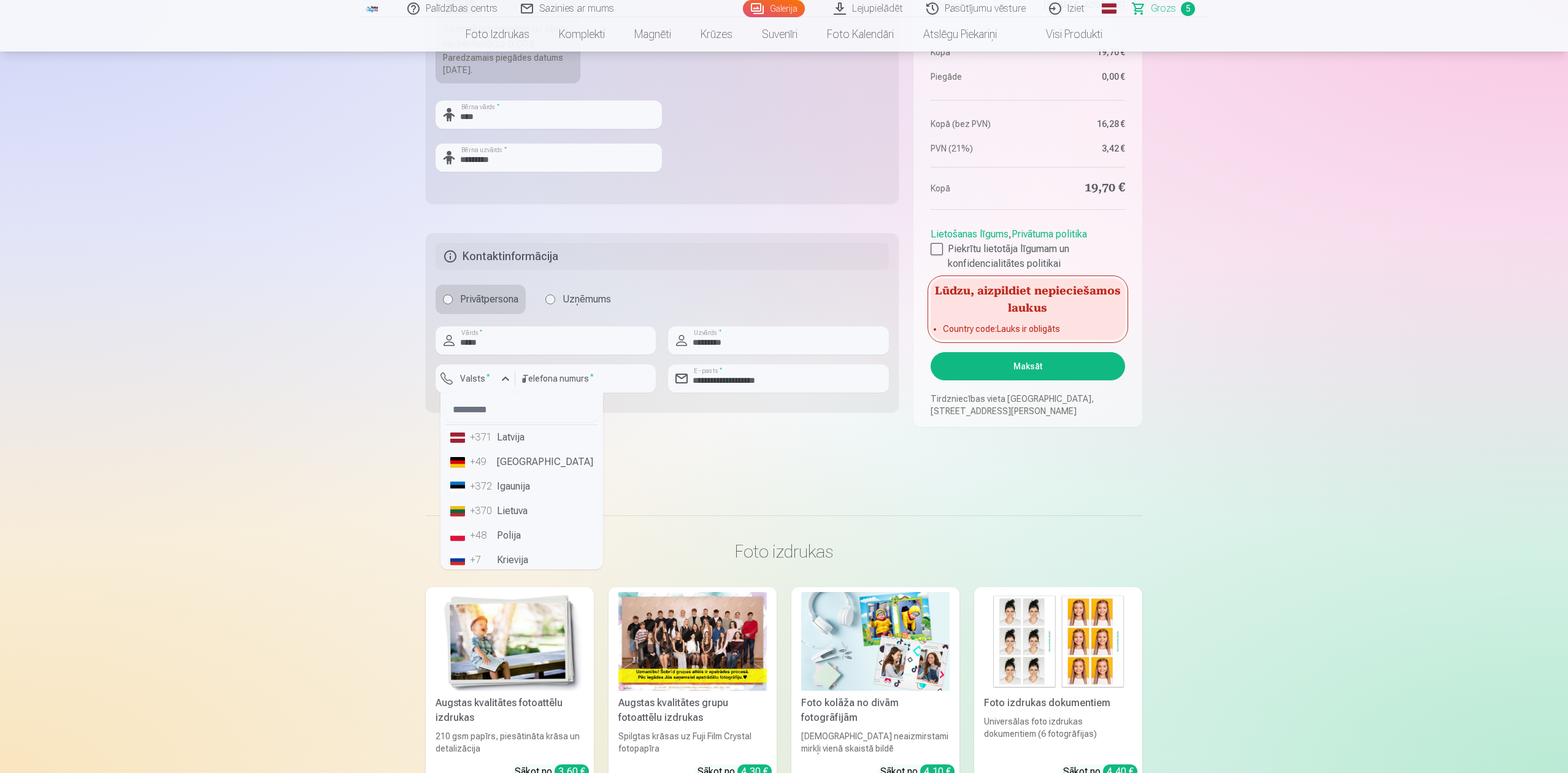
click at [494, 442] on div "+371" at bounding box center [482, 438] width 24 height 15
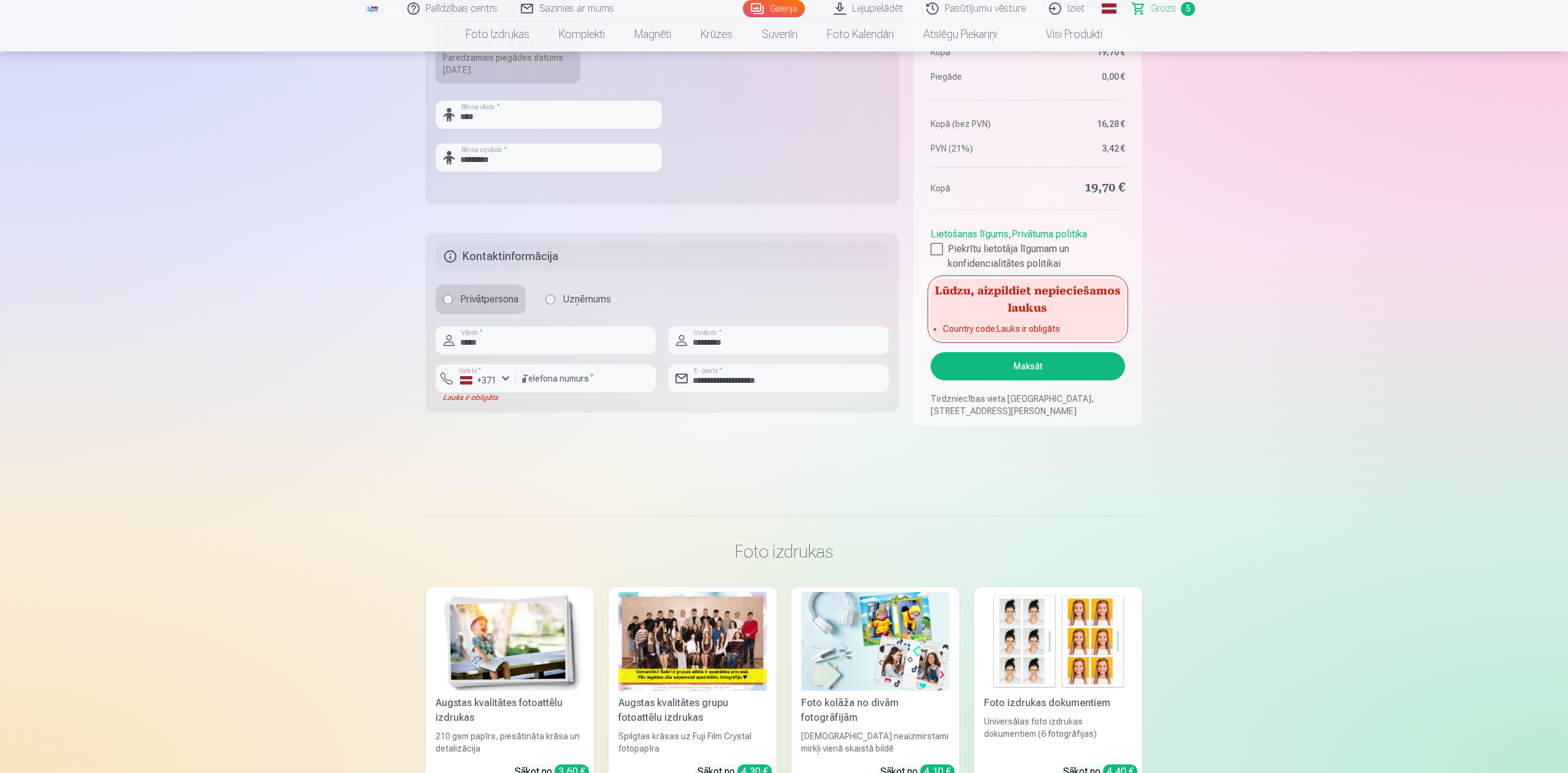
click at [767, 516] on hr at bounding box center [784, 516] width 716 height 1
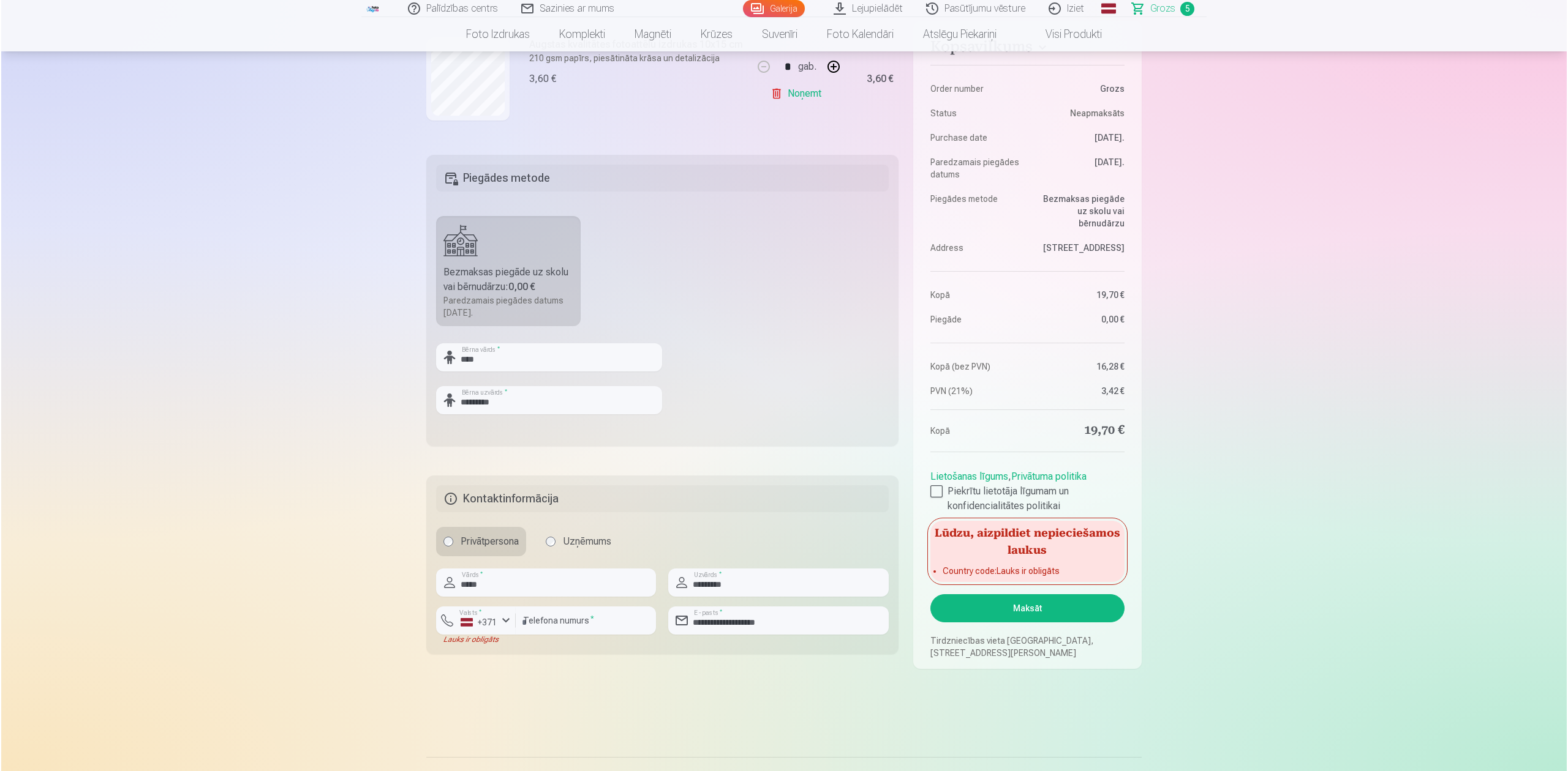
scroll to position [407, 0]
click at [1051, 578] on button "Maksāt" at bounding box center [1026, 610] width 194 height 28
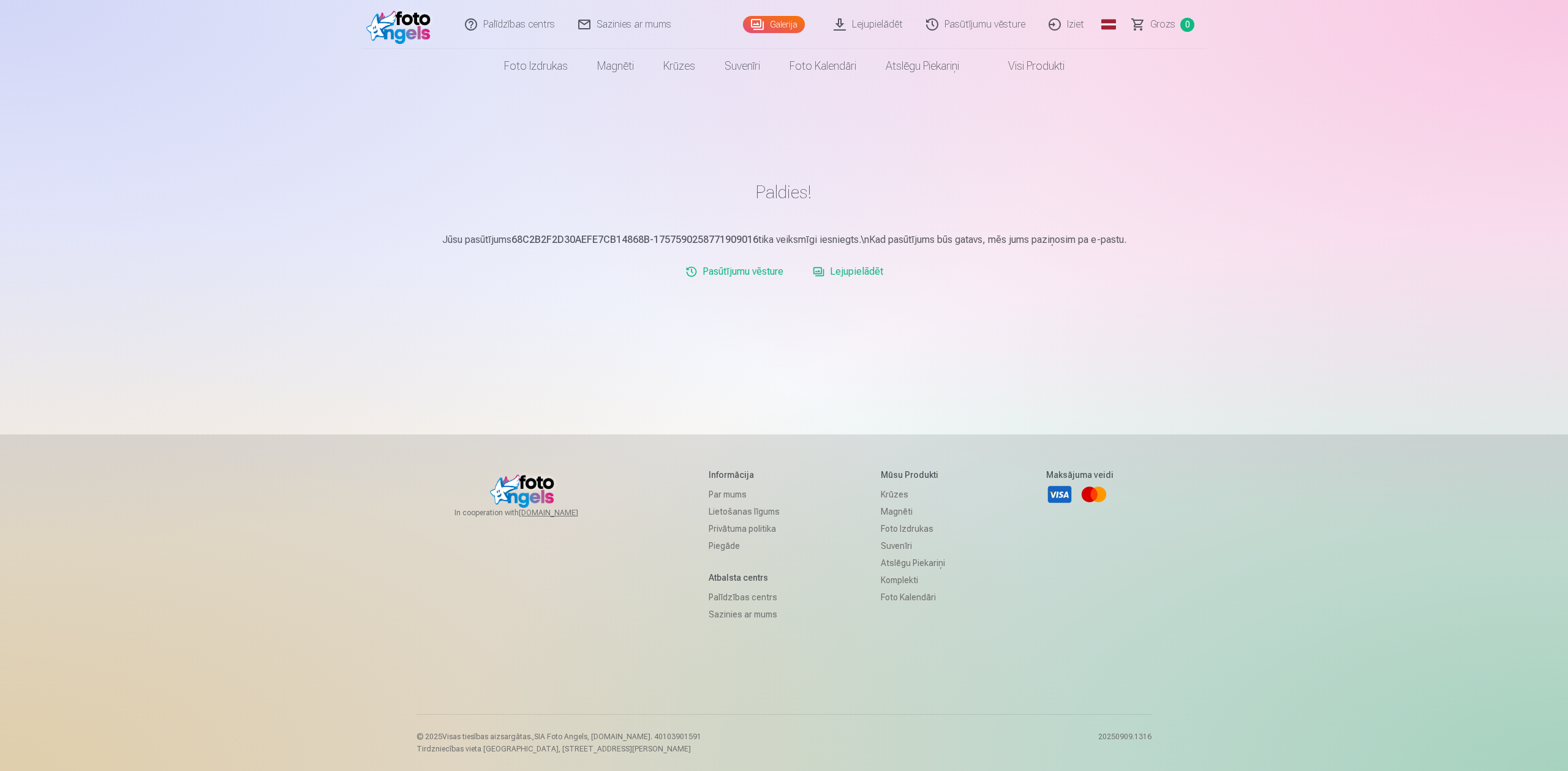
click at [787, 19] on link "Galerija" at bounding box center [773, 24] width 62 height 18
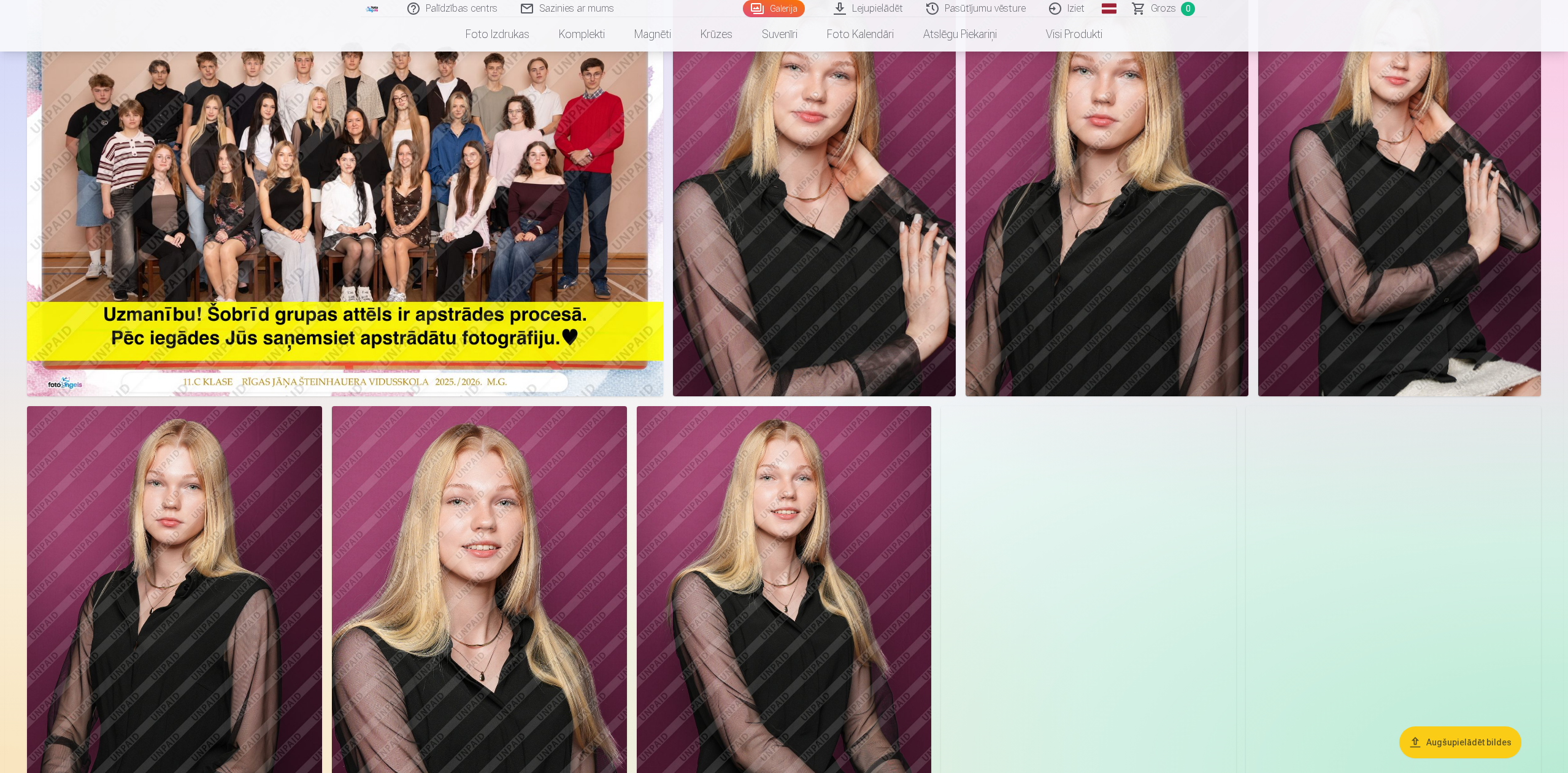
scroll to position [82, 0]
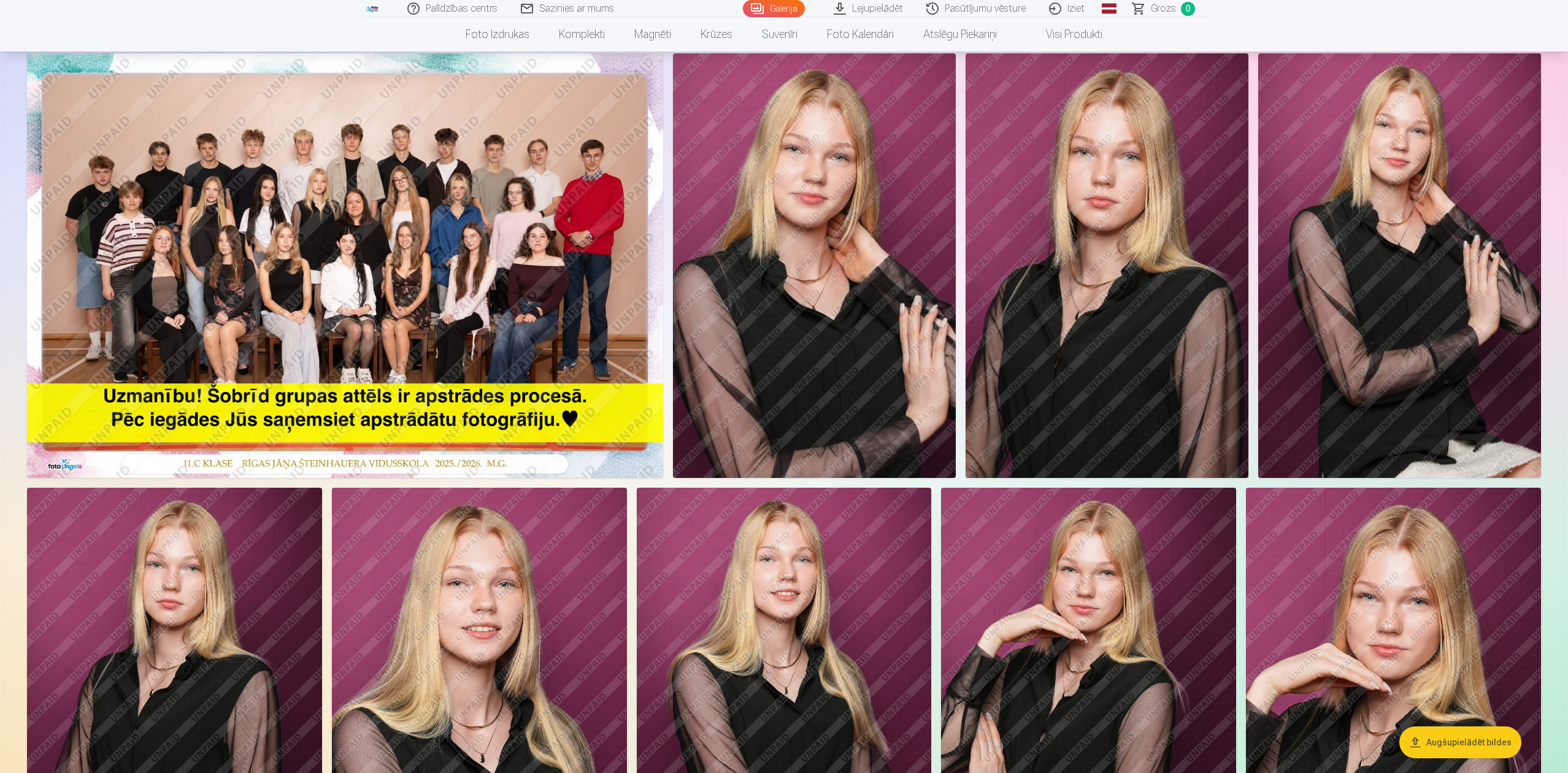
click at [1099, 632] on img at bounding box center [1089, 709] width 295 height 443
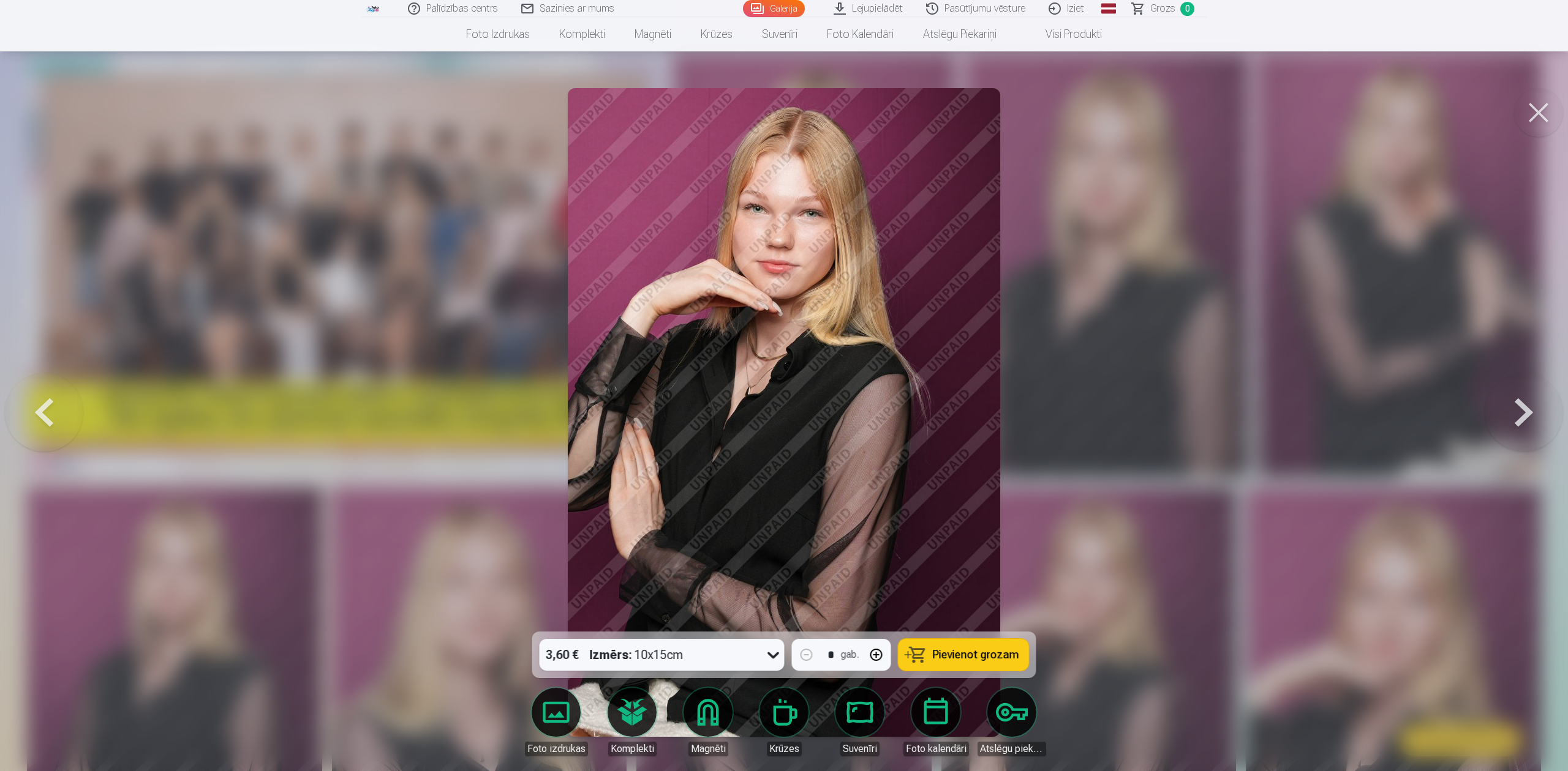
click at [1530, 417] on button at bounding box center [1524, 412] width 79 height 414
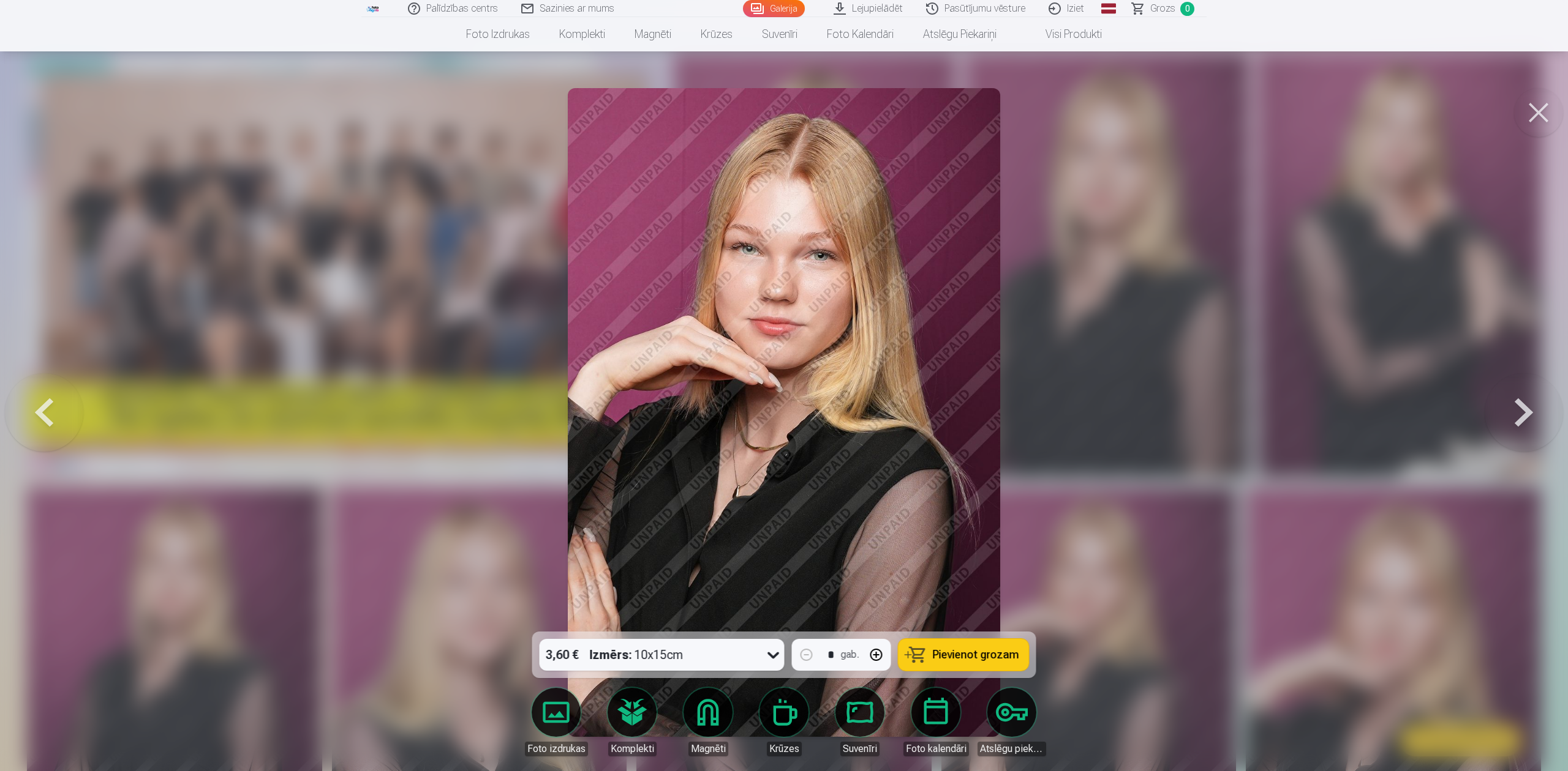
click at [1527, 417] on button at bounding box center [1524, 412] width 79 height 414
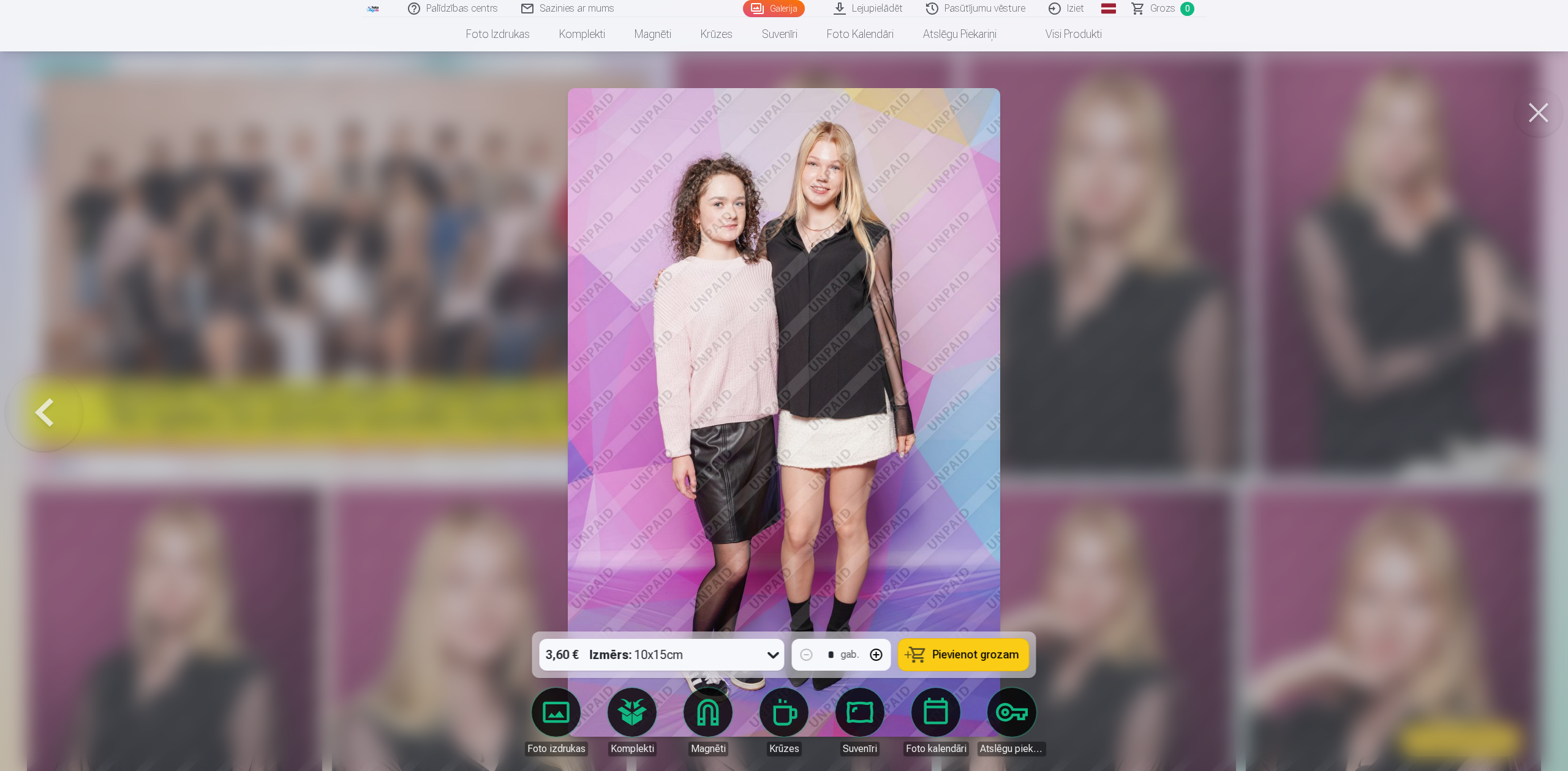
click at [1525, 417] on div at bounding box center [784, 385] width 1568 height 771
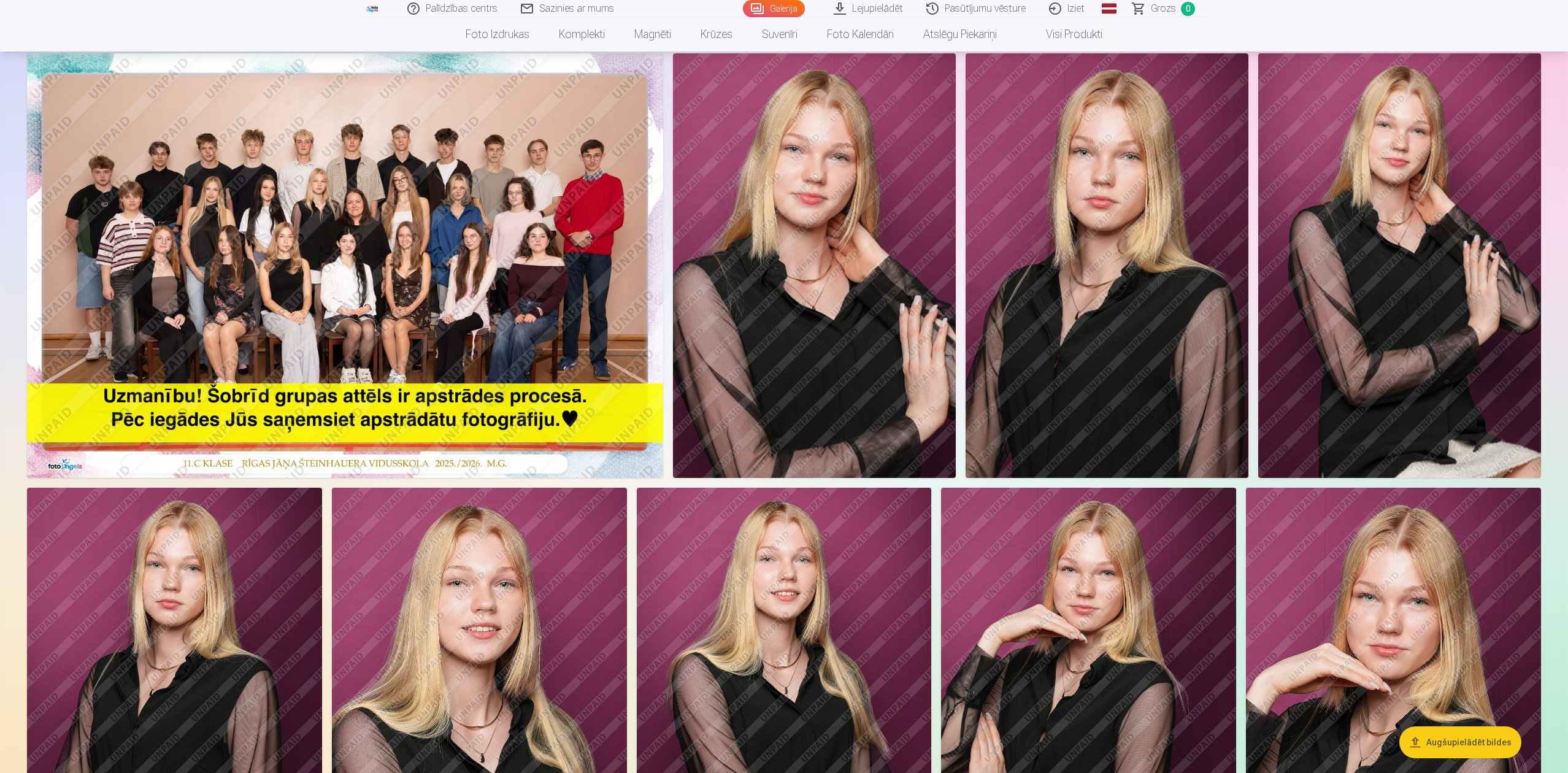
click at [1528, 418] on img at bounding box center [1399, 266] width 283 height 425
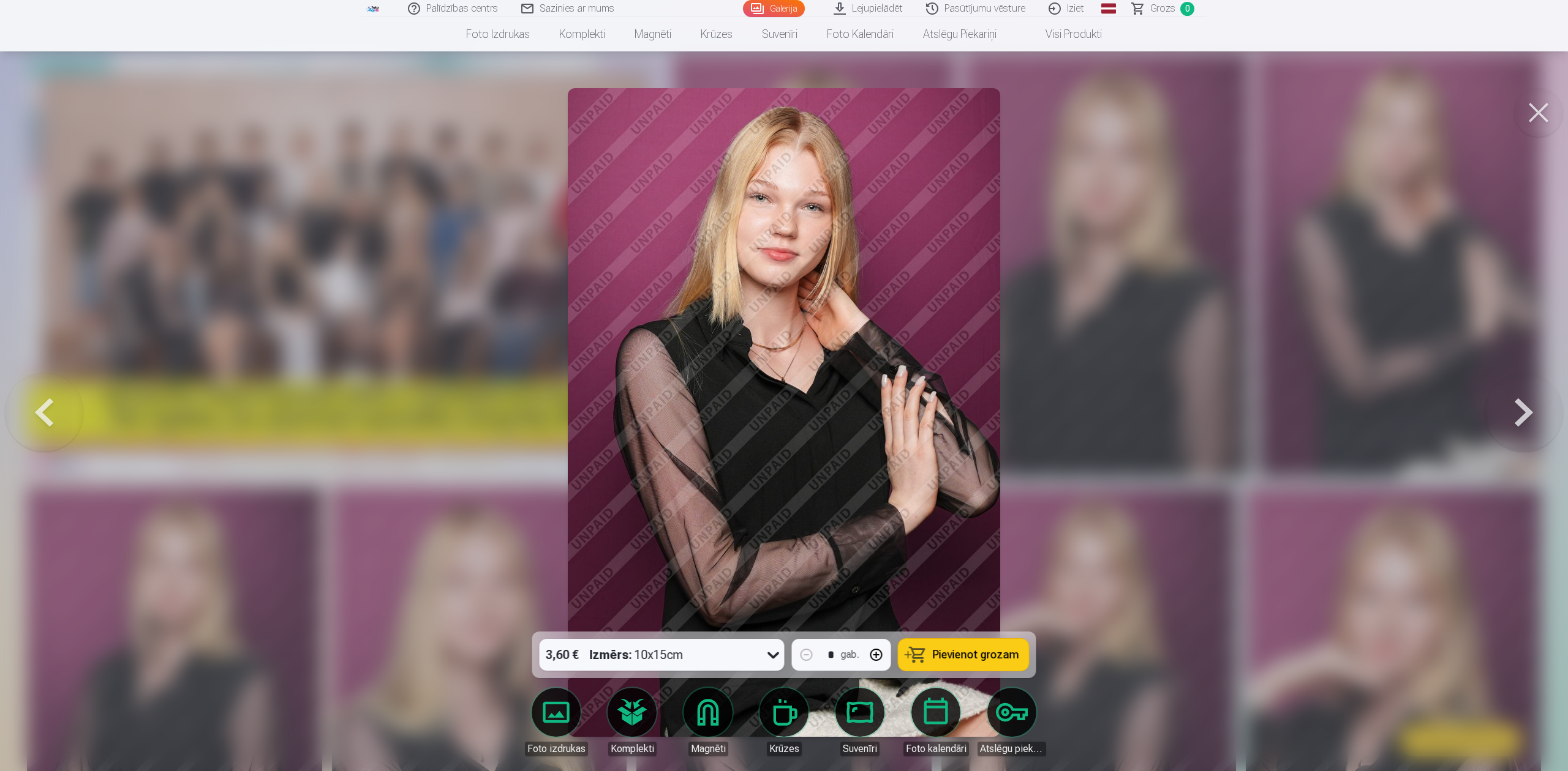
click at [1525, 417] on button at bounding box center [1524, 412] width 79 height 414
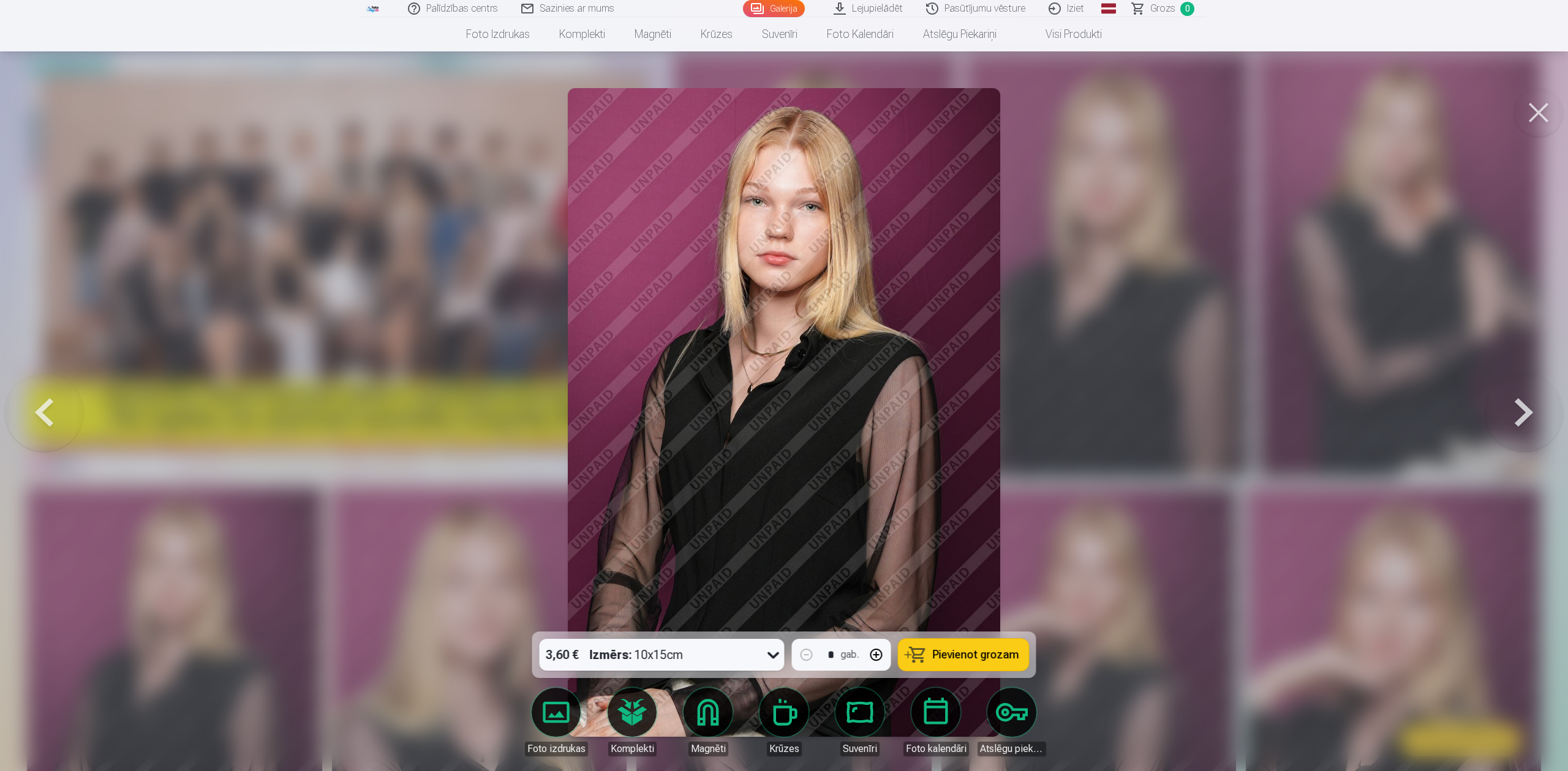
click at [1525, 417] on button at bounding box center [1524, 412] width 79 height 414
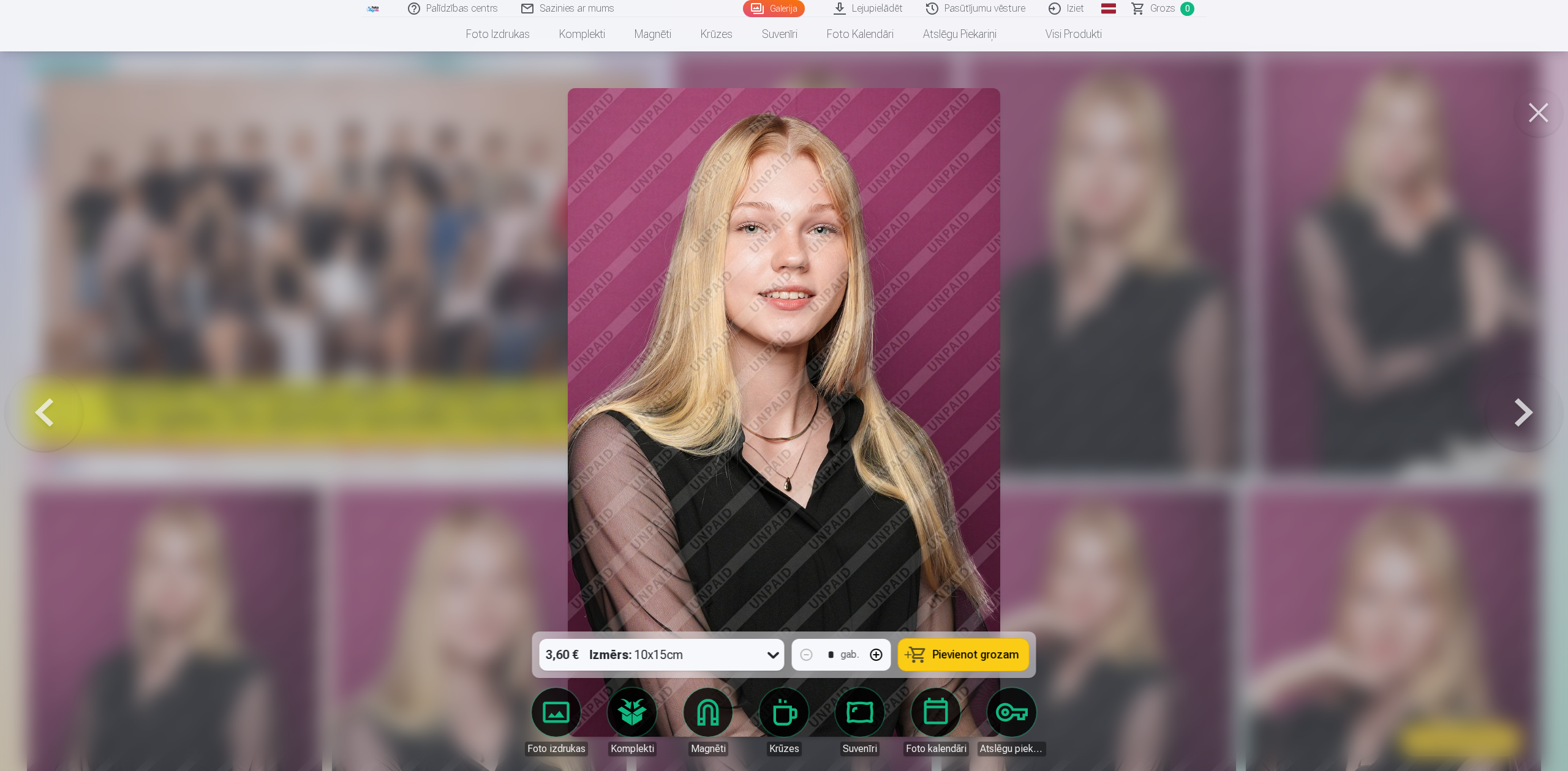
click at [1515, 413] on button at bounding box center [1524, 412] width 79 height 414
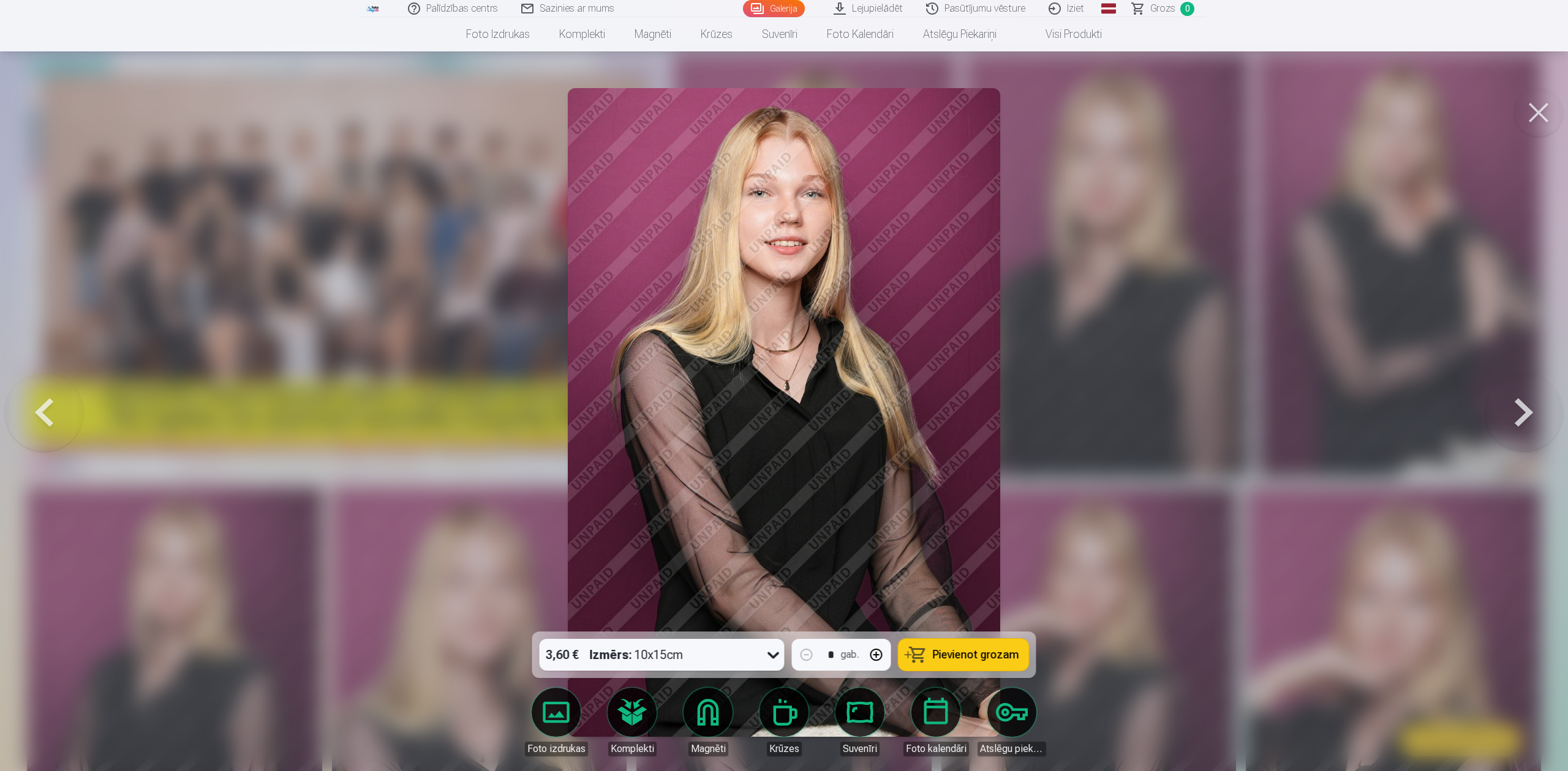
click at [1515, 417] on button at bounding box center [1524, 412] width 79 height 414
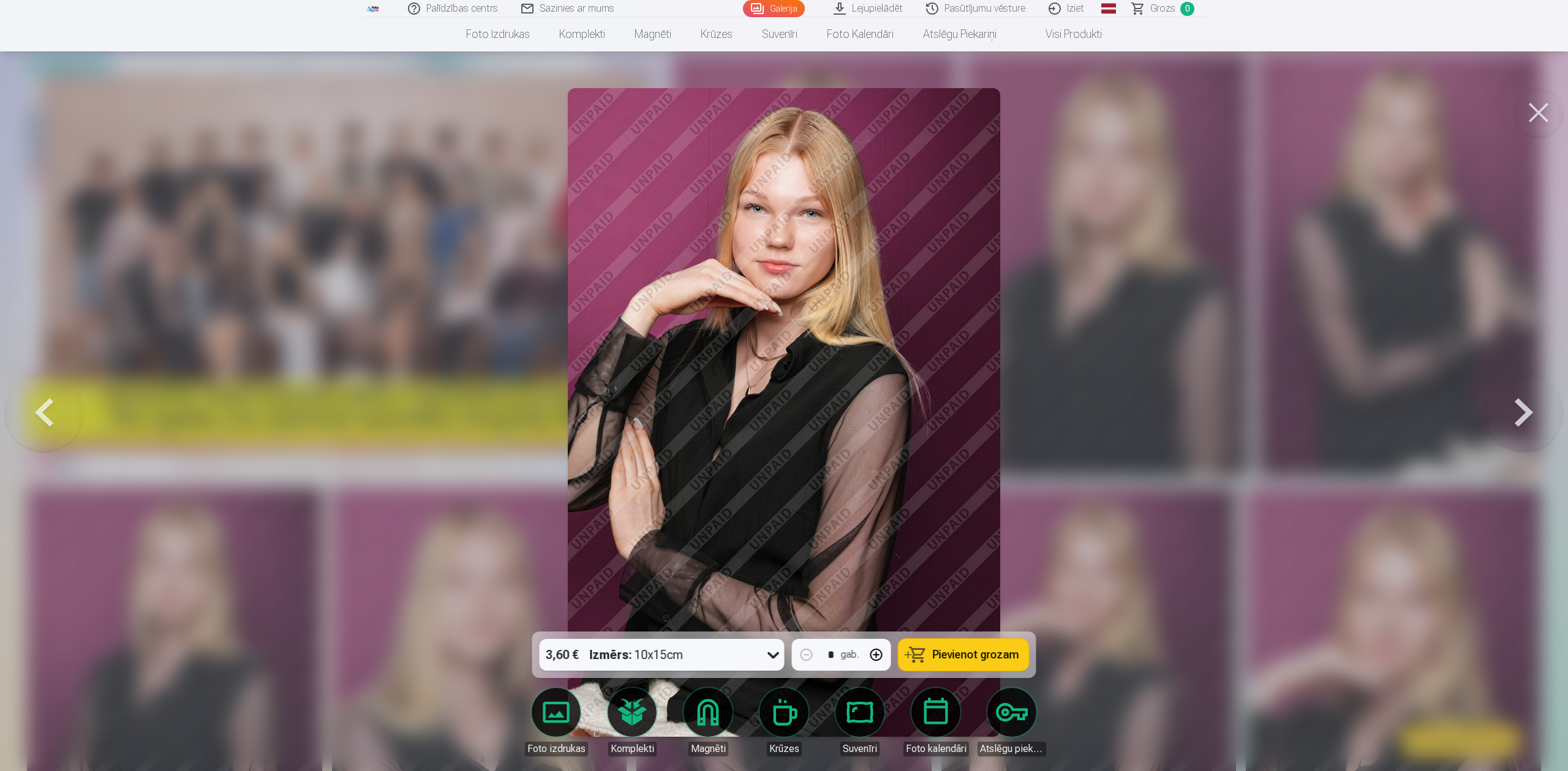
click at [1515, 417] on button at bounding box center [1524, 412] width 79 height 414
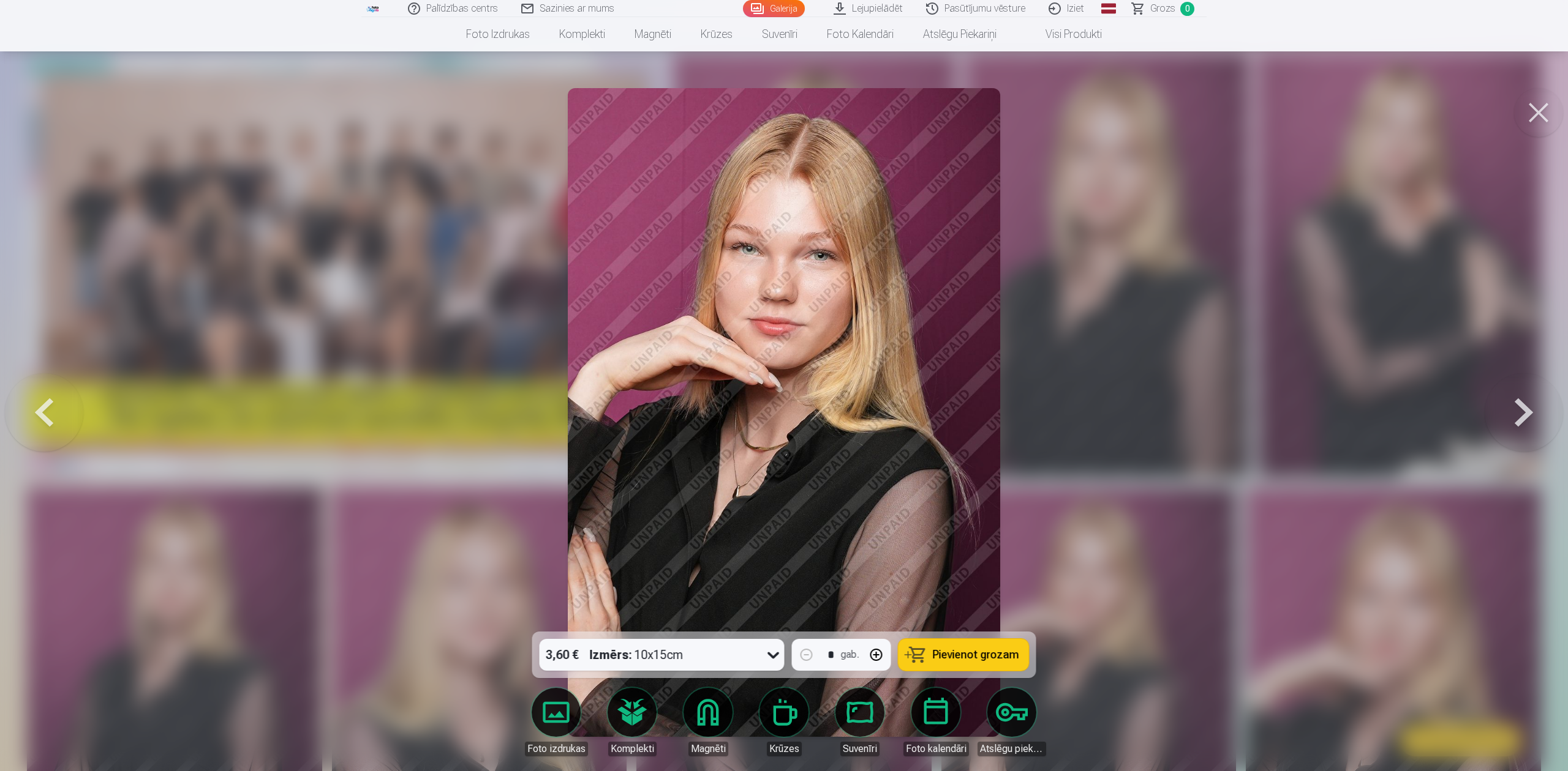
click at [1515, 417] on button at bounding box center [1524, 412] width 79 height 414
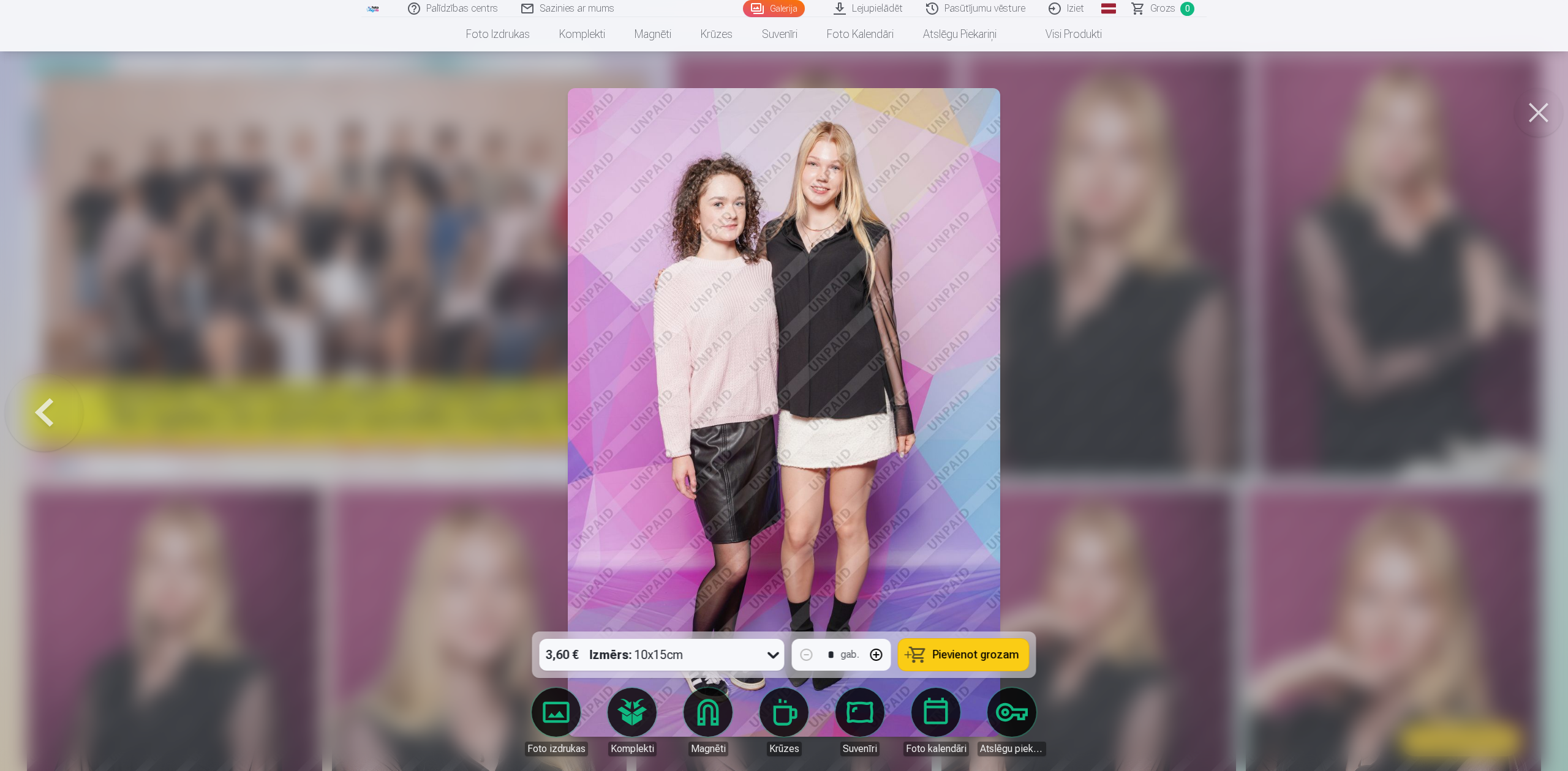
click at [1515, 417] on div at bounding box center [784, 385] width 1568 height 771
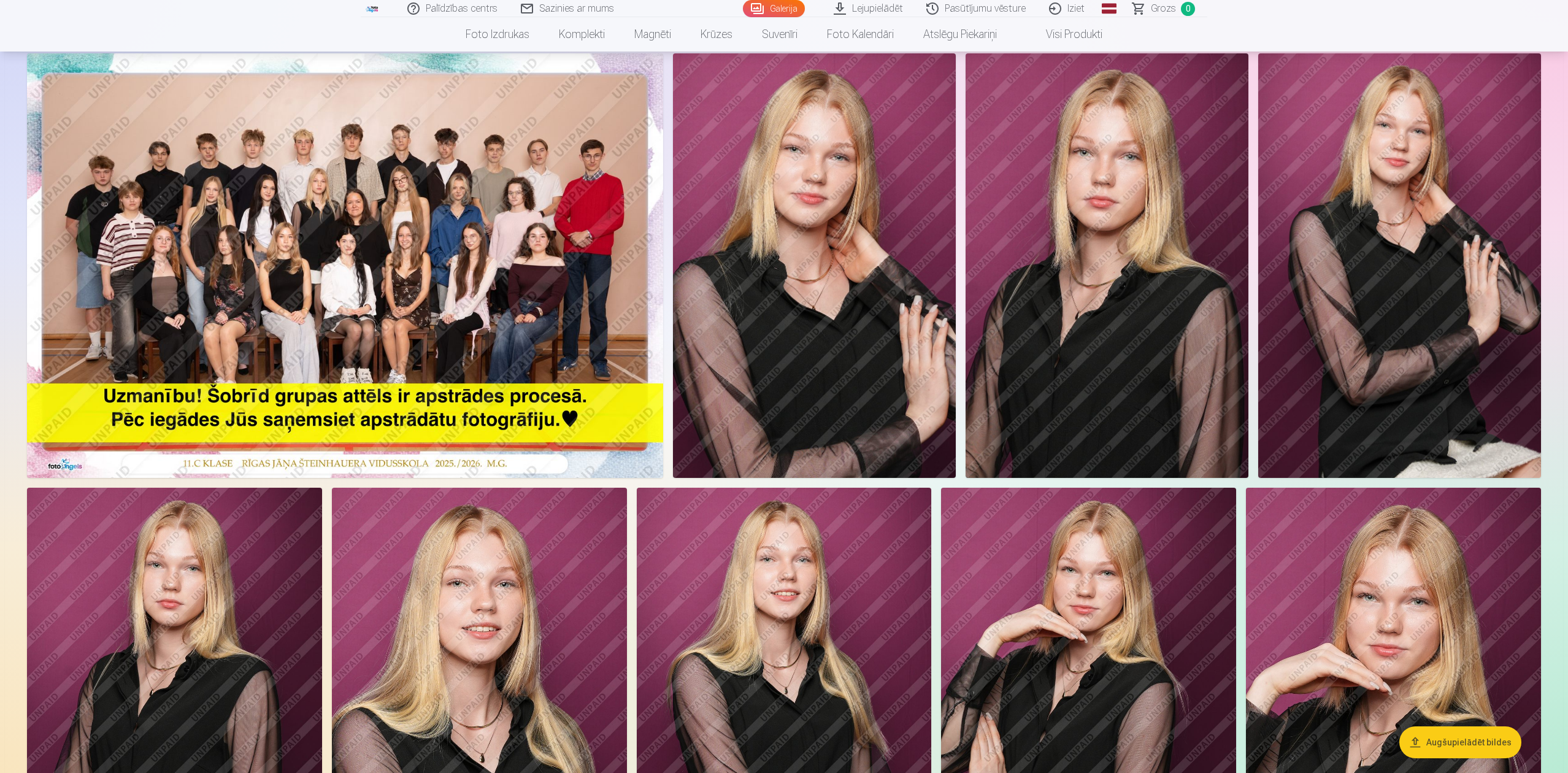
click at [537, 288] on img at bounding box center [345, 266] width 636 height 425
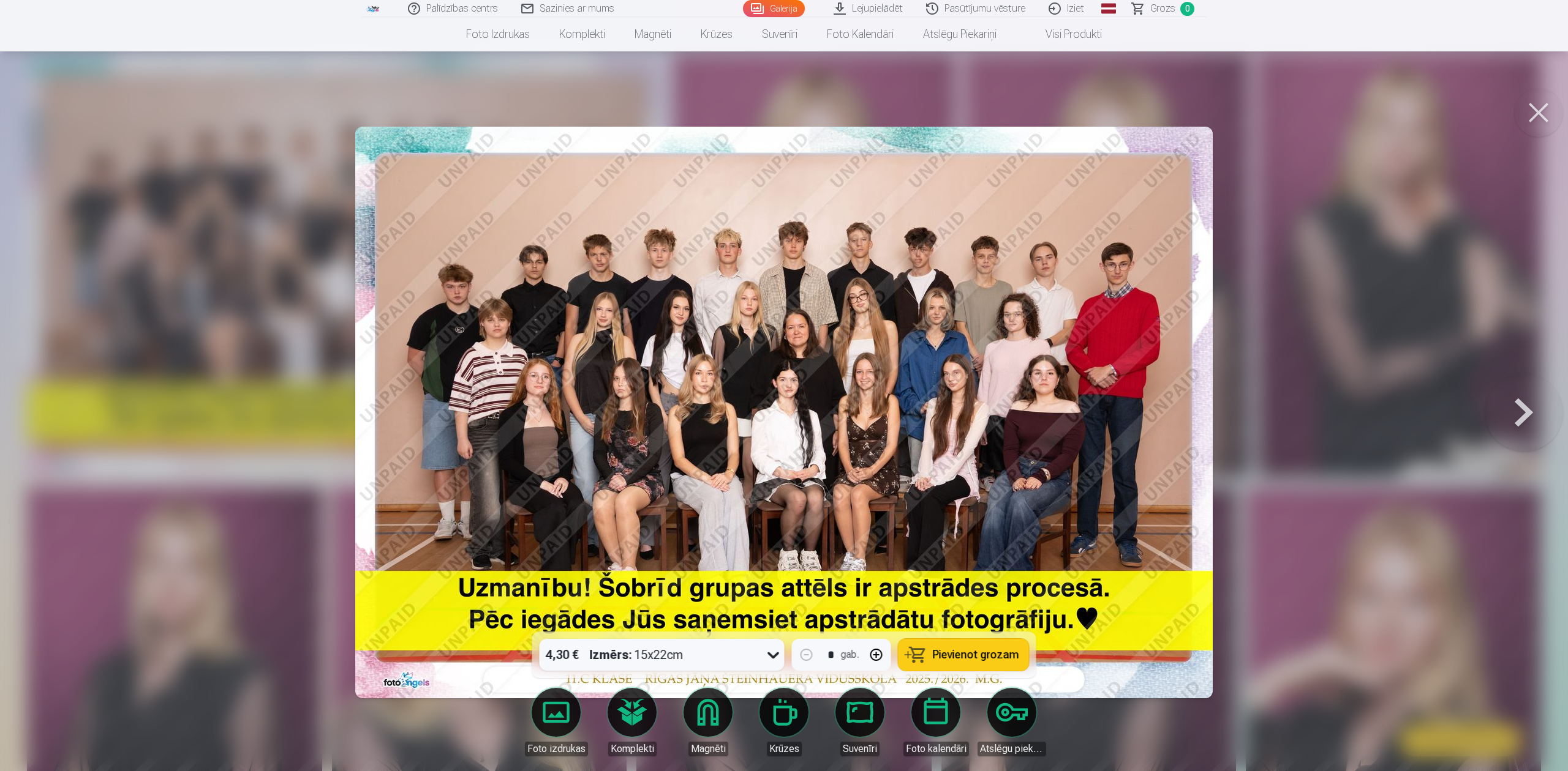
click at [1531, 113] on button at bounding box center [1538, 112] width 49 height 49
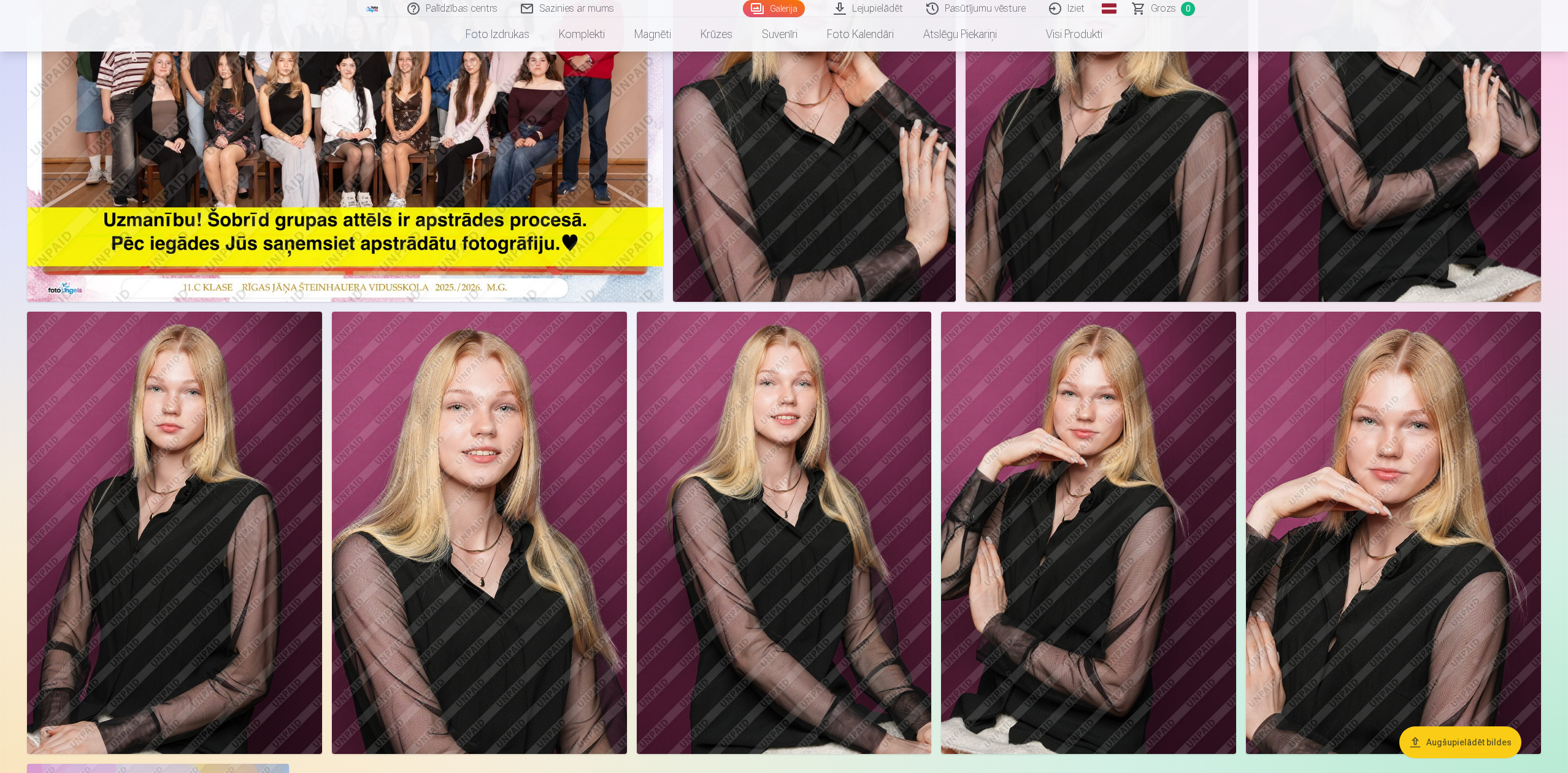
scroll to position [737, 0]
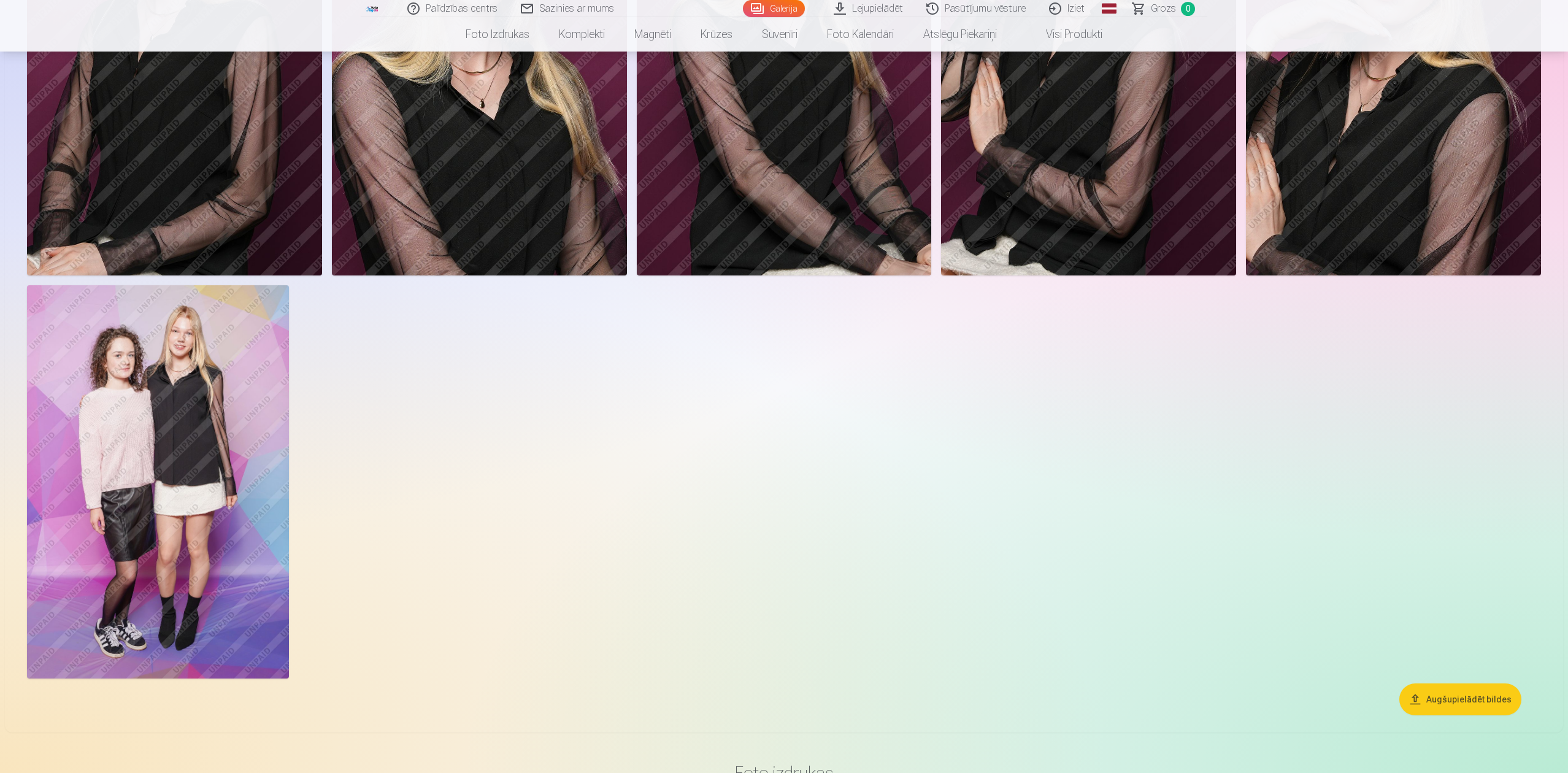
click at [193, 496] on img at bounding box center [158, 482] width 262 height 393
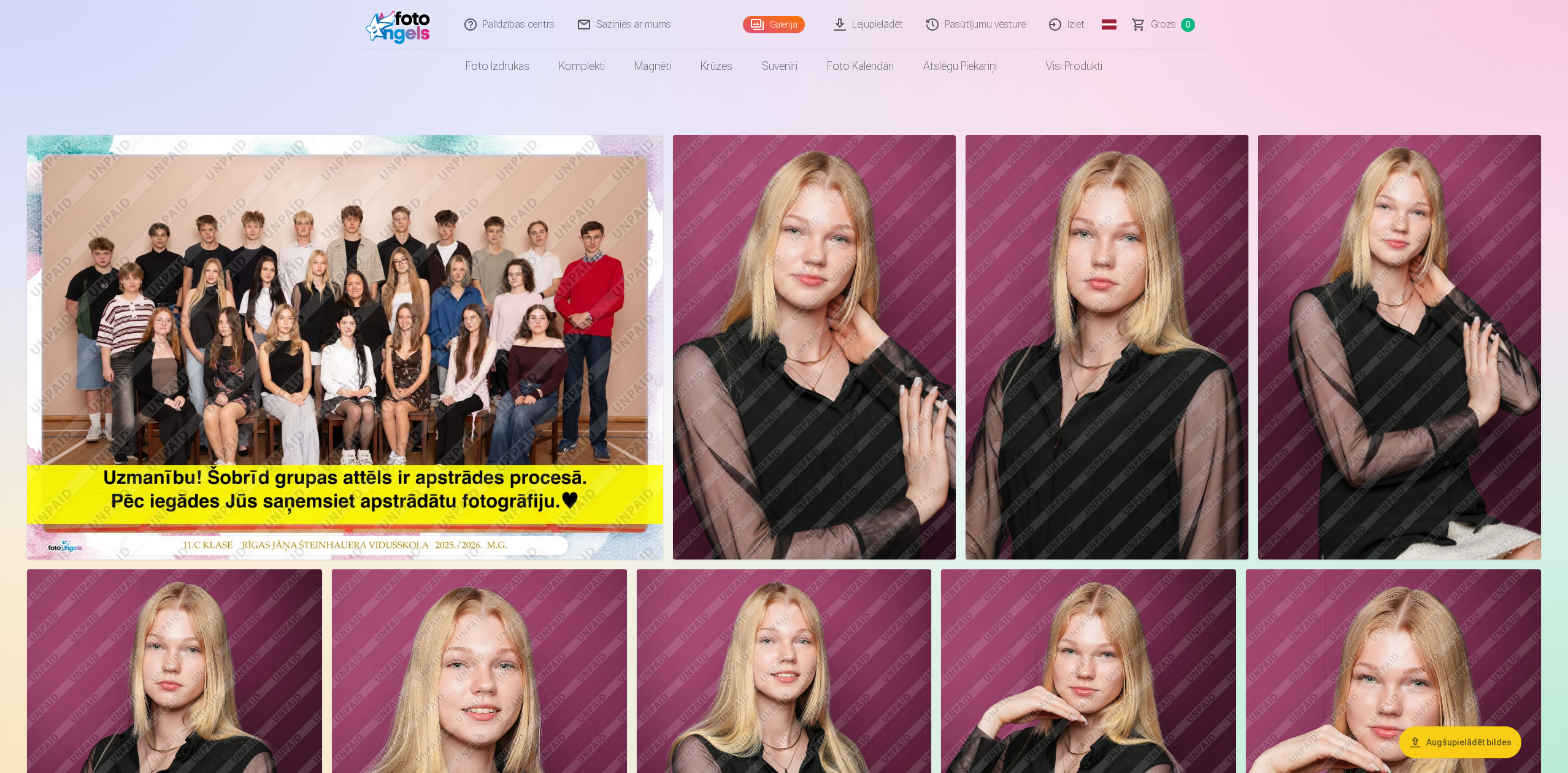
click at [1068, 31] on link "Iziet" at bounding box center [1067, 24] width 58 height 49
